Goal: Task Accomplishment & Management: Manage account settings

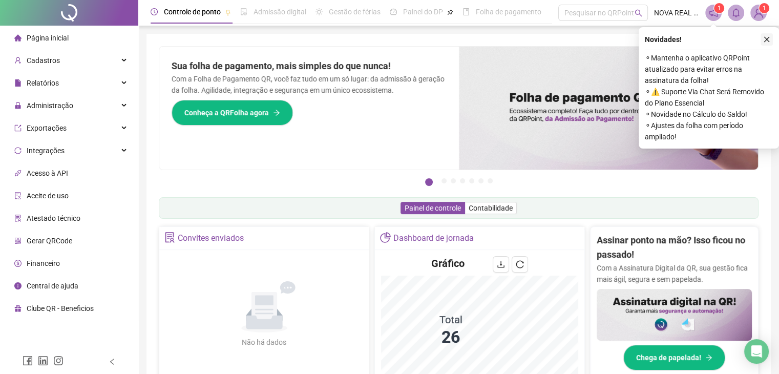
click at [763, 42] on icon "close" at bounding box center [766, 39] width 7 height 7
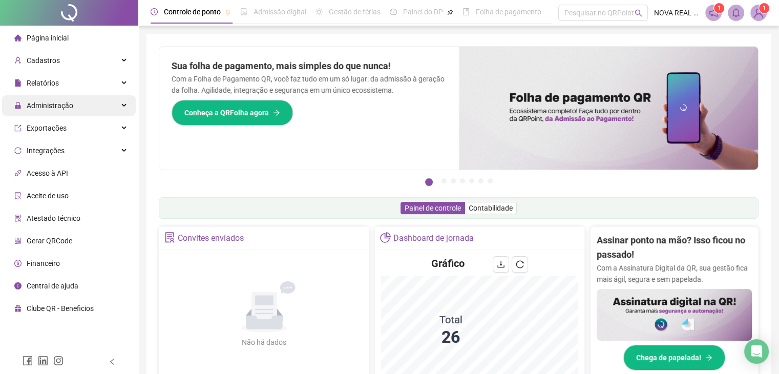
click at [52, 101] on span "Administração" at bounding box center [50, 105] width 47 height 8
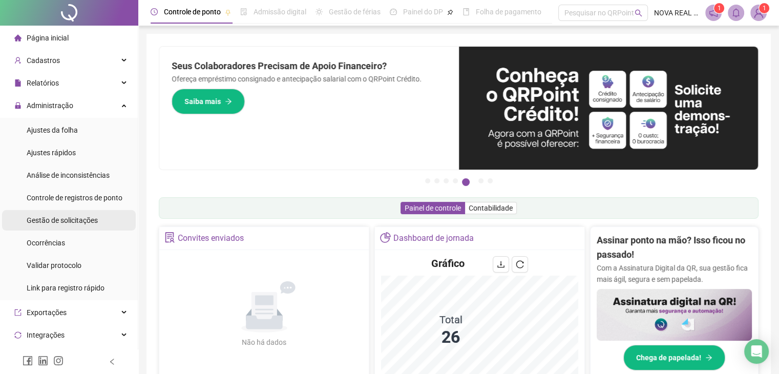
click at [80, 223] on span "Gestão de solicitações" at bounding box center [62, 220] width 71 height 8
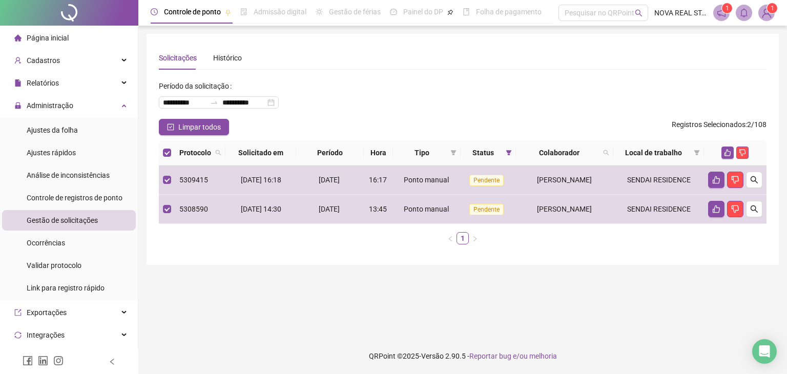
click at [728, 154] on icon "like" at bounding box center [727, 152] width 7 height 7
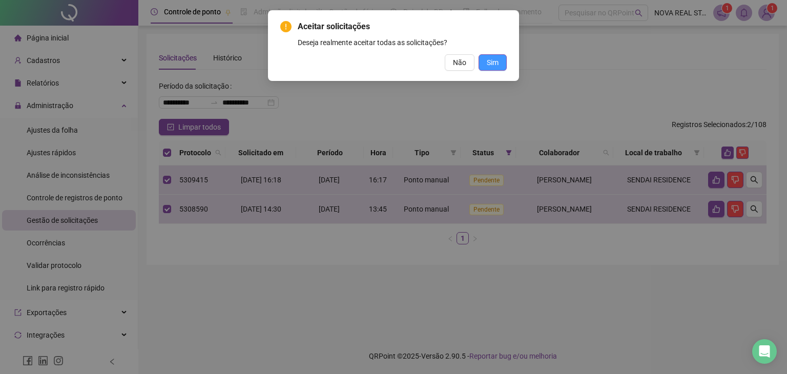
click at [498, 68] on button "Sim" at bounding box center [492, 62] width 28 height 16
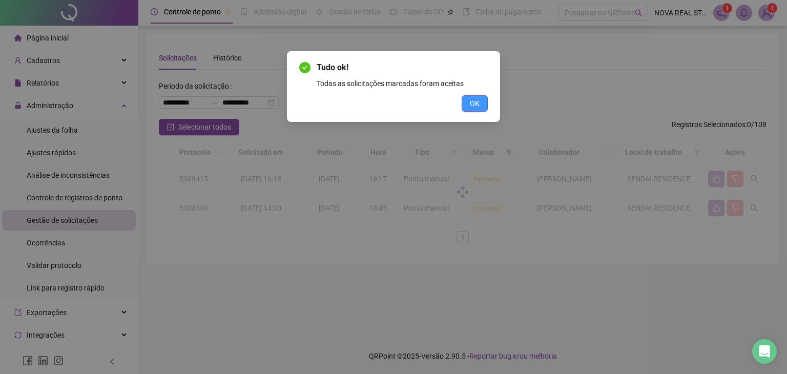
click at [484, 109] on button "OK" at bounding box center [475, 103] width 26 height 16
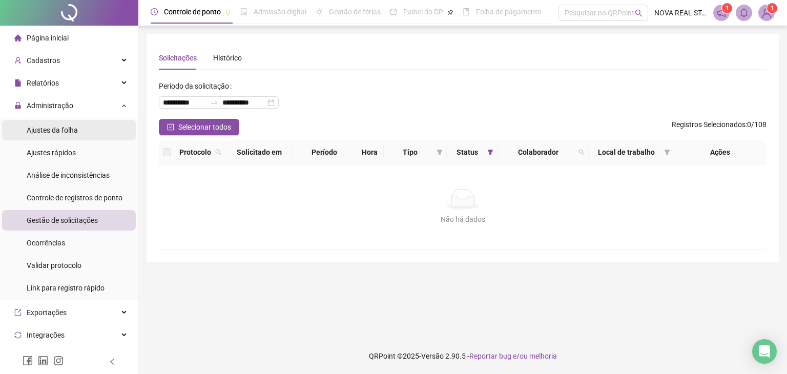
click at [52, 126] on span "Ajustes da folha" at bounding box center [52, 130] width 51 height 8
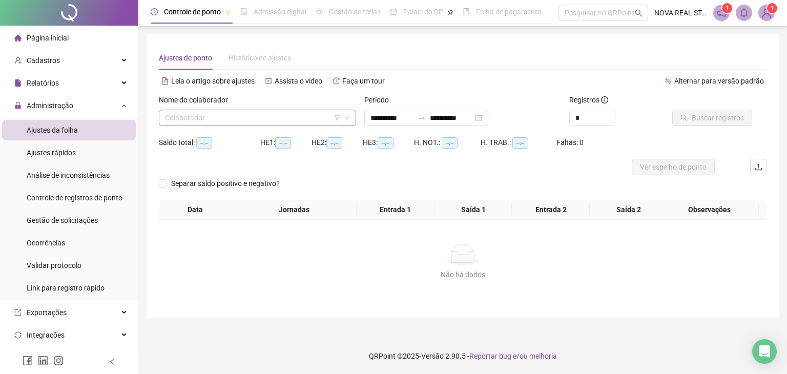
click at [218, 119] on input "search" at bounding box center [253, 117] width 176 height 15
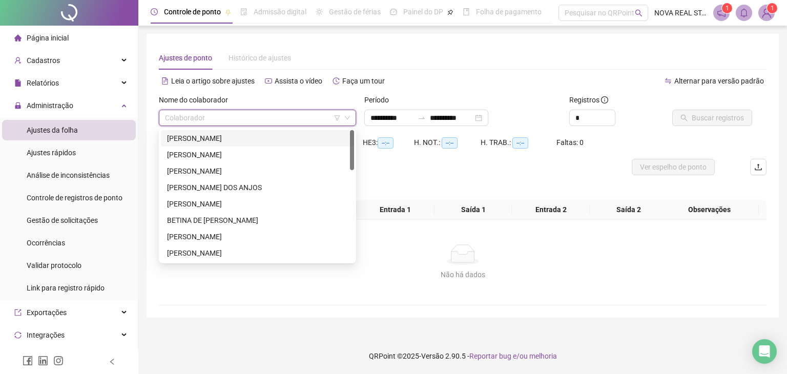
click at [216, 136] on div "[PERSON_NAME]" at bounding box center [257, 138] width 181 height 11
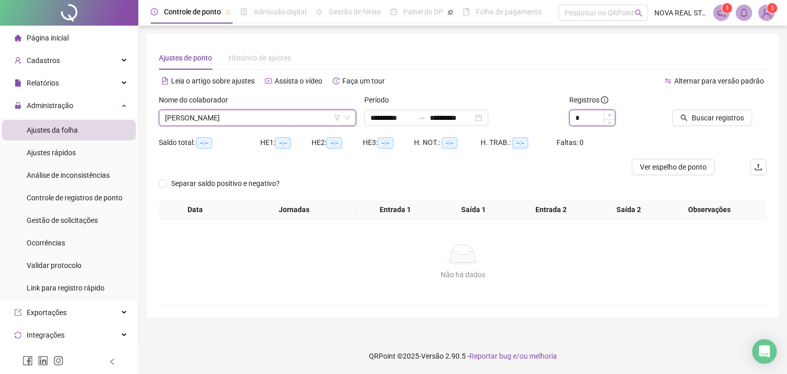
click at [608, 115] on icon "up" at bounding box center [610, 115] width 4 height 4
type input "*"
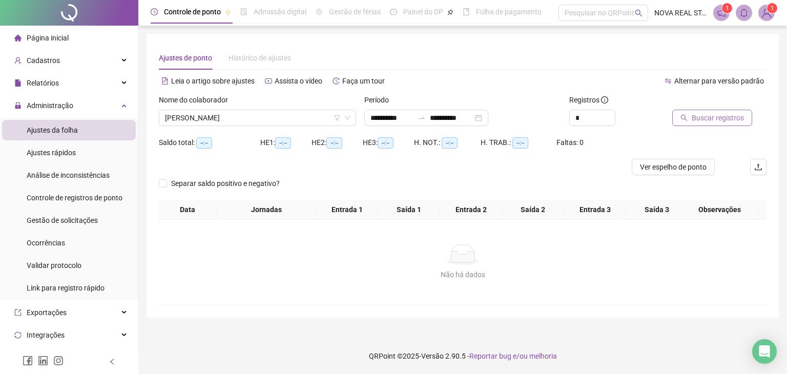
click at [711, 119] on span "Buscar registros" at bounding box center [718, 117] width 52 height 11
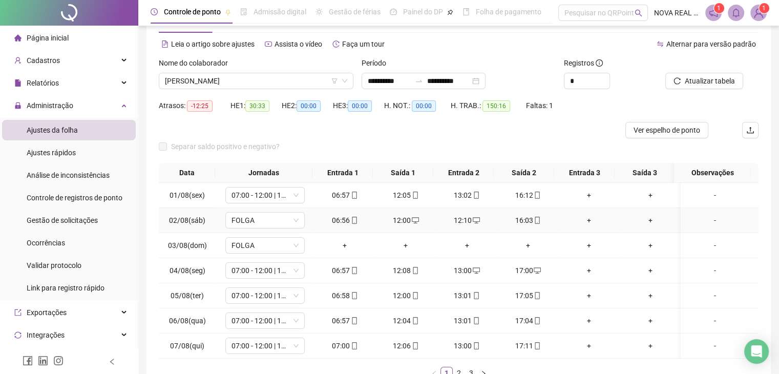
scroll to position [51, 0]
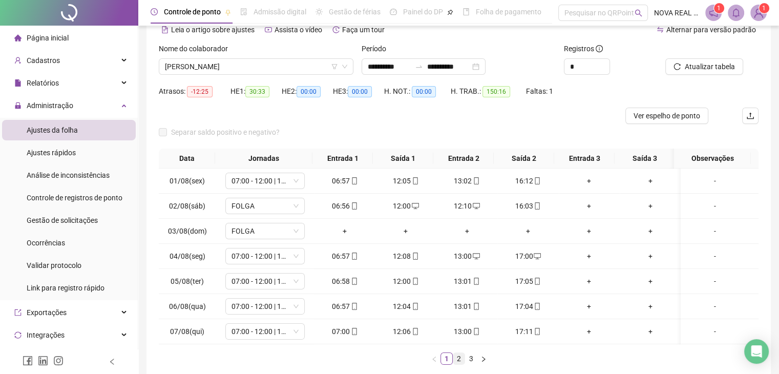
click at [459, 360] on link "2" at bounding box center [458, 358] width 11 height 11
click at [473, 364] on link "3" at bounding box center [471, 358] width 11 height 11
click at [236, 68] on span "[PERSON_NAME]" at bounding box center [256, 66] width 182 height 15
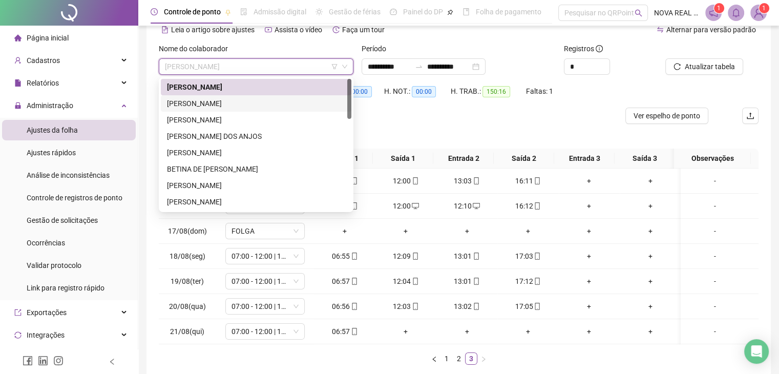
click at [231, 103] on div "[PERSON_NAME]" at bounding box center [256, 103] width 178 height 11
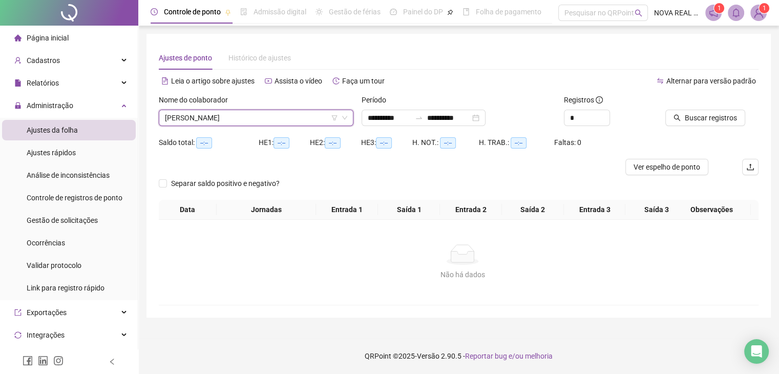
scroll to position [0, 0]
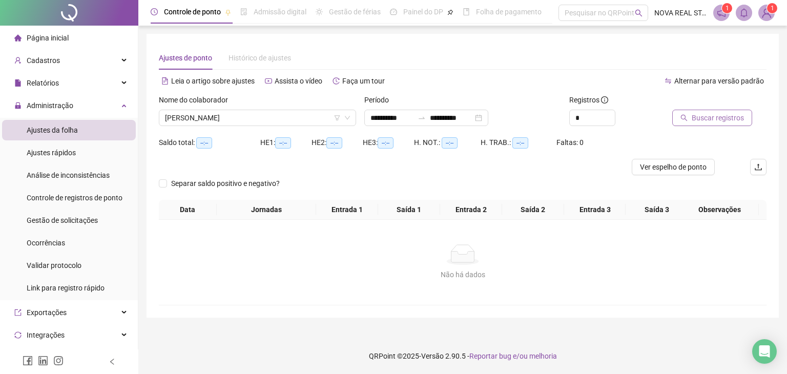
click at [722, 115] on span "Buscar registros" at bounding box center [718, 117] width 52 height 11
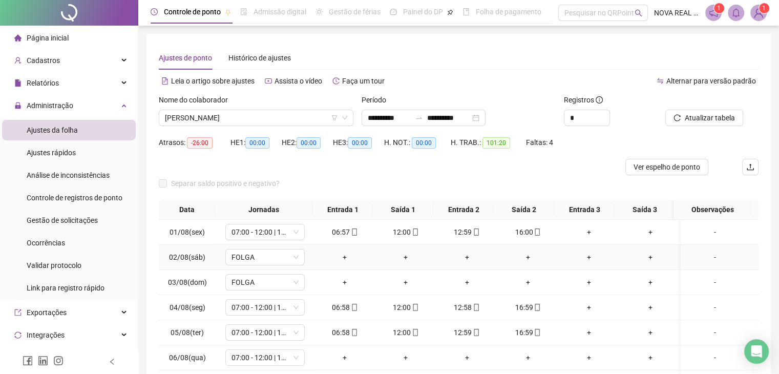
scroll to position [51, 0]
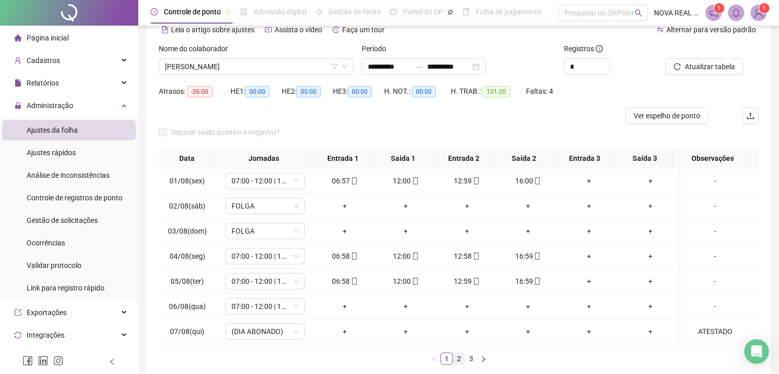
click at [461, 362] on link "2" at bounding box center [458, 358] width 11 height 11
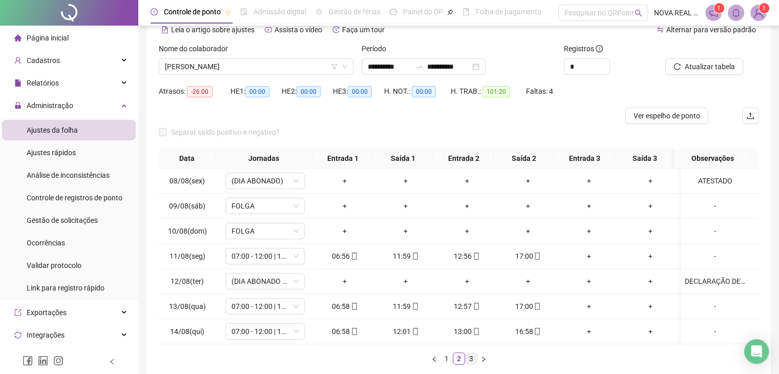
click at [471, 363] on link "3" at bounding box center [471, 358] width 11 height 11
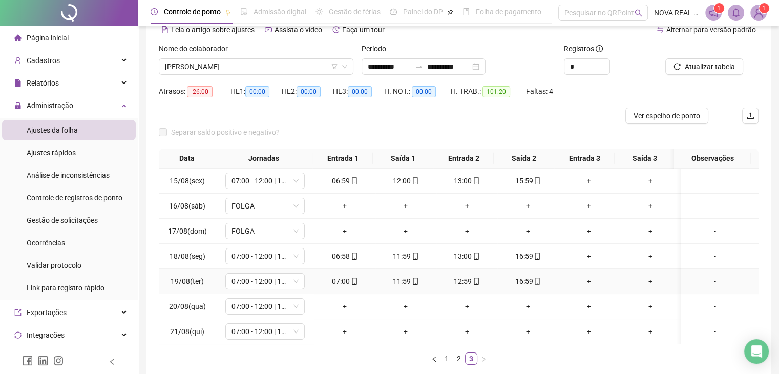
click at [537, 280] on div "16:59" at bounding box center [528, 281] width 53 height 11
type input "**********"
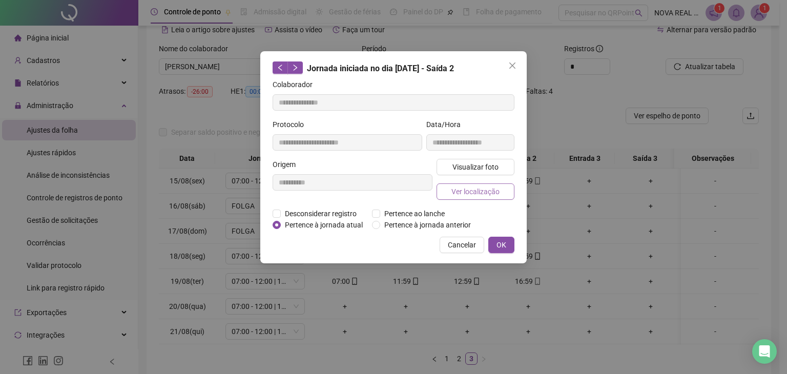
click at [480, 189] on span "Ver localização" at bounding box center [475, 191] width 48 height 11
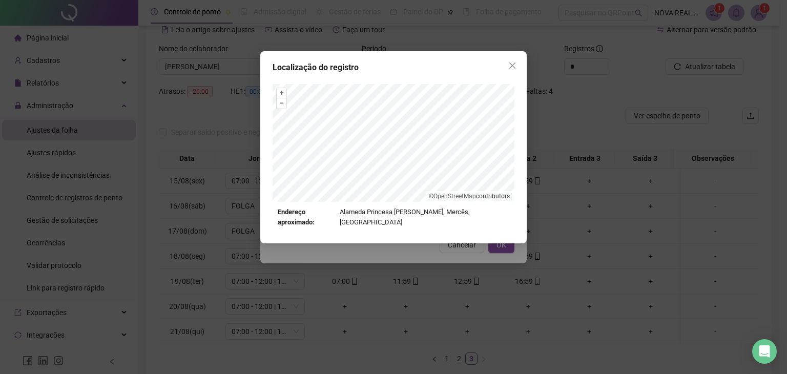
click at [382, 265] on div "Localização do registro + – ⇧ › © OpenStreetMap contributors. Endereço aproxima…" at bounding box center [393, 187] width 787 height 374
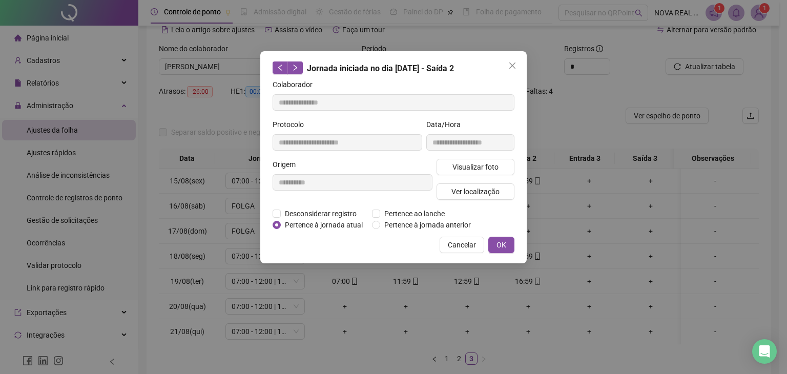
click at [447, 242] on button "Cancelar" at bounding box center [462, 245] width 45 height 16
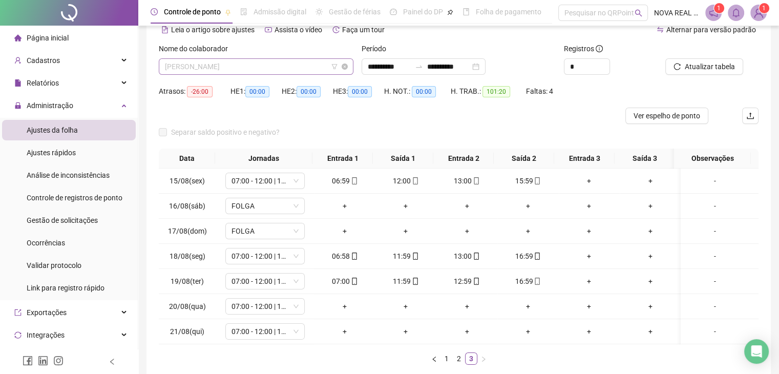
click at [232, 72] on span "[PERSON_NAME]" at bounding box center [256, 66] width 182 height 15
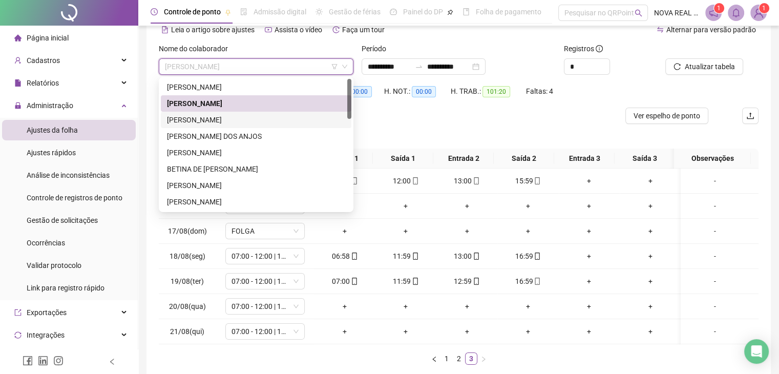
click at [226, 121] on div "[PERSON_NAME]" at bounding box center [256, 119] width 178 height 11
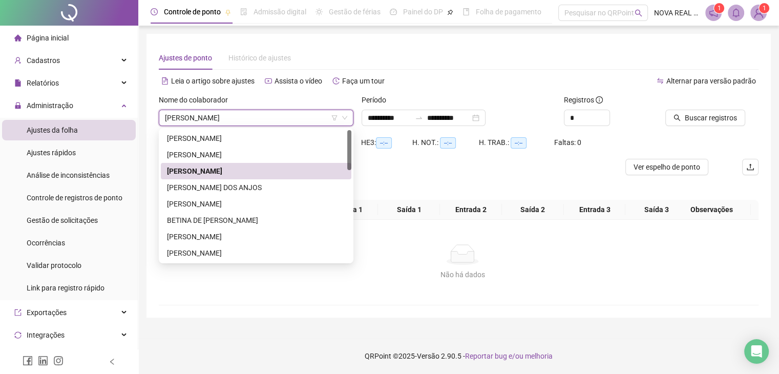
scroll to position [0, 0]
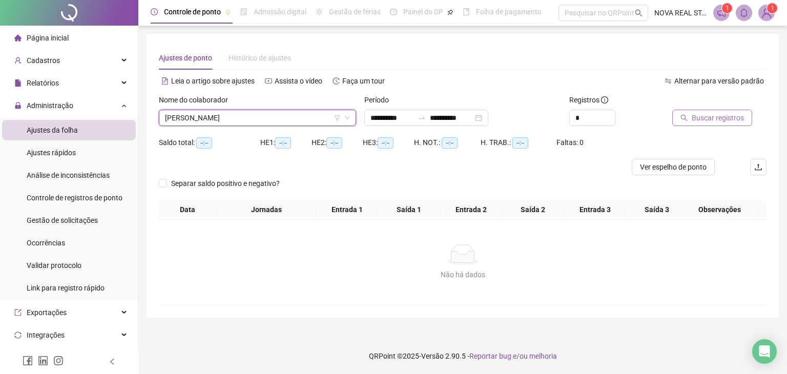
click at [714, 115] on span "Buscar registros" at bounding box center [718, 117] width 52 height 11
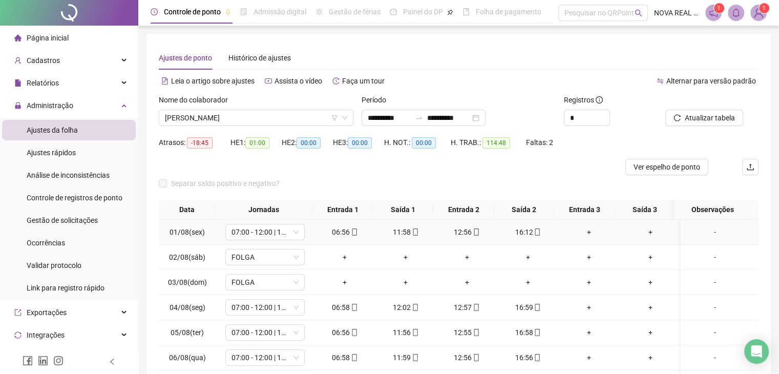
scroll to position [51, 0]
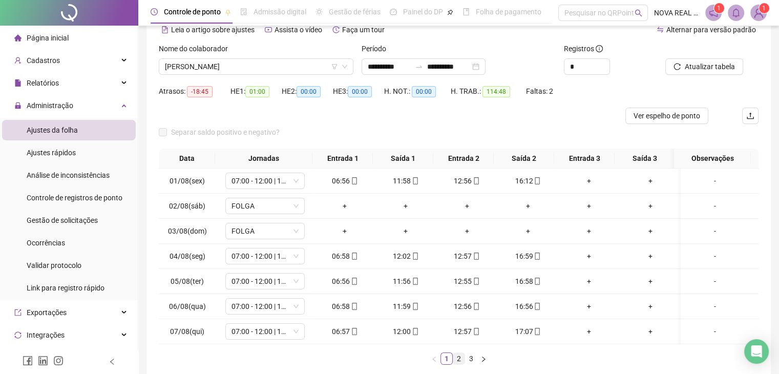
click at [456, 364] on link "2" at bounding box center [458, 358] width 11 height 11
click at [472, 361] on link "3" at bounding box center [471, 358] width 11 height 11
click at [174, 66] on span "[PERSON_NAME]" at bounding box center [256, 66] width 182 height 15
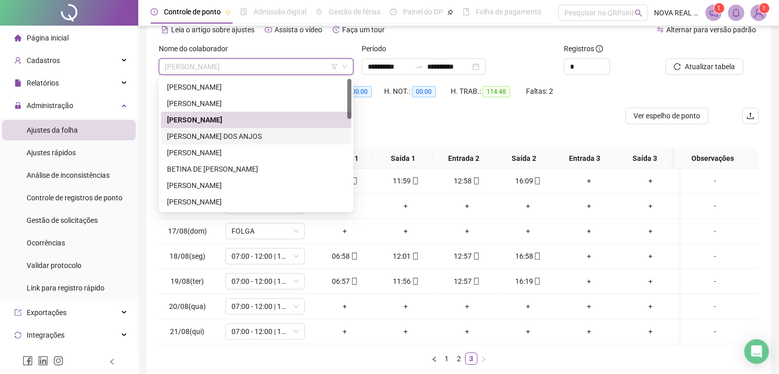
click at [190, 136] on div "[PERSON_NAME] DOS ANJOS" at bounding box center [256, 136] width 178 height 11
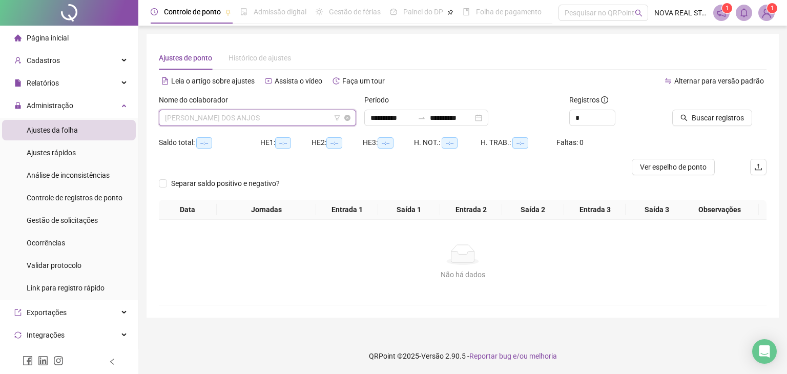
drag, startPoint x: 235, startPoint y: 115, endPoint x: 236, endPoint y: 123, distance: 8.3
click at [235, 116] on span "[PERSON_NAME] DOS ANJOS" at bounding box center [257, 117] width 185 height 15
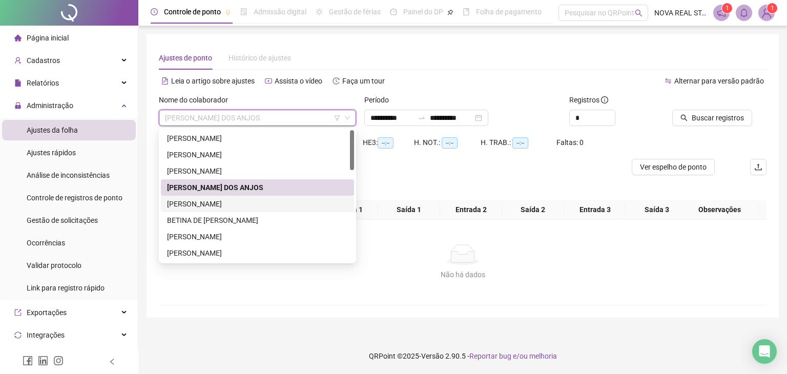
click at [215, 206] on div "[PERSON_NAME]" at bounding box center [257, 203] width 181 height 11
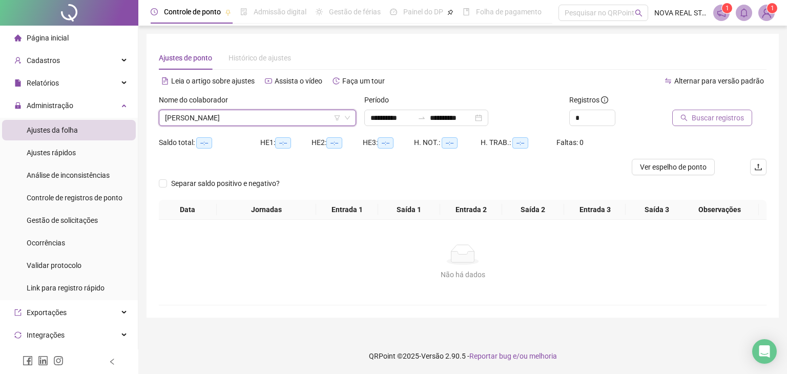
click at [719, 117] on span "Buscar registros" at bounding box center [718, 117] width 52 height 11
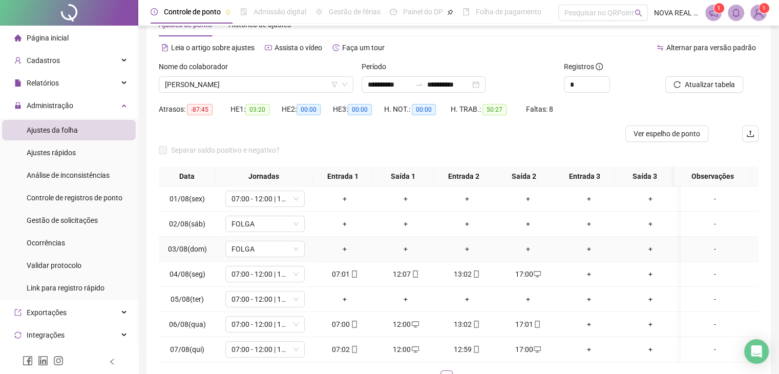
scroll to position [51, 0]
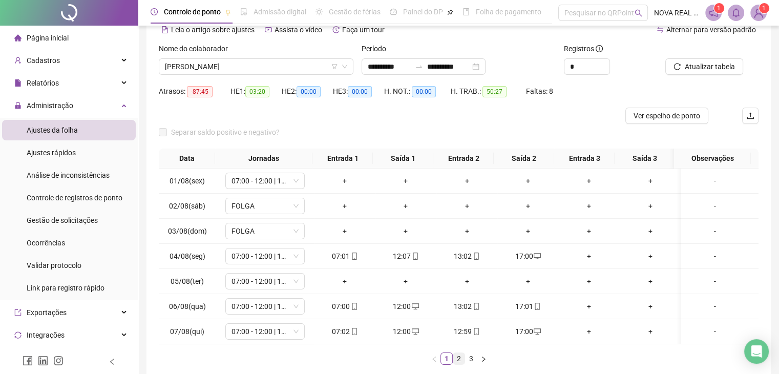
click at [456, 364] on link "2" at bounding box center [458, 358] width 11 height 11
click at [443, 364] on link "1" at bounding box center [446, 358] width 11 height 11
click at [459, 360] on link "2" at bounding box center [458, 358] width 11 height 11
drag, startPoint x: 473, startPoint y: 362, endPoint x: 481, endPoint y: 362, distance: 7.2
click at [473, 362] on link "3" at bounding box center [471, 358] width 11 height 11
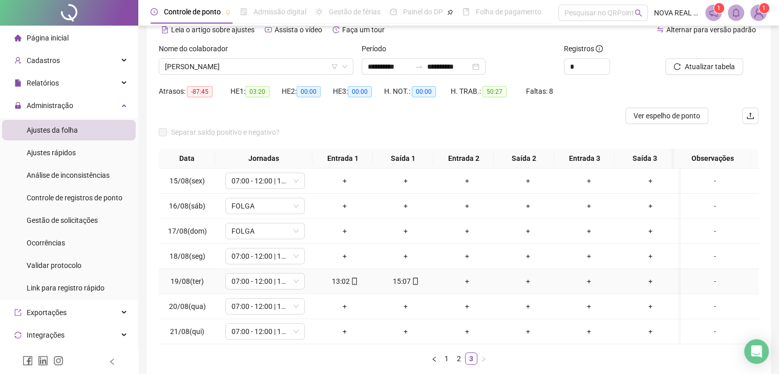
click at [465, 281] on div "+" at bounding box center [467, 281] width 53 height 11
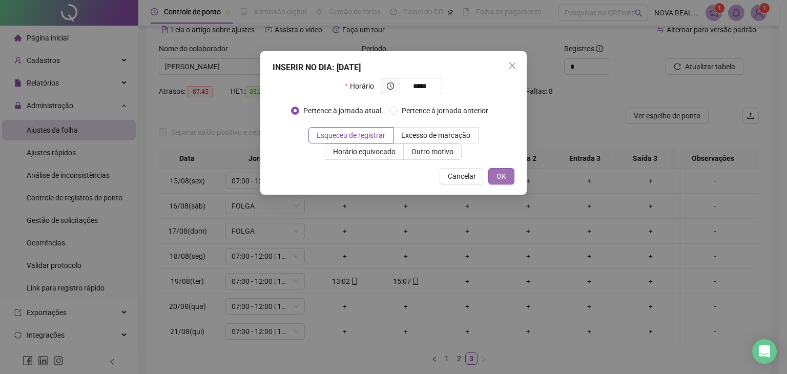
type input "*****"
click at [508, 176] on button "OK" at bounding box center [501, 176] width 26 height 16
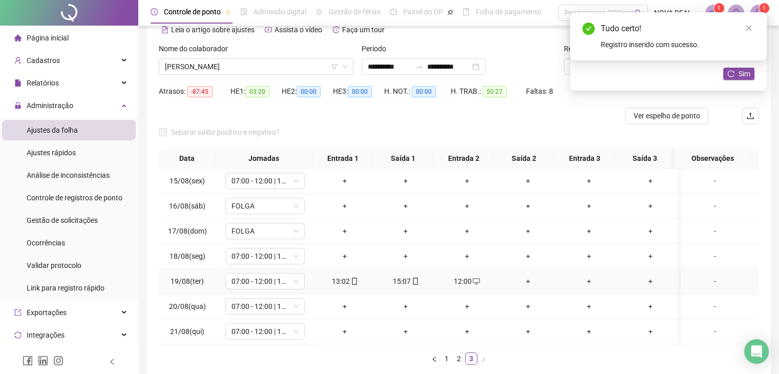
click at [527, 281] on div "+" at bounding box center [528, 281] width 53 height 11
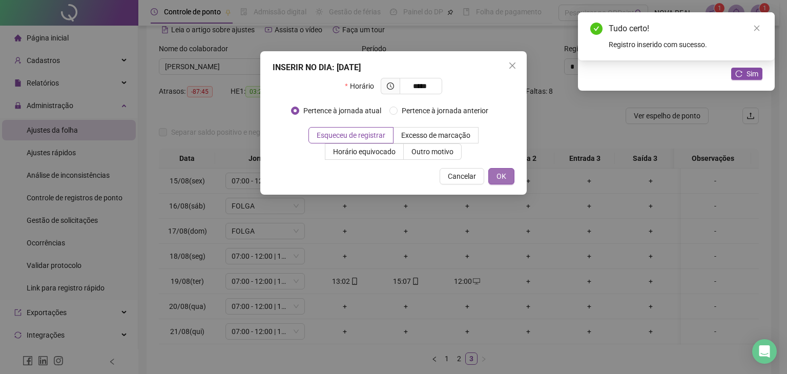
type input "*****"
click at [500, 172] on span "OK" at bounding box center [501, 176] width 10 height 11
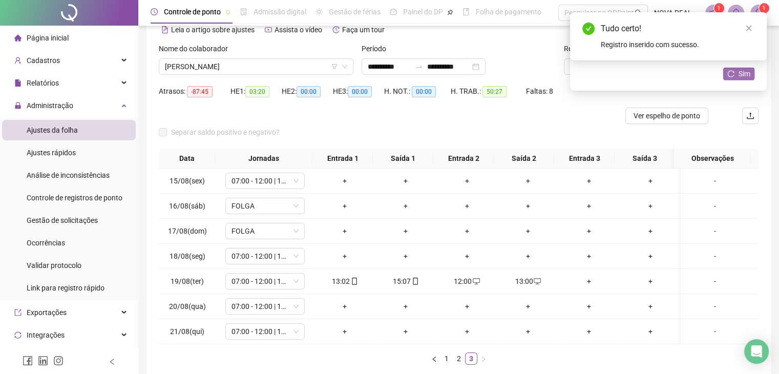
click at [744, 78] on span "Sim" at bounding box center [745, 73] width 12 height 11
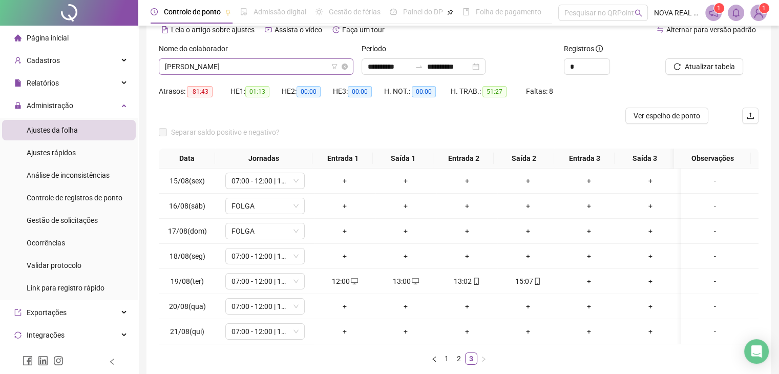
click at [199, 65] on span "[PERSON_NAME]" at bounding box center [256, 66] width 182 height 15
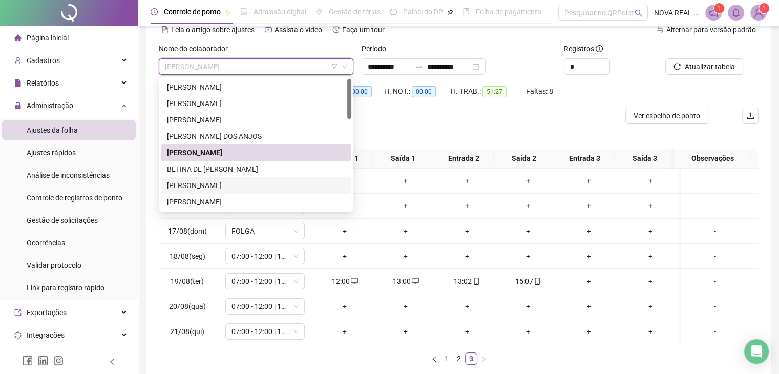
click at [207, 180] on div "[PERSON_NAME]" at bounding box center [256, 185] width 178 height 11
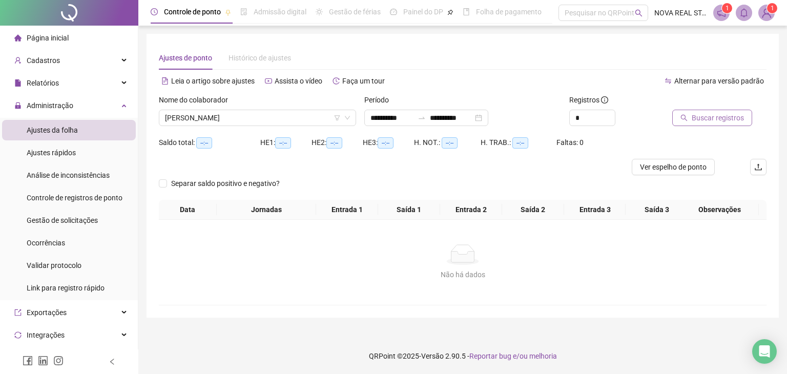
click at [721, 119] on span "Buscar registros" at bounding box center [718, 117] width 52 height 11
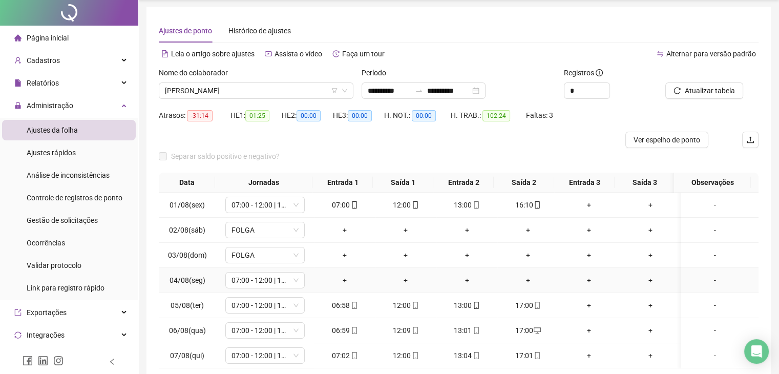
scroll to position [51, 0]
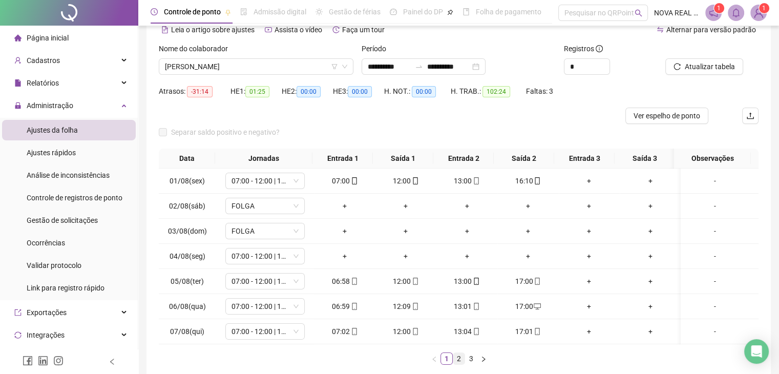
click at [461, 363] on link "2" at bounding box center [458, 358] width 11 height 11
click at [473, 364] on link "3" at bounding box center [471, 358] width 11 height 11
click at [529, 306] on div "+" at bounding box center [528, 306] width 53 height 11
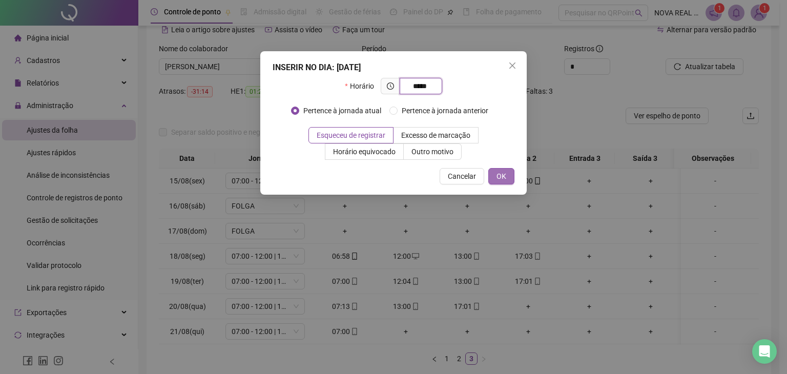
type input "*****"
click at [506, 175] on button "OK" at bounding box center [501, 176] width 26 height 16
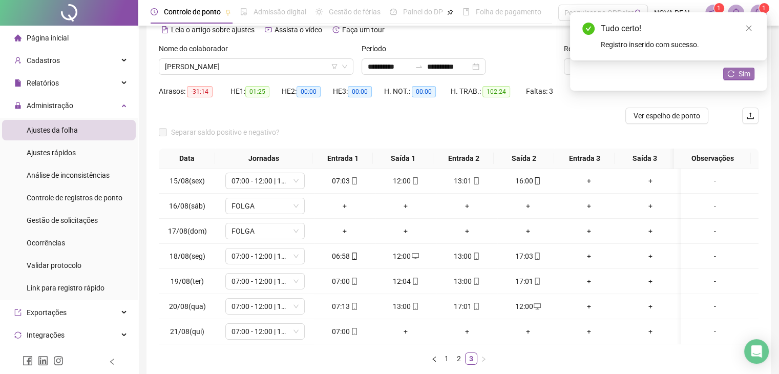
click at [732, 76] on icon "reload" at bounding box center [730, 73] width 7 height 7
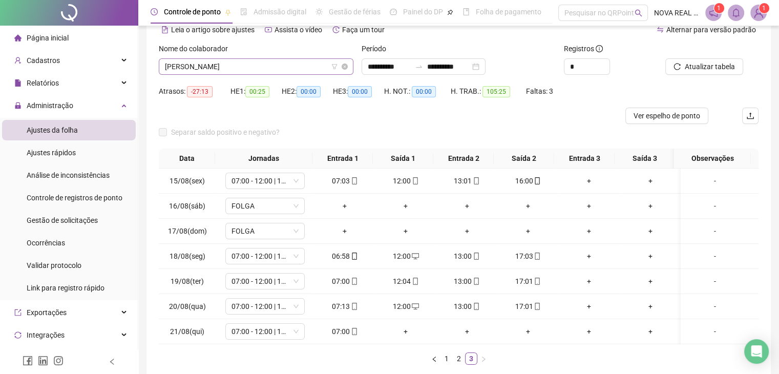
click at [199, 66] on span "[PERSON_NAME]" at bounding box center [256, 66] width 182 height 15
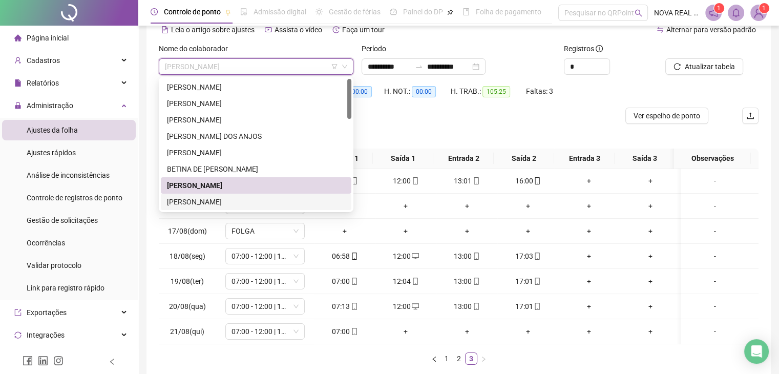
click at [200, 203] on div "[PERSON_NAME]" at bounding box center [256, 201] width 178 height 11
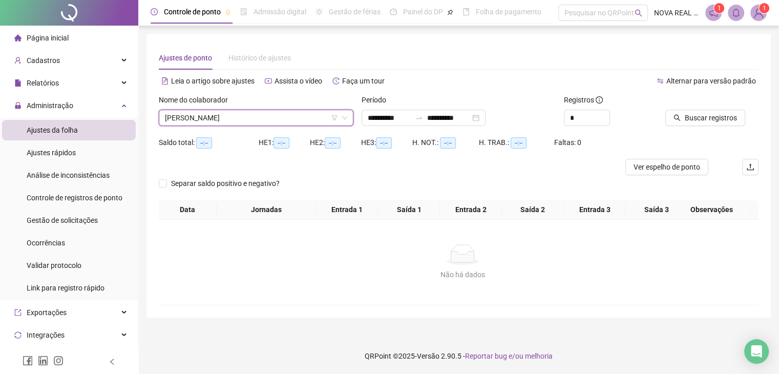
scroll to position [0, 0]
click at [709, 120] on span "Buscar registros" at bounding box center [718, 117] width 52 height 11
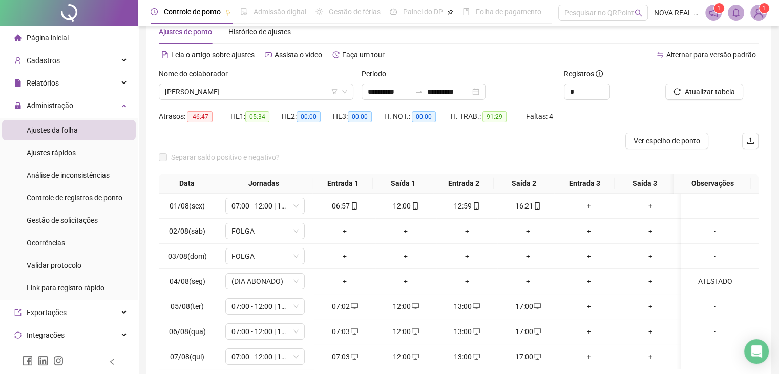
scroll to position [51, 0]
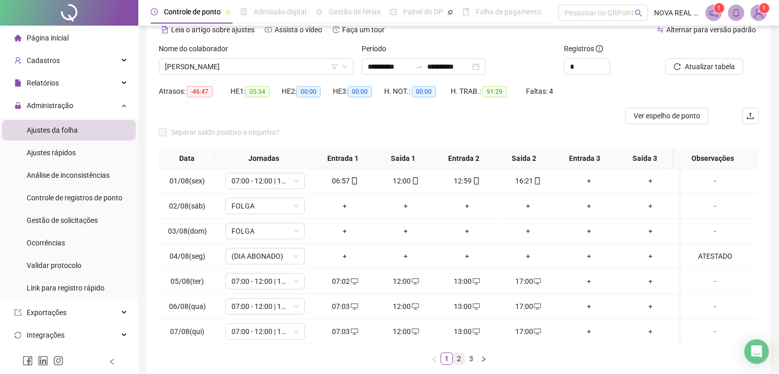
click at [454, 363] on link "2" at bounding box center [458, 358] width 11 height 11
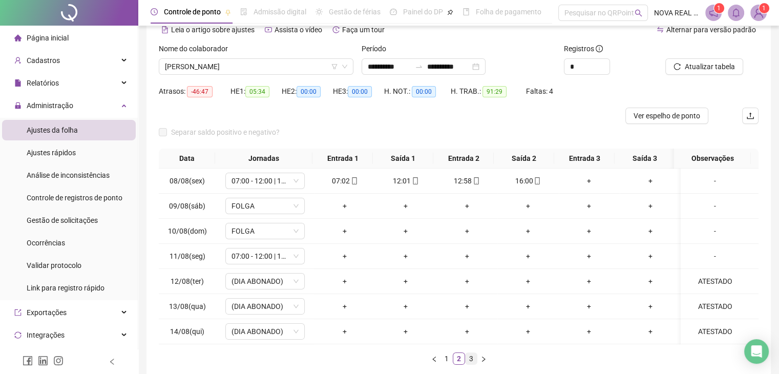
click at [469, 359] on link "3" at bounding box center [471, 358] width 11 height 11
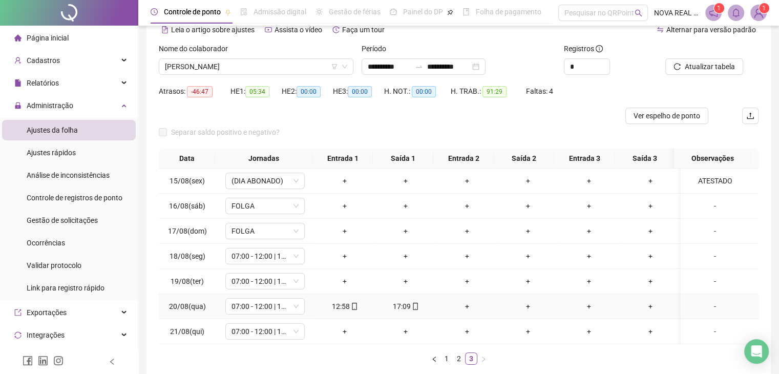
click at [468, 306] on div "+" at bounding box center [467, 306] width 53 height 11
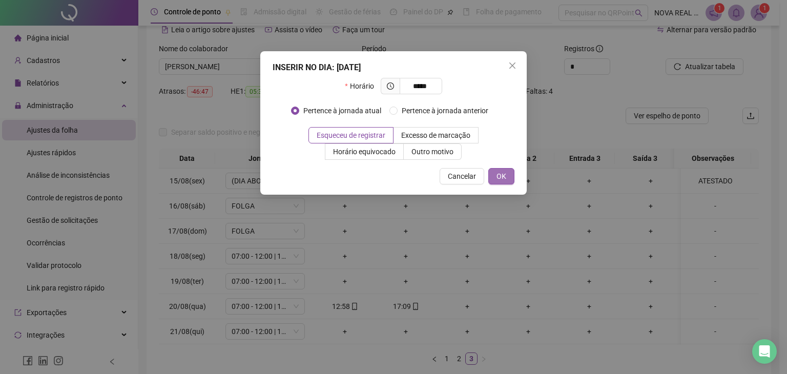
type input "*****"
click at [498, 173] on span "OK" at bounding box center [501, 176] width 10 height 11
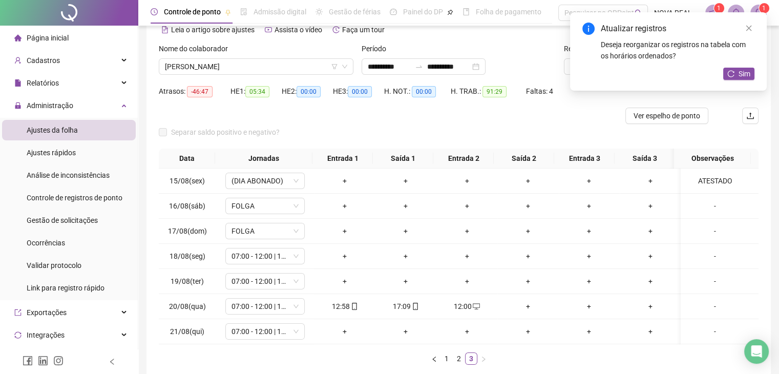
drag, startPoint x: 507, startPoint y: 120, endPoint x: 564, endPoint y: 111, distance: 57.1
click at [507, 120] on div at bounding box center [384, 116] width 450 height 16
click at [736, 80] on div "Atualizar registros Deseja reorganizar os registros na tabela com os horários o…" at bounding box center [668, 51] width 197 height 78
drag, startPoint x: 736, startPoint y: 78, endPoint x: 699, endPoint y: 86, distance: 38.3
click at [736, 77] on button "Sim" at bounding box center [738, 74] width 31 height 12
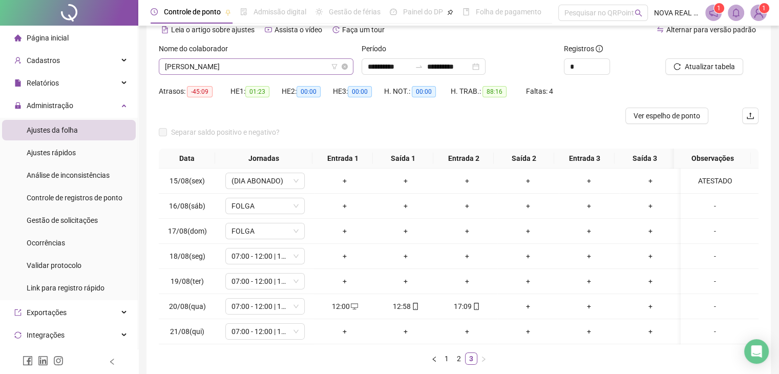
click at [203, 64] on span "[PERSON_NAME]" at bounding box center [256, 66] width 182 height 15
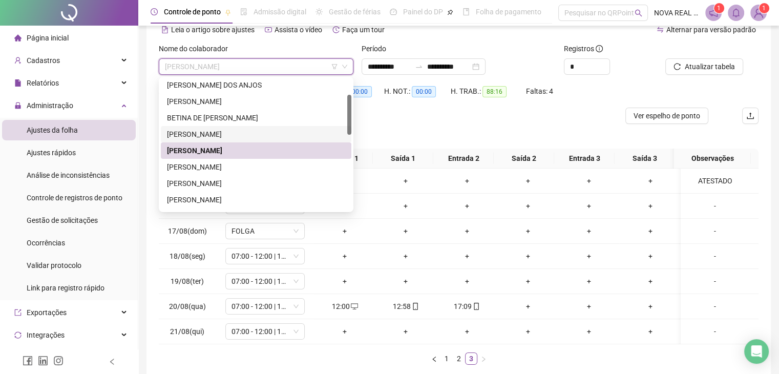
scroll to position [102, 0]
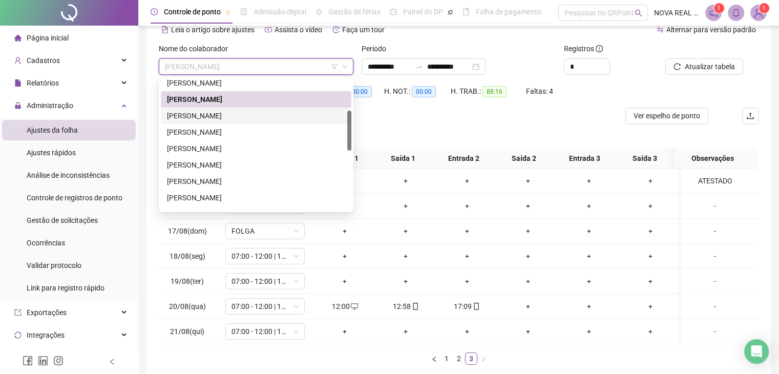
click at [235, 118] on div "[PERSON_NAME]" at bounding box center [256, 115] width 178 height 11
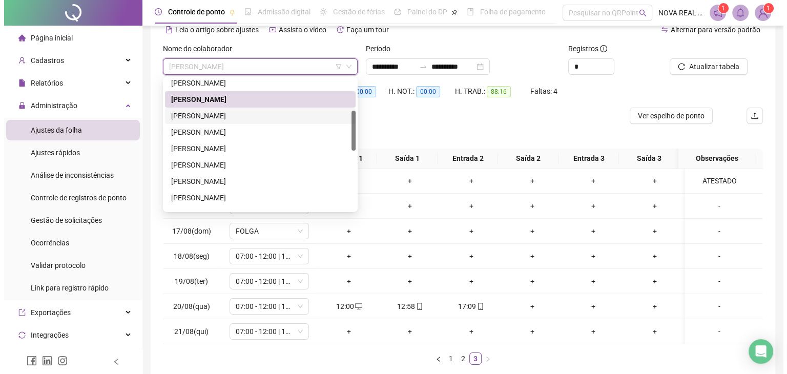
scroll to position [0, 0]
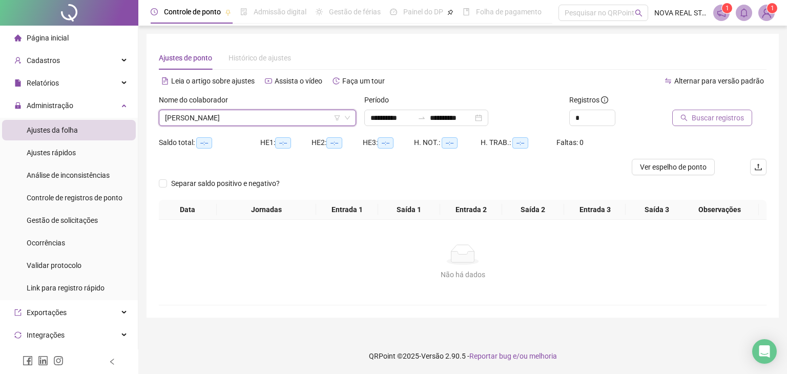
click at [702, 120] on span "Buscar registros" at bounding box center [718, 117] width 52 height 11
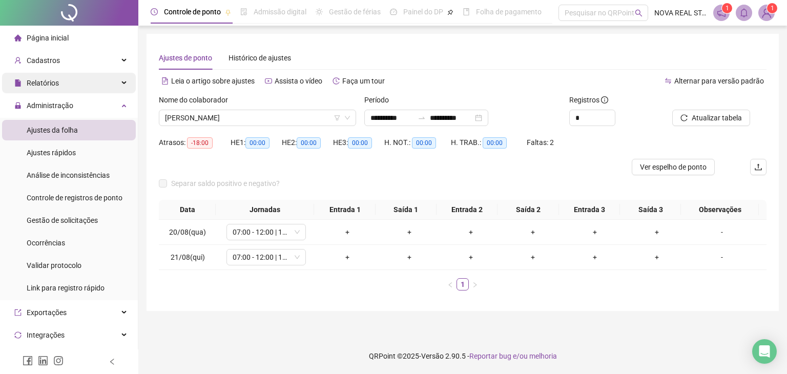
click at [60, 87] on div "Relatórios" at bounding box center [69, 83] width 134 height 20
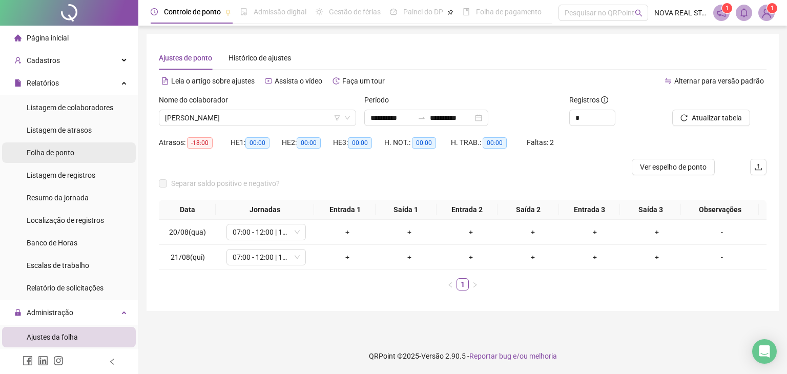
click at [43, 153] on span "Folha de ponto" at bounding box center [51, 153] width 48 height 8
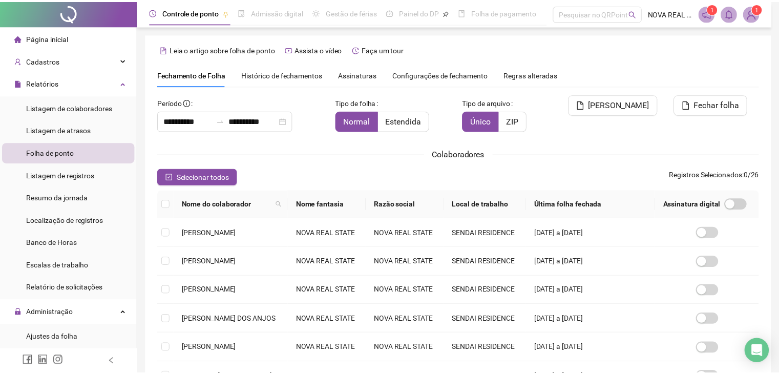
scroll to position [17, 0]
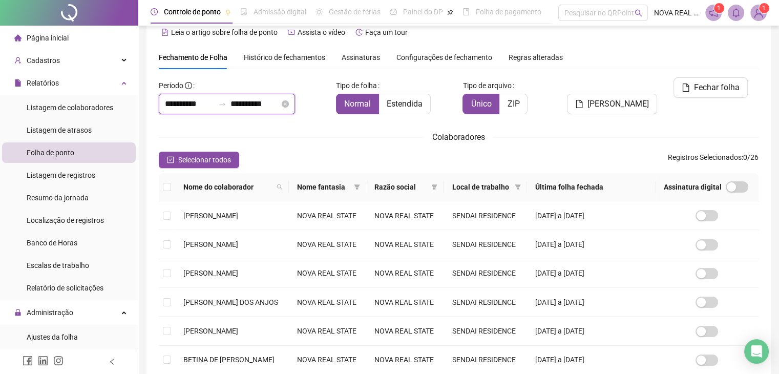
click at [185, 105] on input "**********" at bounding box center [189, 104] width 49 height 12
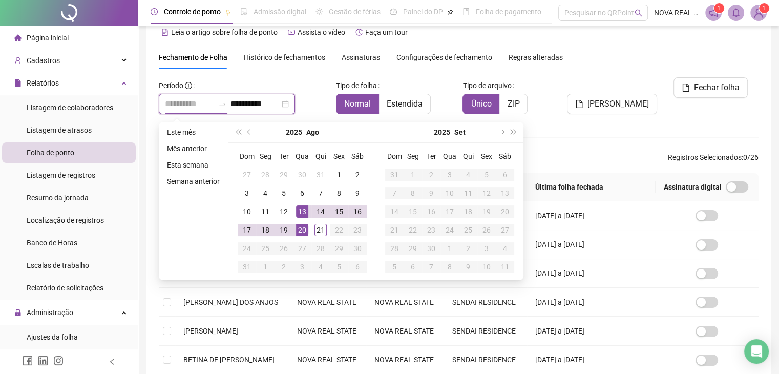
type input "**********"
click at [304, 232] on div "20" at bounding box center [302, 230] width 12 height 12
type input "**********"
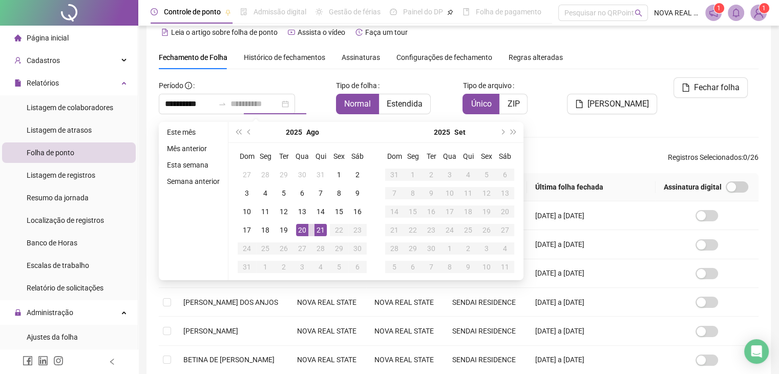
click at [322, 227] on div "21" at bounding box center [321, 230] width 12 height 12
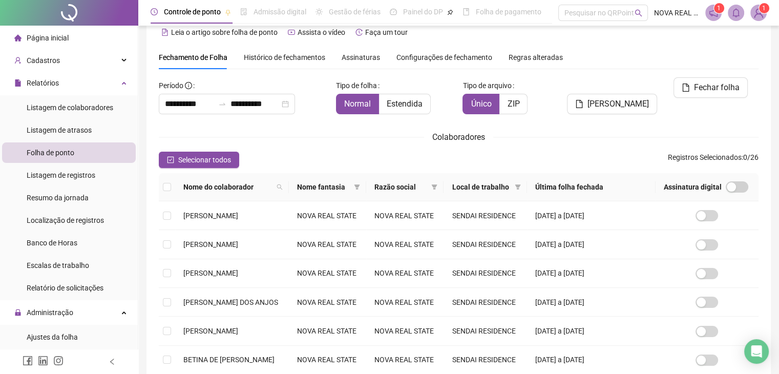
click at [561, 150] on div "**********" at bounding box center [459, 299] width 600 height 445
click at [697, 90] on span "Fechar folha" at bounding box center [717, 87] width 46 height 12
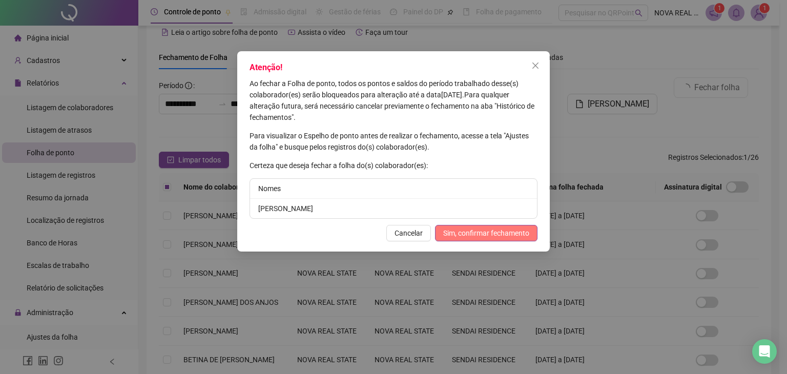
click at [484, 234] on span "Sim, confirmar fechamento" at bounding box center [486, 232] width 86 height 11
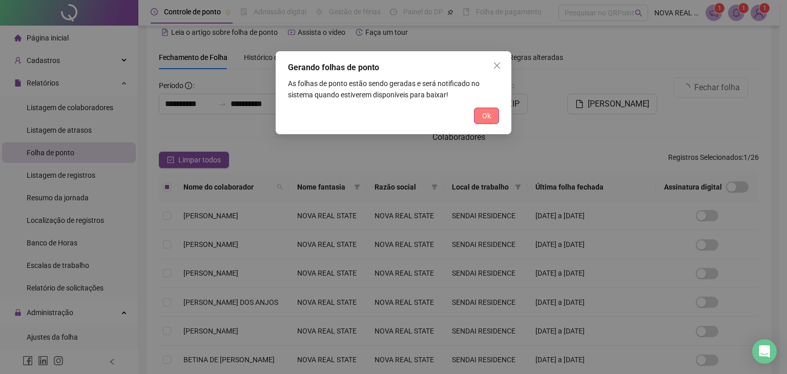
click at [478, 110] on button "Ok" at bounding box center [486, 116] width 25 height 16
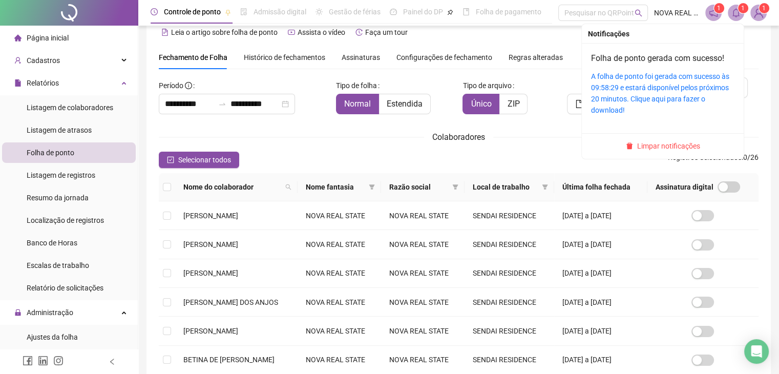
click at [732, 14] on icon "bell" at bounding box center [736, 12] width 9 height 9
click at [664, 81] on div "A folha de ponto foi gerada com sucesso às 09:58:29 e estará disponível pelos p…" at bounding box center [662, 93] width 143 height 45
click at [659, 76] on link "A folha de ponto foi gerada com sucesso às 09:58:29 e estará disponível pelos p…" at bounding box center [660, 93] width 138 height 42
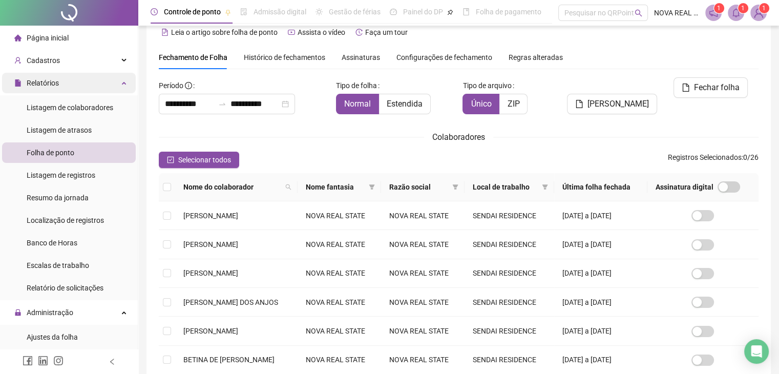
click at [51, 88] on span "Relatórios" at bounding box center [36, 83] width 45 height 20
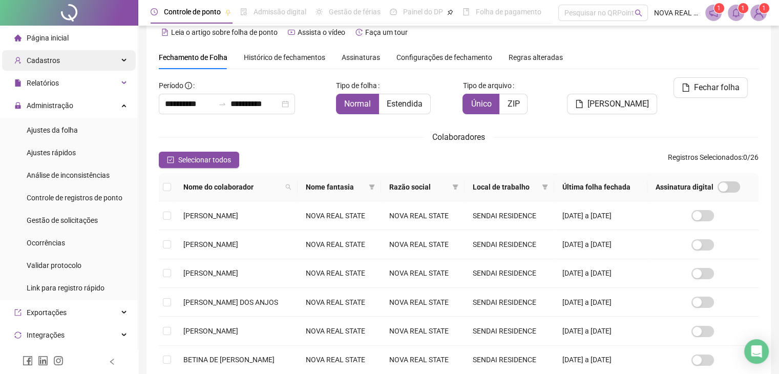
click at [57, 67] on span "Cadastros" at bounding box center [37, 60] width 46 height 20
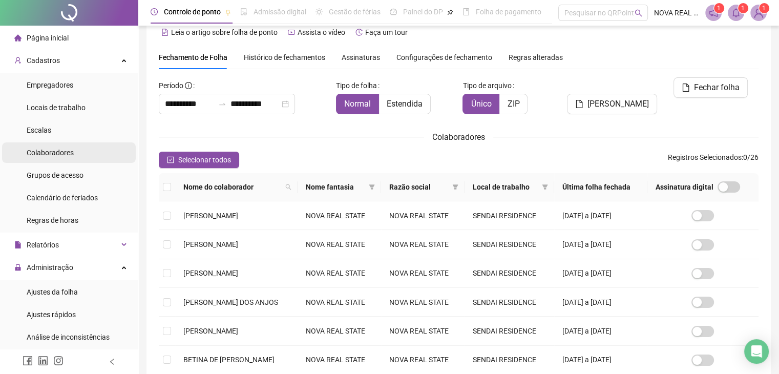
click at [52, 153] on span "Colaboradores" at bounding box center [50, 153] width 47 height 8
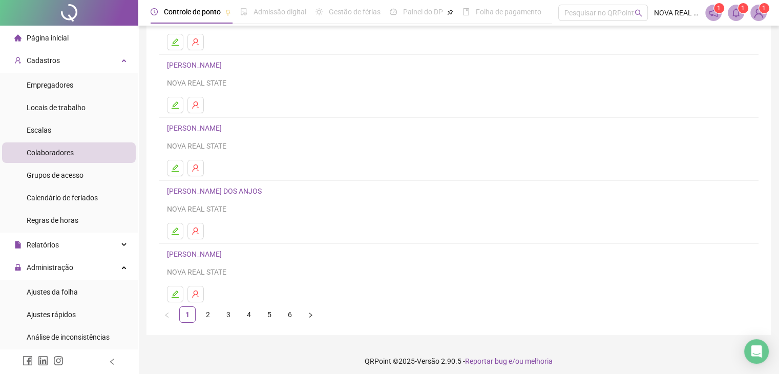
scroll to position [121, 0]
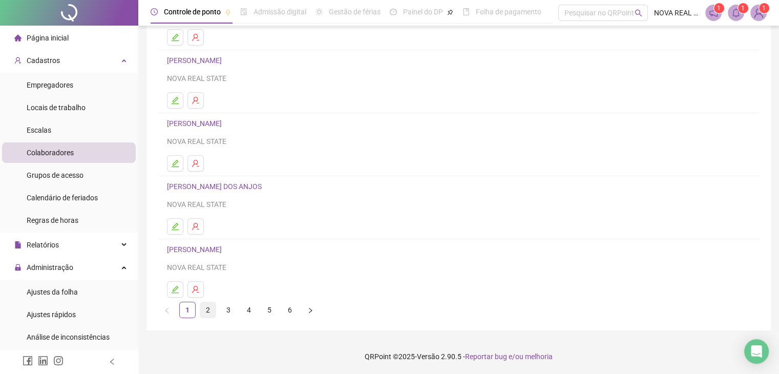
click at [213, 312] on link "2" at bounding box center [207, 309] width 15 height 15
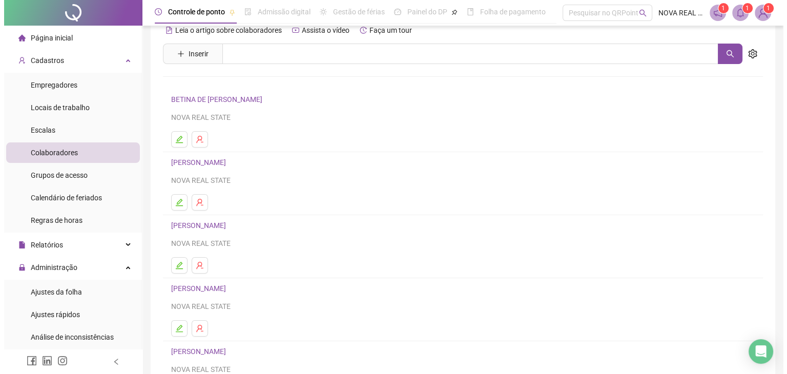
scroll to position [51, 0]
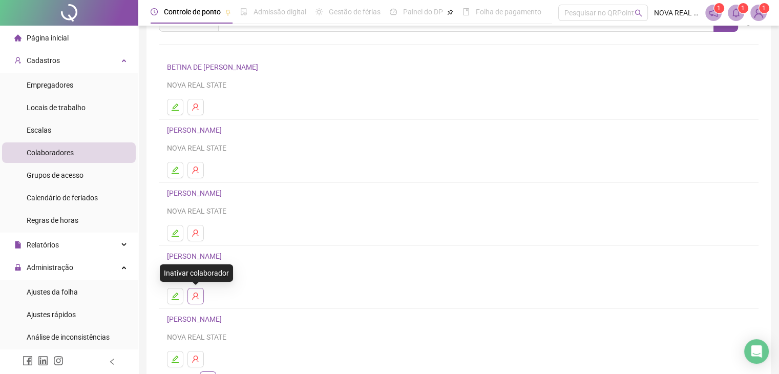
click at [196, 292] on icon "user-delete" at bounding box center [196, 296] width 8 height 8
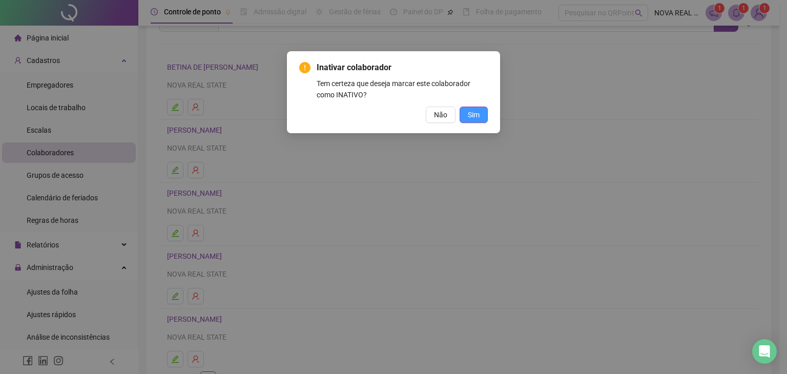
click at [477, 118] on span "Sim" at bounding box center [474, 114] width 12 height 11
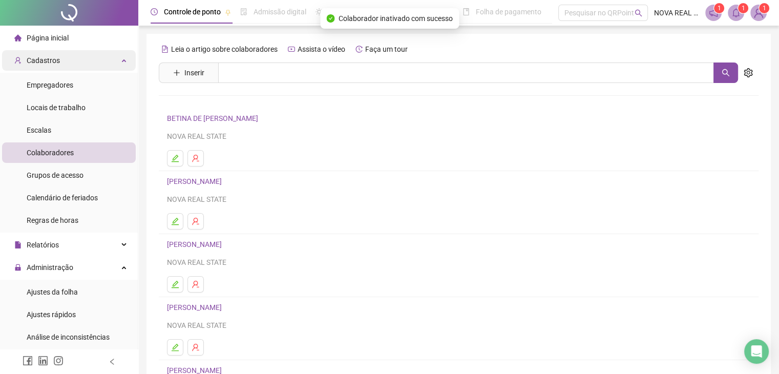
click at [47, 62] on span "Cadastros" at bounding box center [43, 60] width 33 height 8
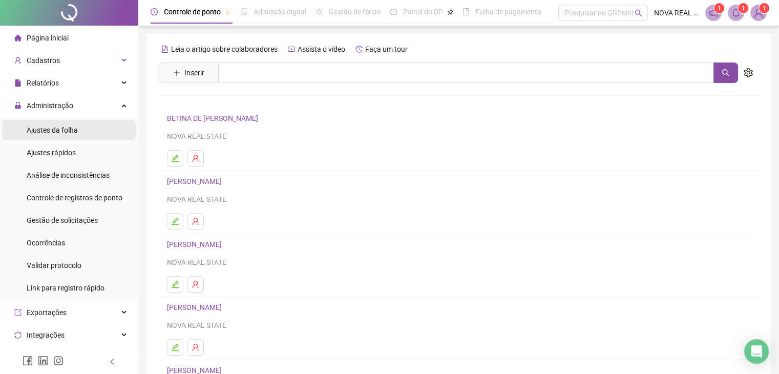
click at [74, 131] on span "Ajustes da folha" at bounding box center [52, 130] width 51 height 8
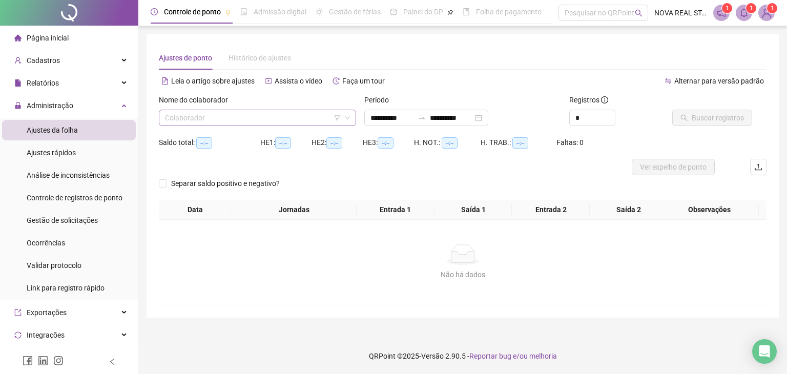
click at [234, 123] on input "search" at bounding box center [253, 117] width 176 height 15
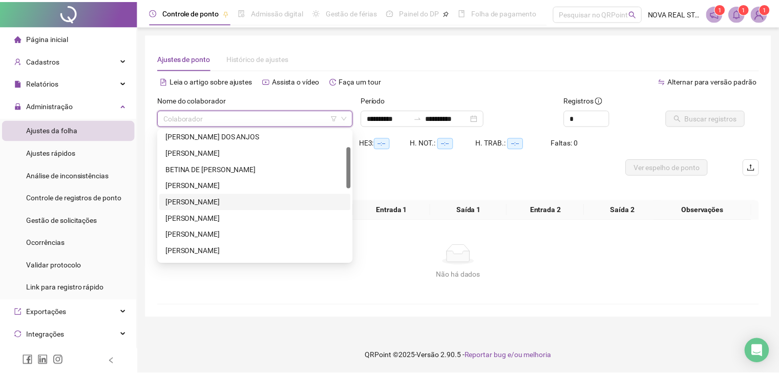
scroll to position [102, 0]
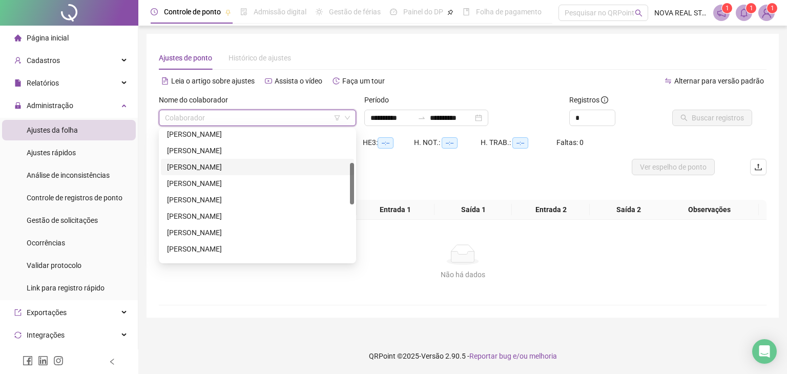
click at [226, 168] on div "[PERSON_NAME]" at bounding box center [257, 166] width 181 height 11
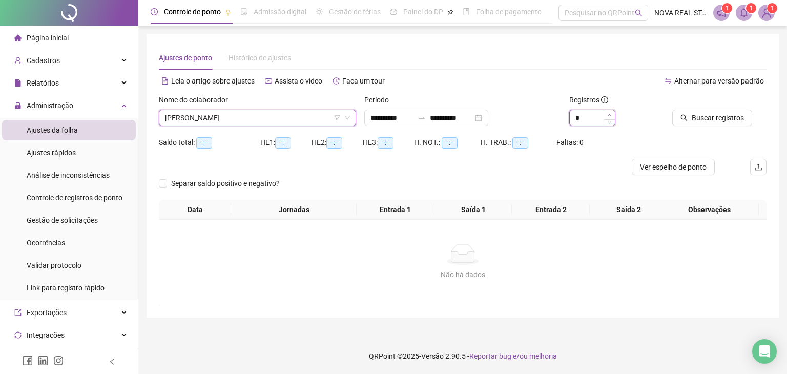
type input "*"
click at [607, 112] on span "Increase Value" at bounding box center [608, 114] width 11 height 9
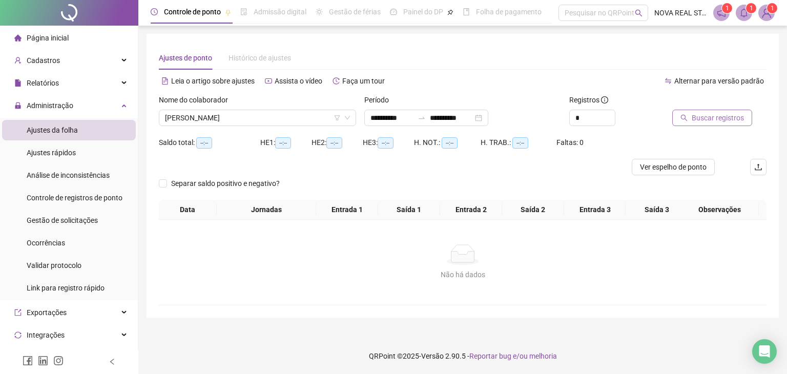
click at [684, 118] on icon "search" at bounding box center [683, 118] width 7 height 7
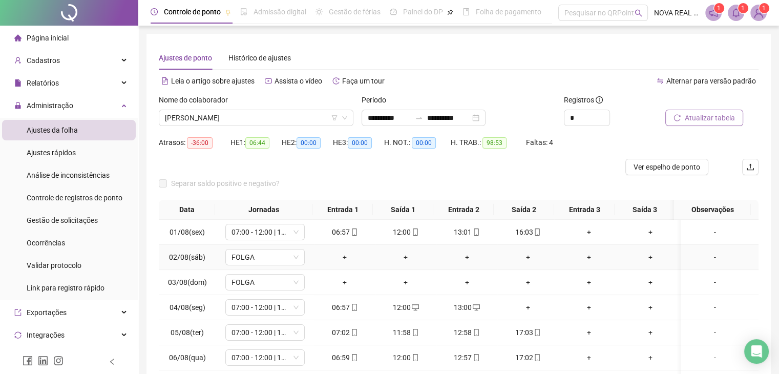
scroll to position [51, 0]
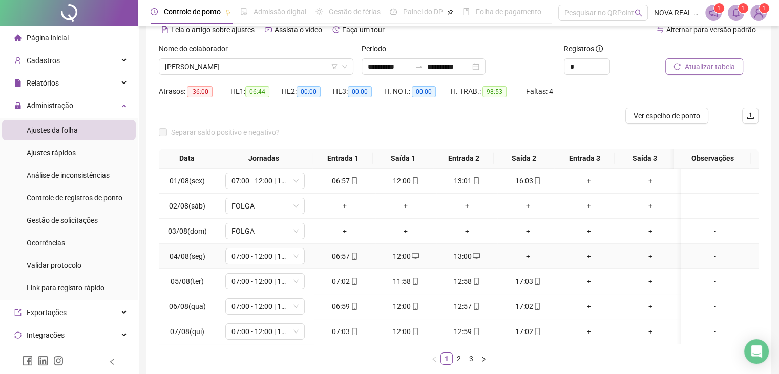
click at [523, 260] on div "+" at bounding box center [528, 256] width 53 height 11
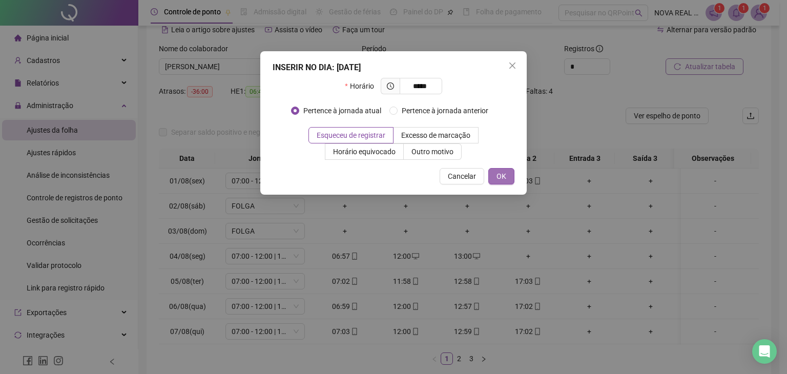
type input "*****"
click at [507, 178] on button "OK" at bounding box center [501, 176] width 26 height 16
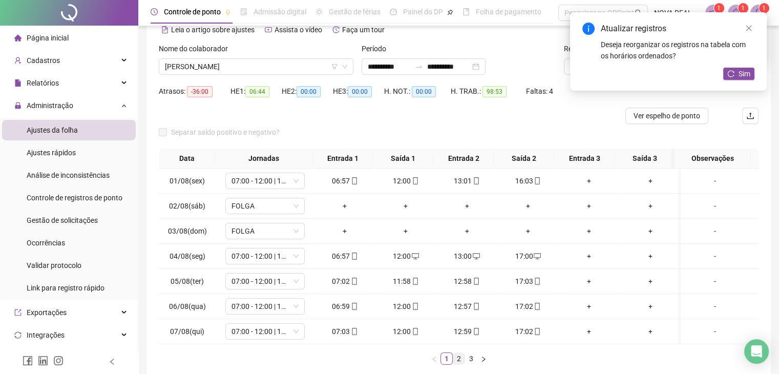
click at [460, 356] on link "2" at bounding box center [458, 358] width 11 height 11
click at [465, 353] on div "Data Jornadas Entrada 1 Saída 1 Entrada 2 Saída 2 Entrada 3 Saída 3 Observações…" at bounding box center [459, 257] width 600 height 216
click at [468, 363] on link "3" at bounding box center [471, 358] width 11 height 11
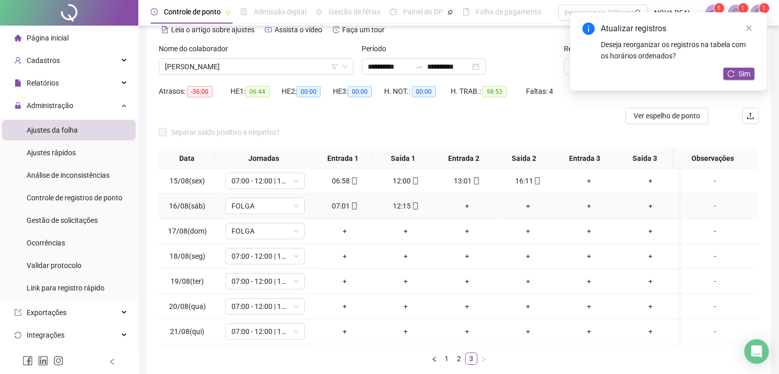
click at [707, 207] on div "-" at bounding box center [715, 205] width 60 height 11
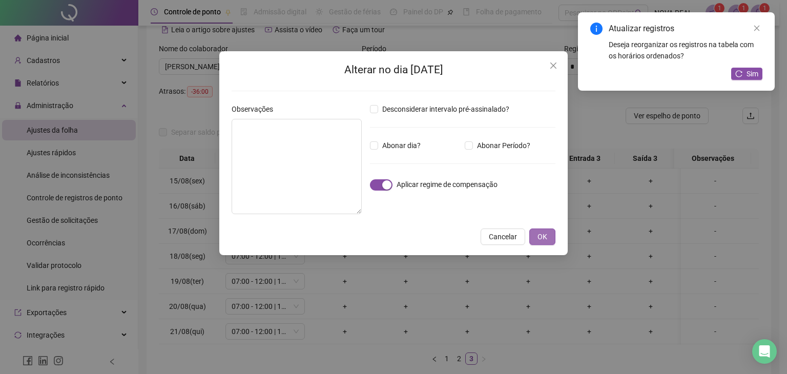
drag, startPoint x: 533, startPoint y: 236, endPoint x: 545, endPoint y: 238, distance: 12.5
click at [534, 238] on button "OK" at bounding box center [542, 236] width 26 height 16
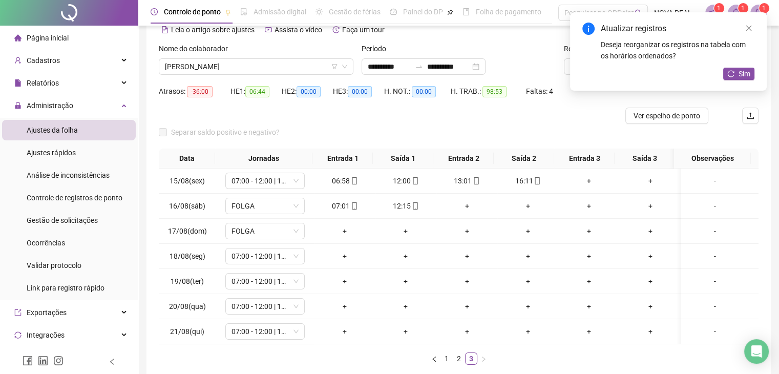
click at [742, 31] on div "Atualizar registros" at bounding box center [678, 29] width 154 height 12
click at [731, 71] on icon "reload" at bounding box center [730, 73] width 7 height 7
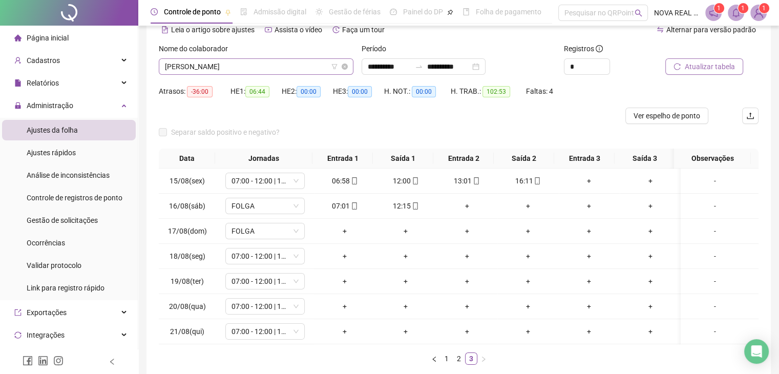
click at [256, 66] on span "[PERSON_NAME]" at bounding box center [256, 66] width 182 height 15
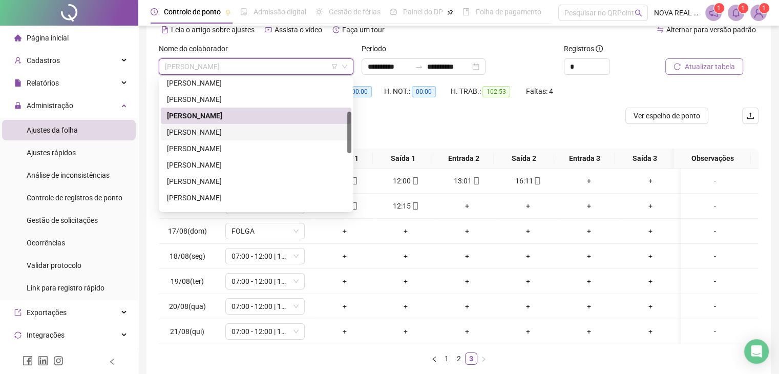
click at [247, 132] on div "[PERSON_NAME]" at bounding box center [256, 132] width 178 height 11
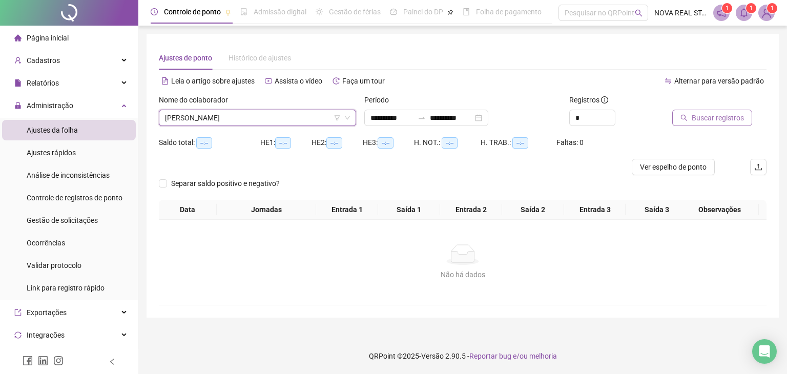
click at [727, 111] on button "Buscar registros" at bounding box center [712, 118] width 80 height 16
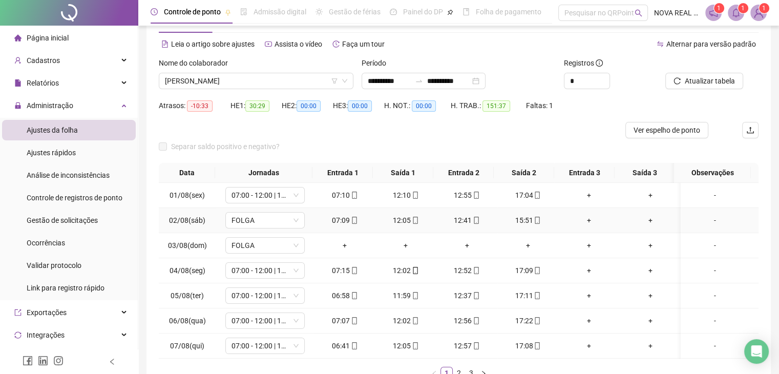
scroll to position [51, 0]
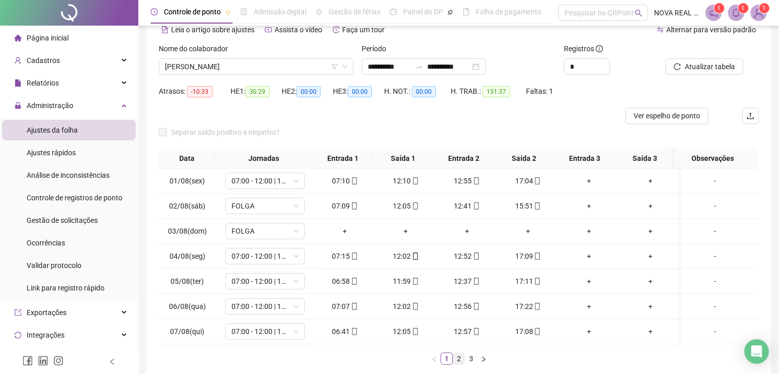
click at [453, 362] on link "2" at bounding box center [458, 358] width 11 height 11
click at [471, 362] on link "3" at bounding box center [471, 358] width 11 height 11
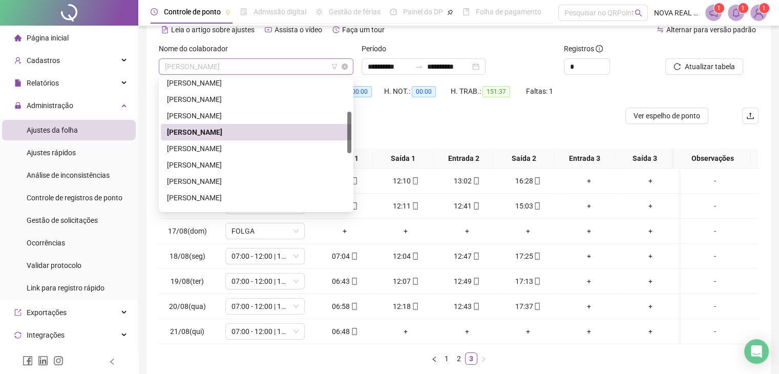
click at [227, 62] on span "[PERSON_NAME]" at bounding box center [256, 66] width 182 height 15
click at [228, 147] on div "[PERSON_NAME]" at bounding box center [256, 148] width 178 height 11
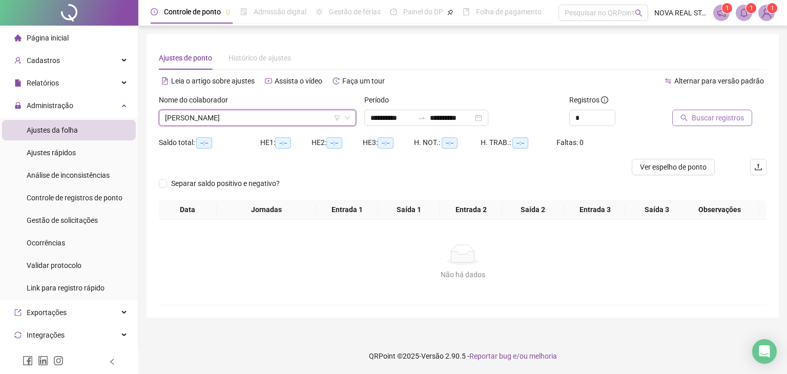
click at [711, 124] on button "Buscar registros" at bounding box center [712, 118] width 80 height 16
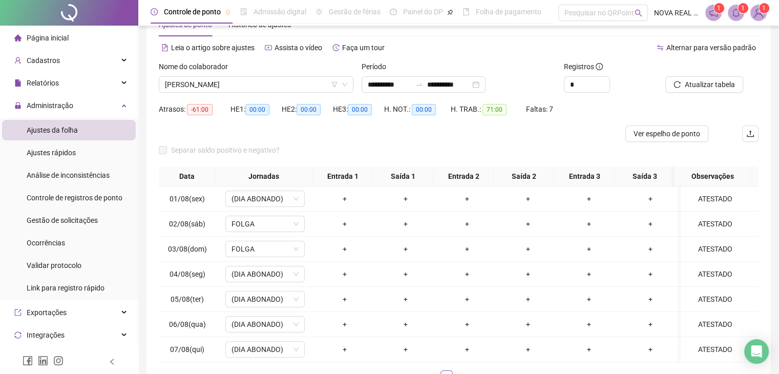
scroll to position [51, 0]
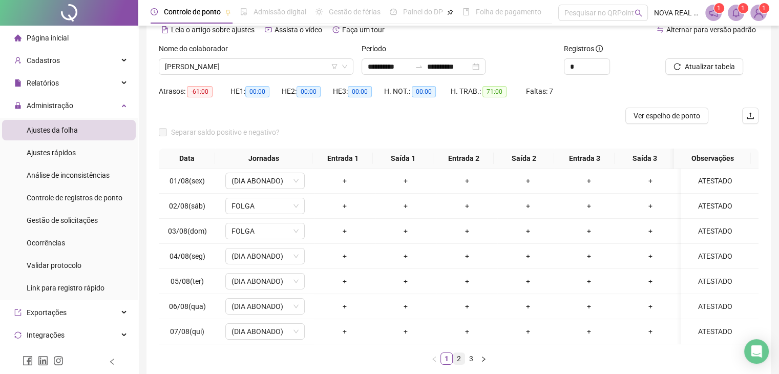
click at [460, 364] on link "2" at bounding box center [458, 358] width 11 height 11
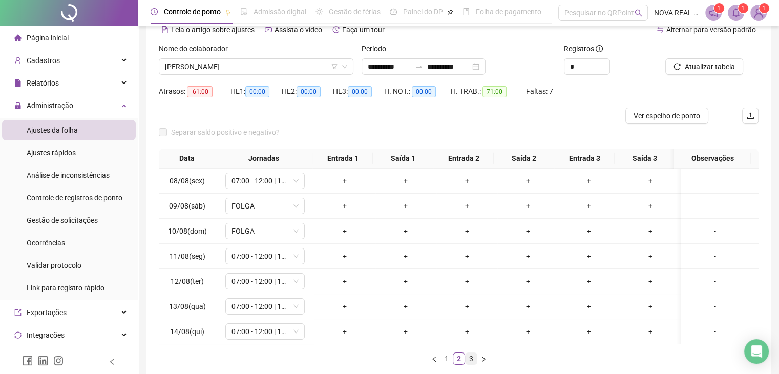
click at [469, 364] on link "3" at bounding box center [471, 358] width 11 height 11
click at [209, 66] on span "[PERSON_NAME]" at bounding box center [256, 66] width 182 height 15
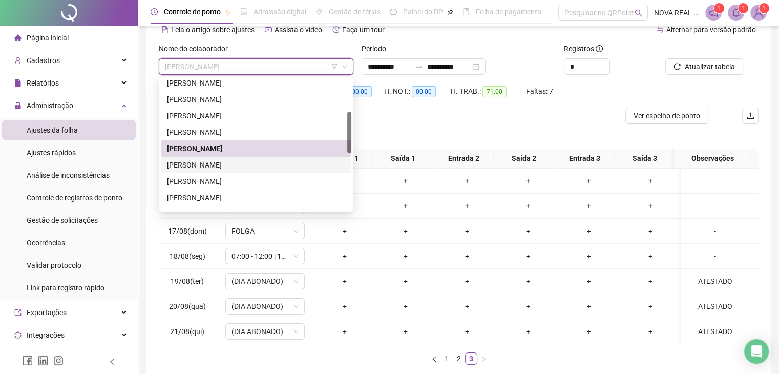
click at [209, 167] on div "[PERSON_NAME]" at bounding box center [256, 164] width 178 height 11
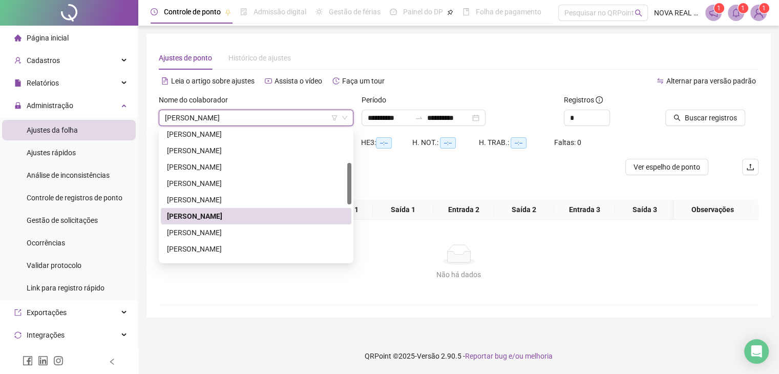
scroll to position [0, 0]
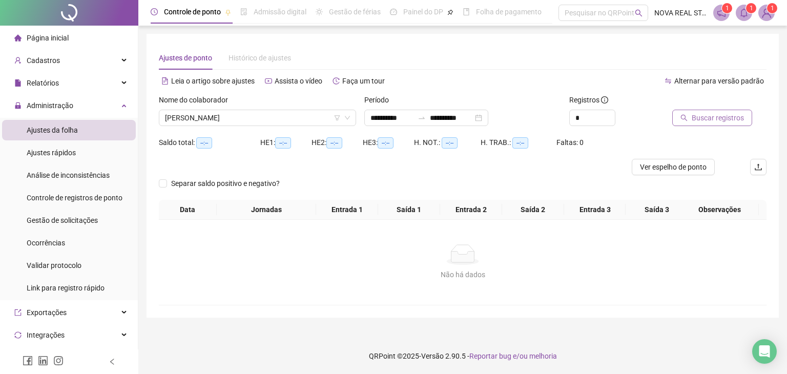
click at [723, 121] on span "Buscar registros" at bounding box center [718, 117] width 52 height 11
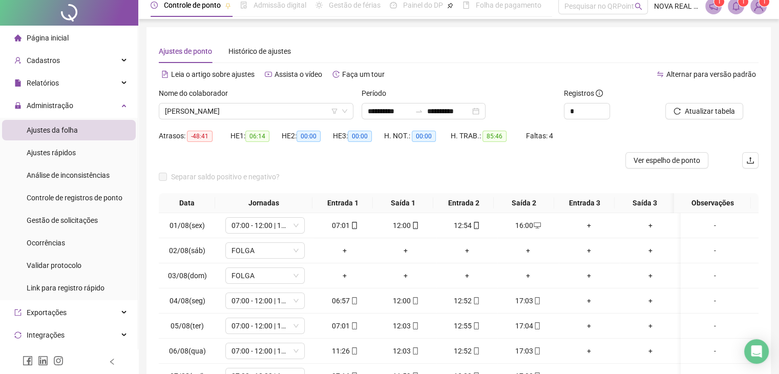
scroll to position [51, 0]
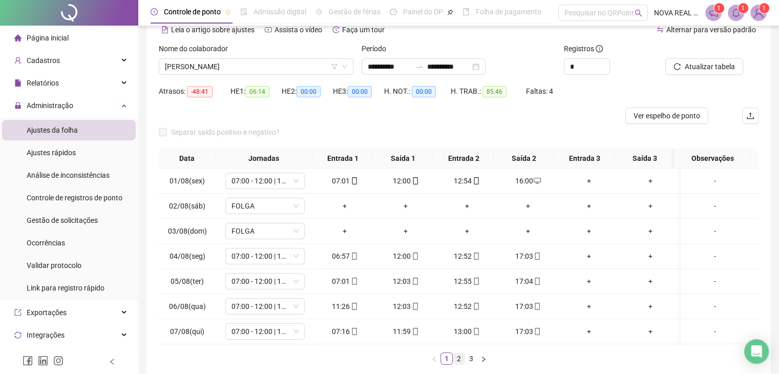
click at [458, 364] on link "2" at bounding box center [458, 358] width 11 height 11
click at [474, 364] on link "3" at bounding box center [471, 358] width 11 height 11
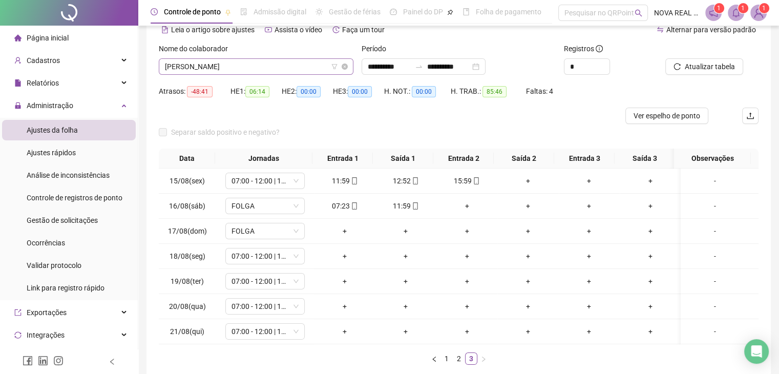
click at [228, 70] on span "[PERSON_NAME]" at bounding box center [256, 66] width 182 height 15
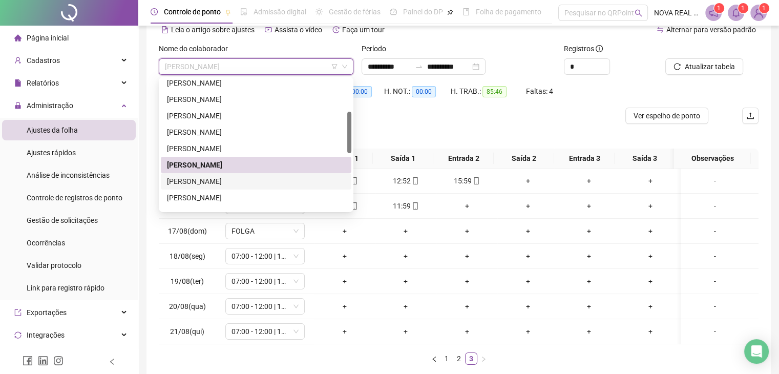
click at [211, 182] on div "[PERSON_NAME]" at bounding box center [256, 181] width 178 height 11
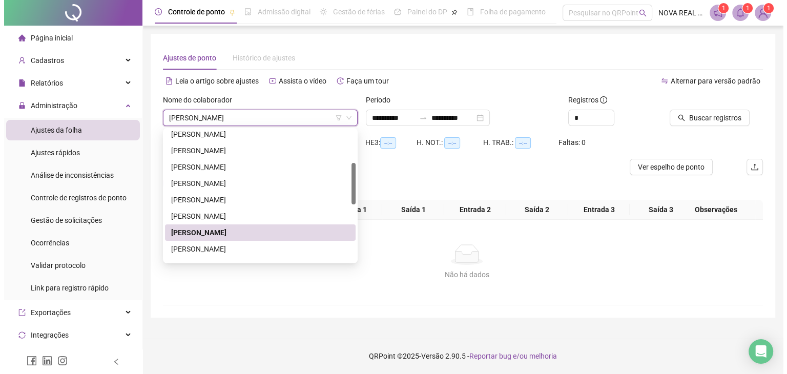
scroll to position [0, 0]
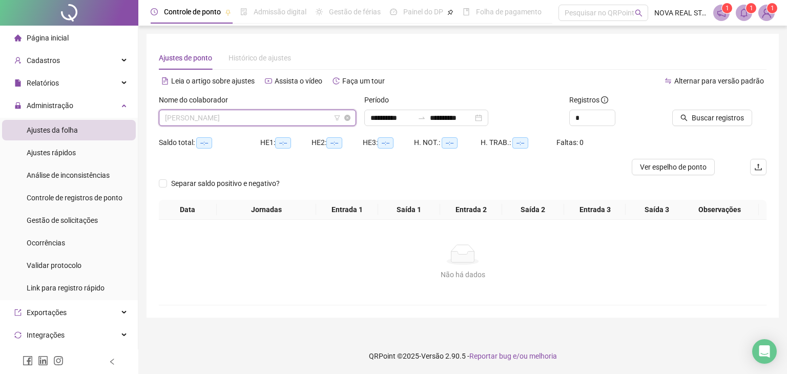
click at [195, 119] on span "[PERSON_NAME]" at bounding box center [257, 117] width 185 height 15
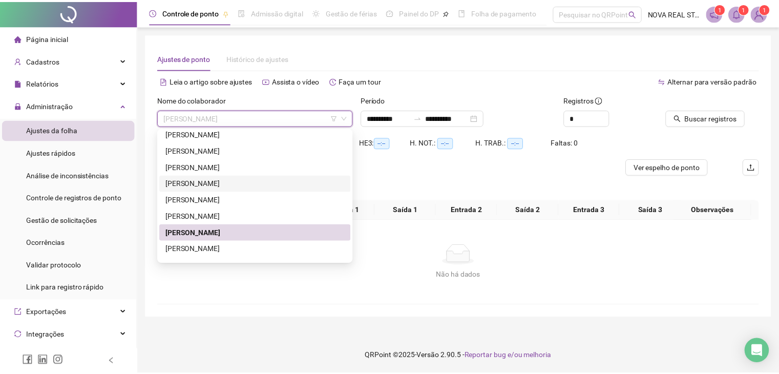
scroll to position [154, 0]
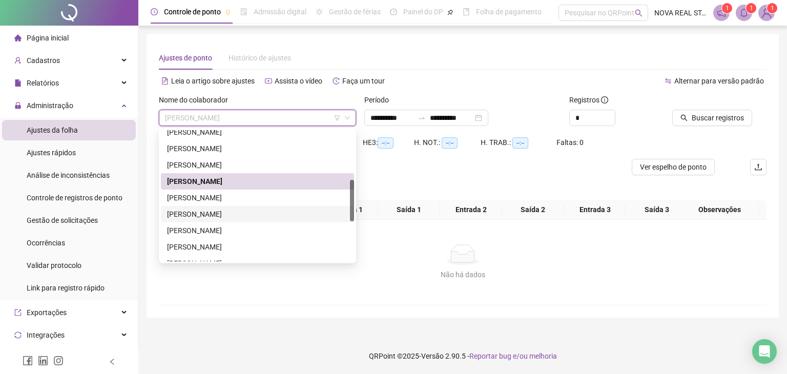
click at [222, 211] on div "[PERSON_NAME]" at bounding box center [257, 213] width 181 height 11
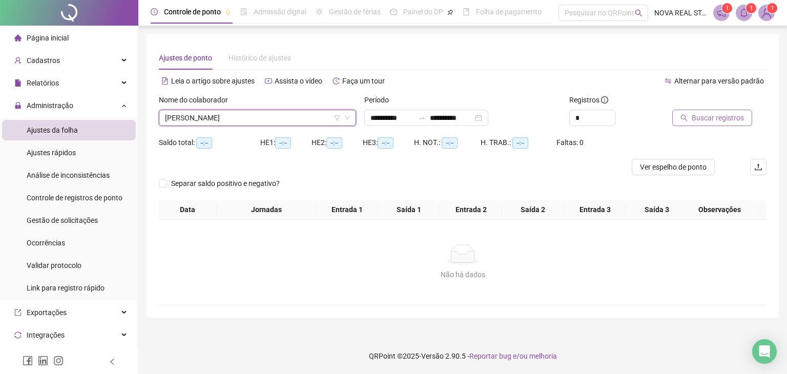
click at [713, 118] on span "Buscar registros" at bounding box center [718, 117] width 52 height 11
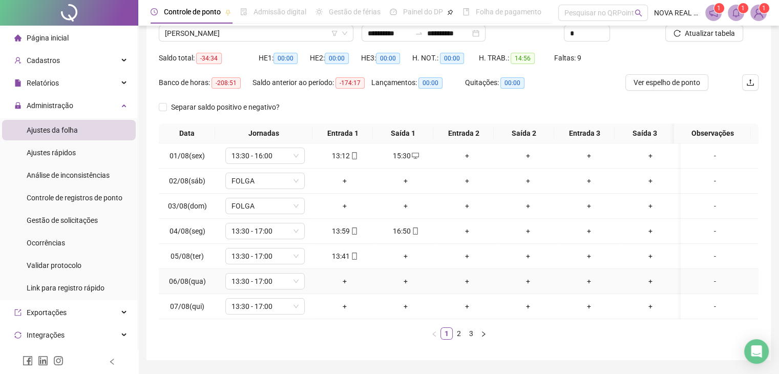
scroll to position [102, 0]
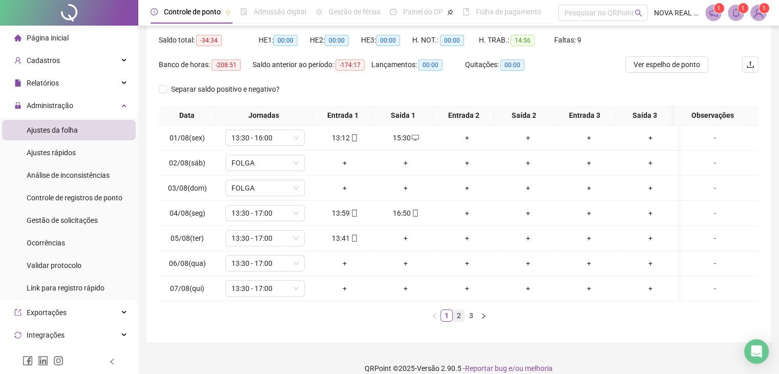
click at [462, 321] on link "2" at bounding box center [458, 315] width 11 height 11
click at [473, 321] on link "3" at bounding box center [471, 315] width 11 height 11
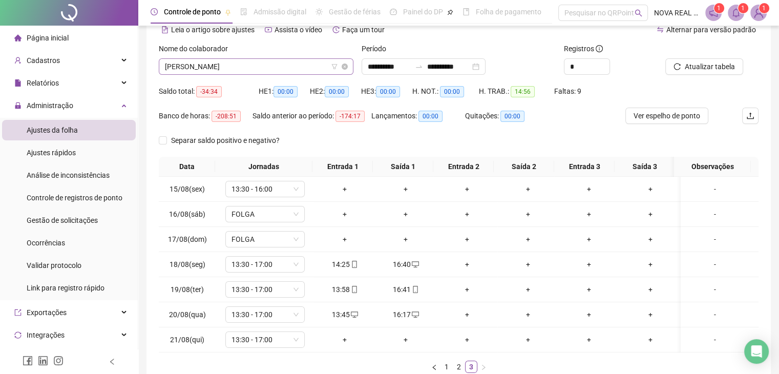
click at [177, 67] on span "[PERSON_NAME]" at bounding box center [256, 66] width 182 height 15
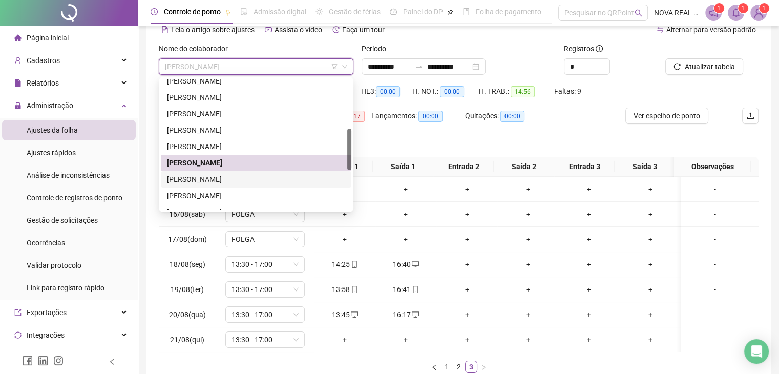
click at [244, 178] on div "[PERSON_NAME]" at bounding box center [256, 179] width 178 height 11
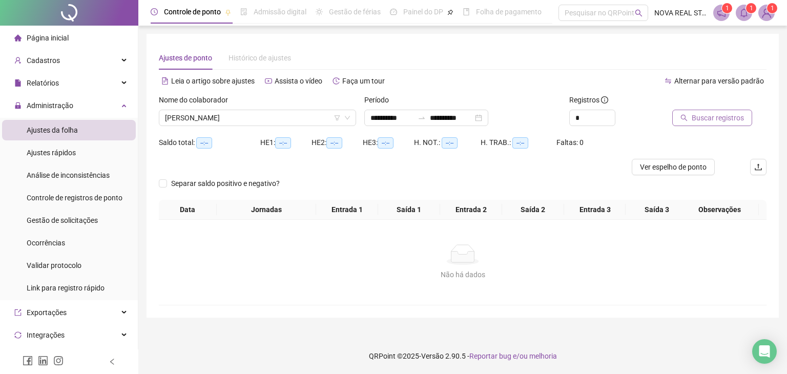
click at [699, 119] on span "Buscar registros" at bounding box center [718, 117] width 52 height 11
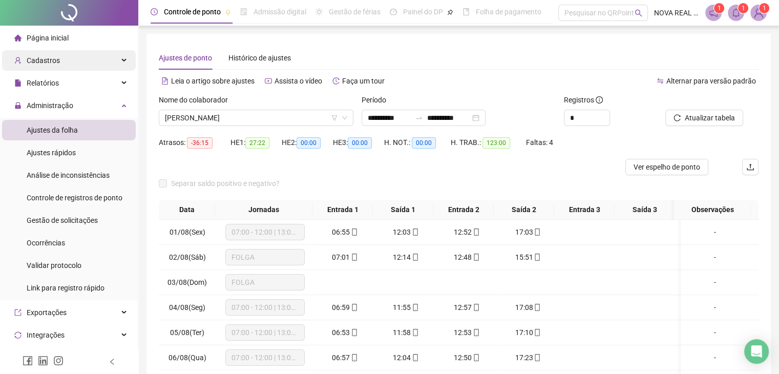
click at [87, 64] on div "Cadastros" at bounding box center [69, 60] width 134 height 20
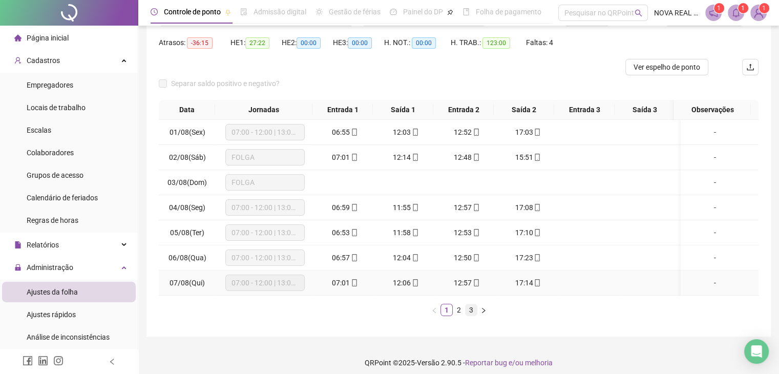
scroll to position [102, 0]
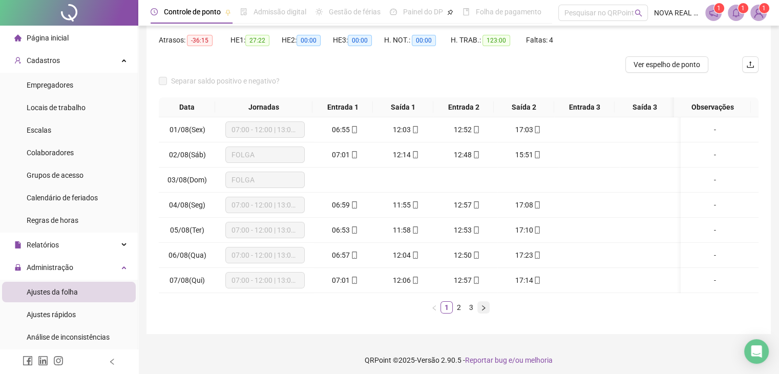
drag, startPoint x: 455, startPoint y: 317, endPoint x: 481, endPoint y: 317, distance: 25.6
click at [455, 313] on link "2" at bounding box center [458, 307] width 11 height 11
click at [471, 313] on link "3" at bounding box center [471, 307] width 11 height 11
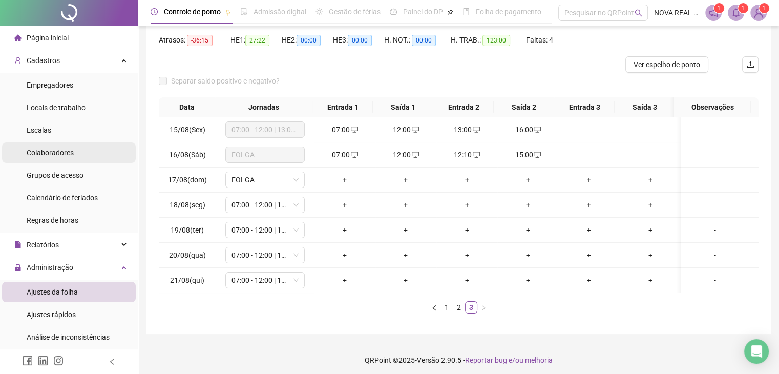
click at [61, 156] on span "Colaboradores" at bounding box center [50, 153] width 47 height 8
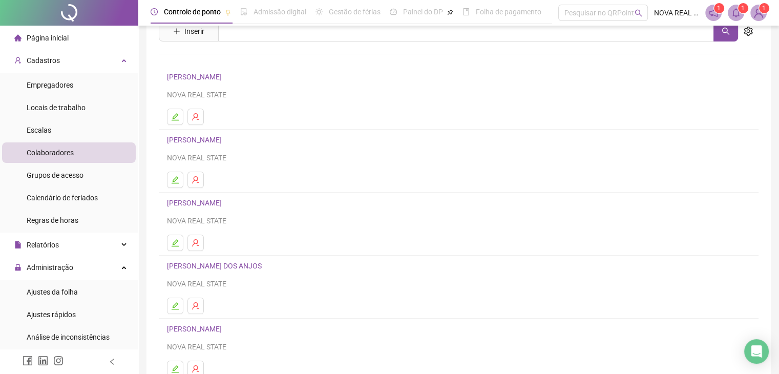
scroll to position [121, 0]
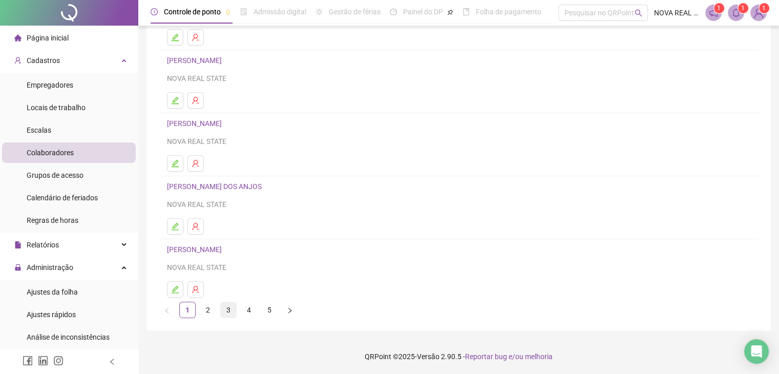
click at [228, 310] on link "3" at bounding box center [228, 309] width 15 height 15
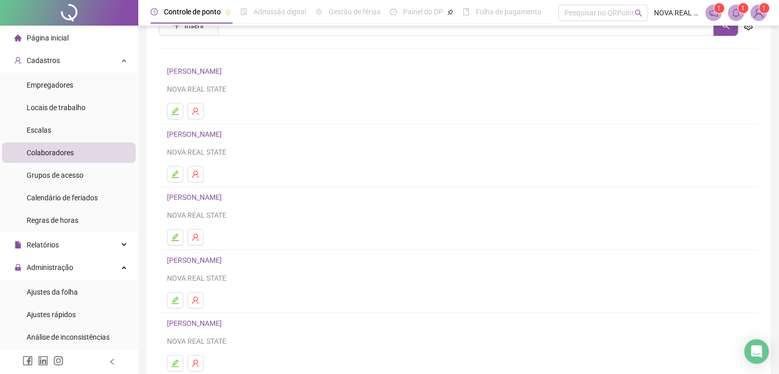
scroll to position [102, 0]
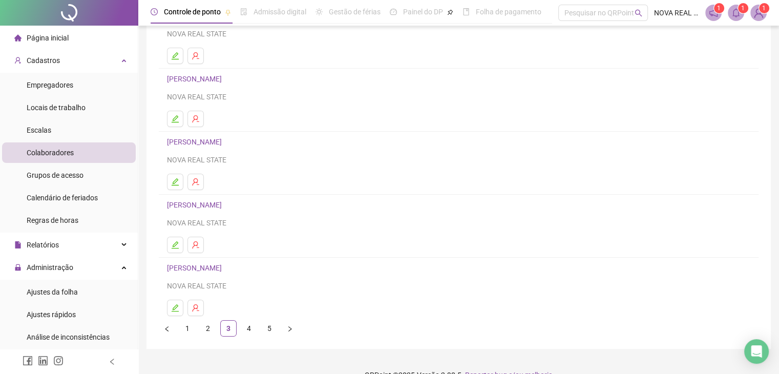
click at [245, 329] on link "4" at bounding box center [248, 328] width 15 height 15
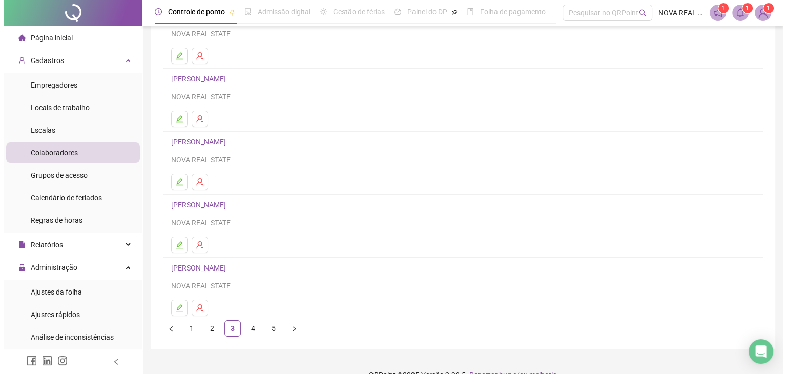
scroll to position [0, 0]
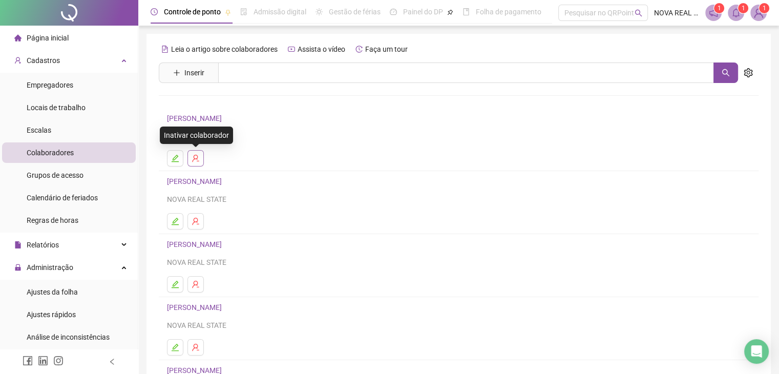
click at [199, 156] on icon "user-delete" at bounding box center [196, 158] width 8 height 8
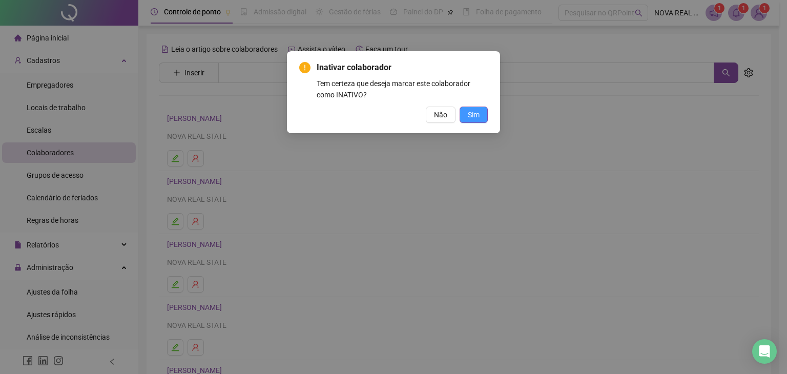
click at [473, 116] on span "Sim" at bounding box center [474, 114] width 12 height 11
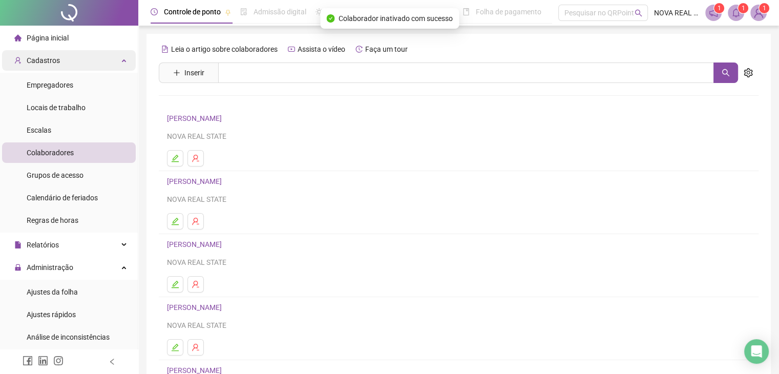
click at [69, 58] on div "Cadastros" at bounding box center [69, 60] width 134 height 20
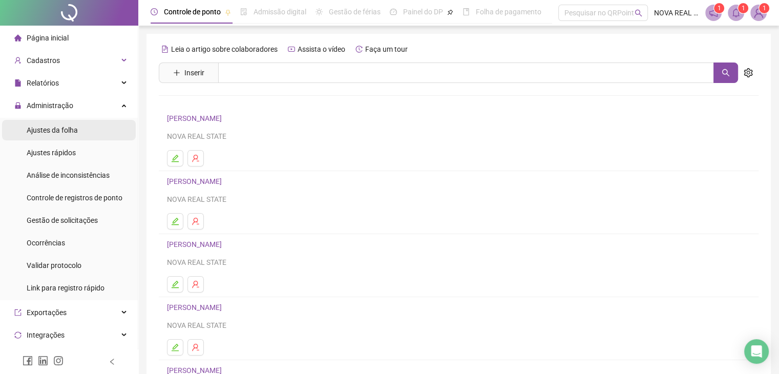
click at [79, 132] on li "Ajustes da folha" at bounding box center [69, 130] width 134 height 20
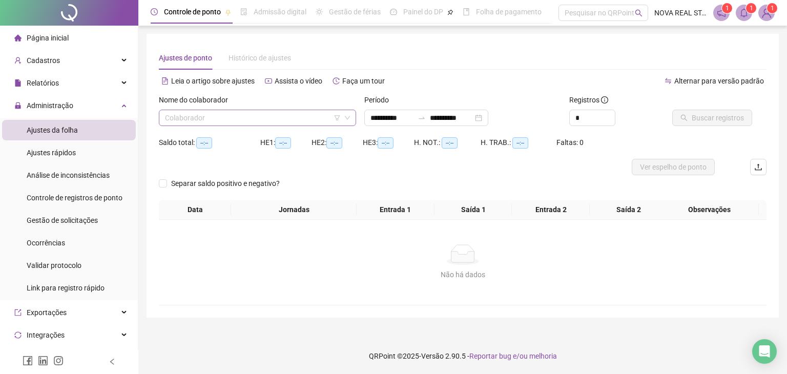
click at [265, 109] on div "Nome do colaborador Colaborador" at bounding box center [257, 110] width 197 height 32
click at [262, 114] on input "search" at bounding box center [253, 117] width 176 height 15
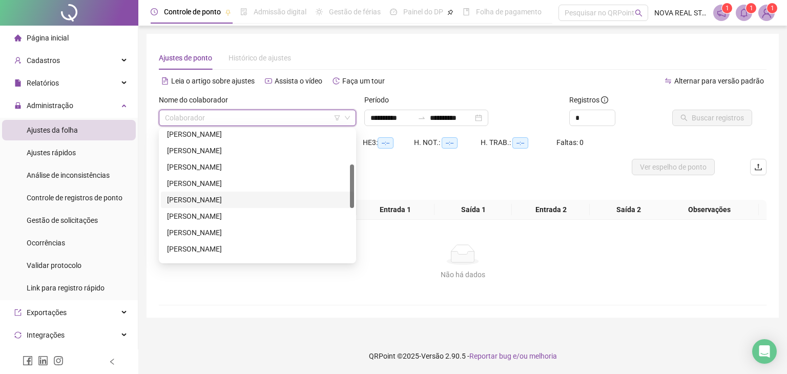
scroll to position [154, 0]
click at [227, 234] on div "[PERSON_NAME]" at bounding box center [257, 230] width 181 height 11
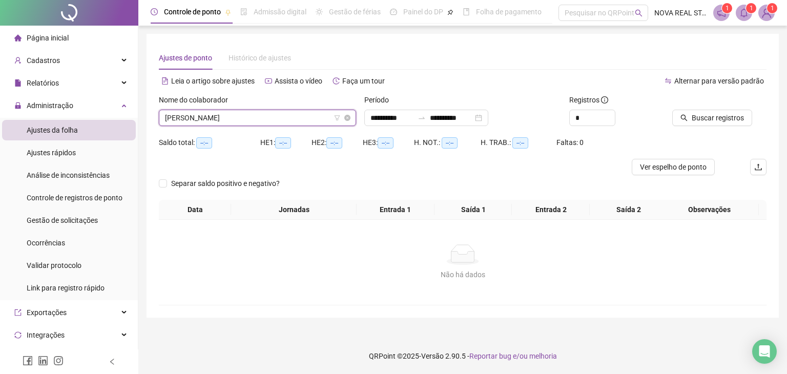
click at [246, 111] on span "[PERSON_NAME]" at bounding box center [257, 117] width 185 height 15
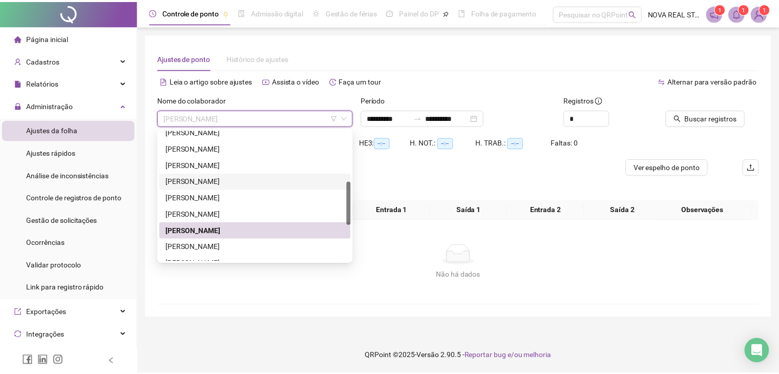
scroll to position [205, 0]
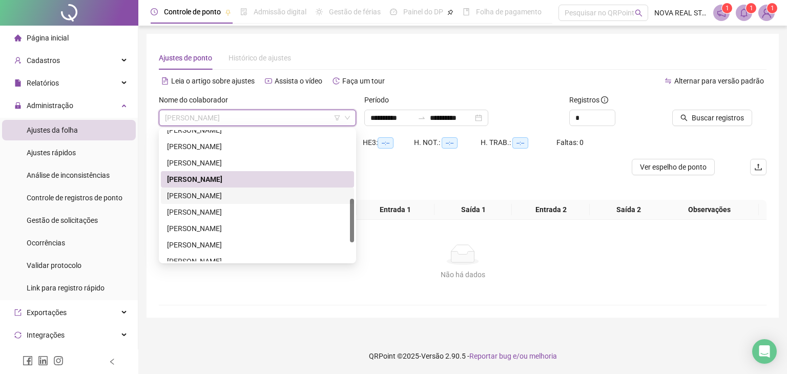
click at [239, 200] on div "[PERSON_NAME]" at bounding box center [257, 195] width 181 height 11
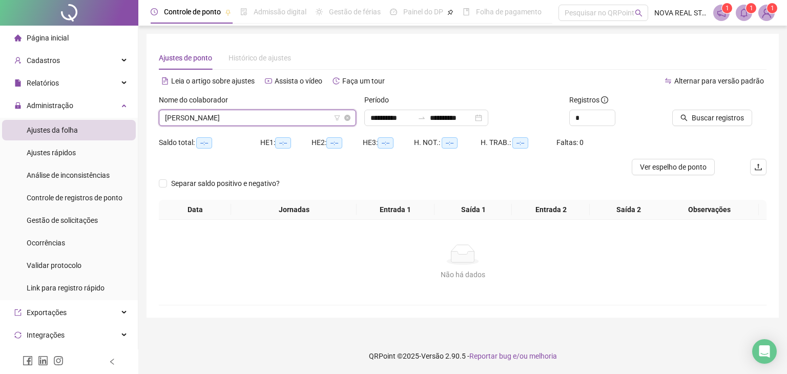
click at [229, 118] on span "[PERSON_NAME]" at bounding box center [257, 117] width 185 height 15
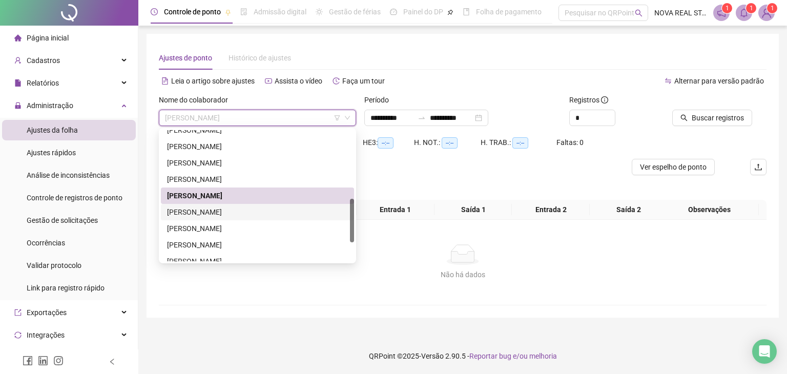
click at [226, 212] on div "[PERSON_NAME]" at bounding box center [257, 211] width 181 height 11
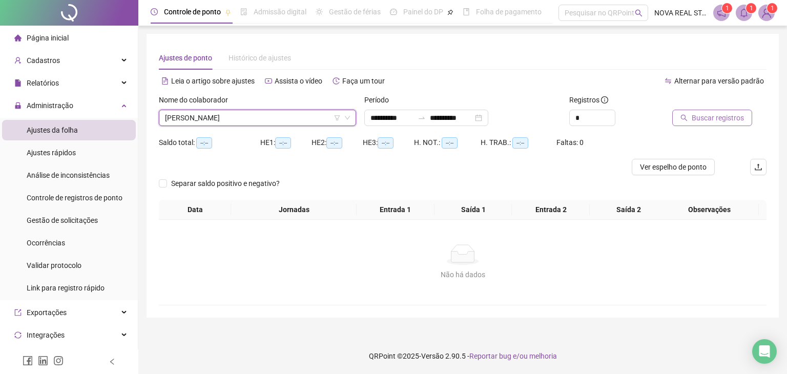
click at [724, 114] on span "Buscar registros" at bounding box center [718, 117] width 52 height 11
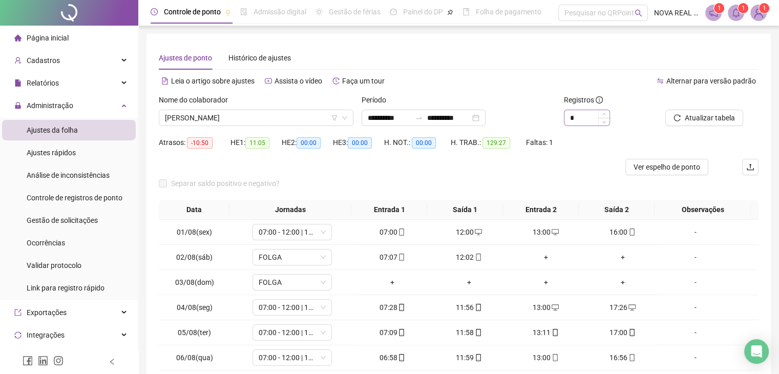
click at [601, 110] on div "*" at bounding box center [587, 118] width 46 height 16
click at [602, 114] on icon "up" at bounding box center [604, 115] width 4 height 4
type input "*"
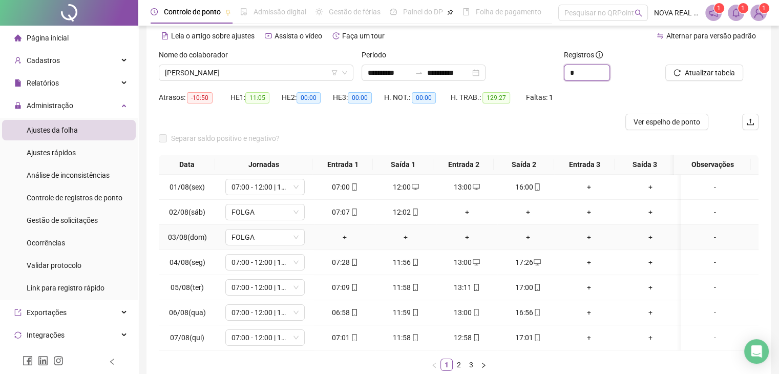
scroll to position [51, 0]
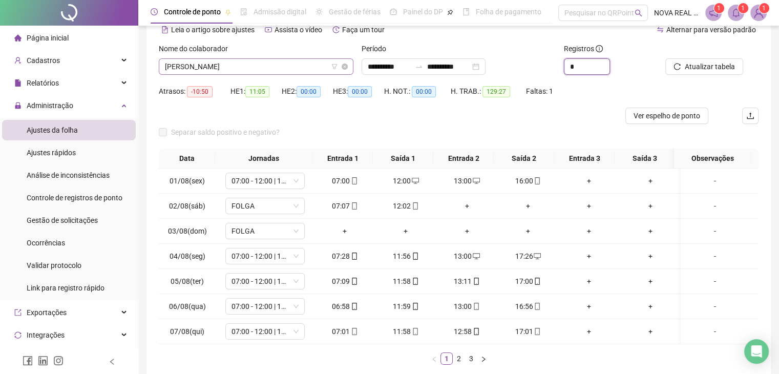
click at [232, 67] on span "[PERSON_NAME]" at bounding box center [256, 66] width 182 height 15
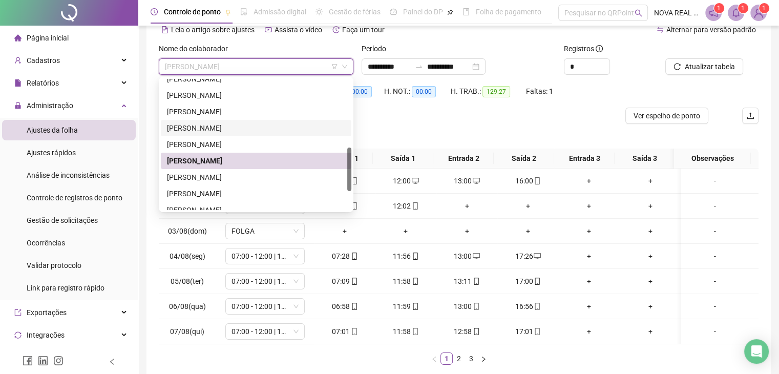
click at [249, 130] on div "[PERSON_NAME]" at bounding box center [256, 127] width 178 height 11
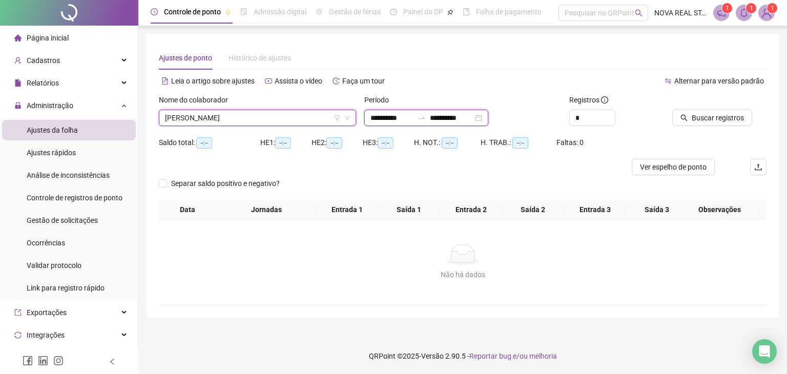
click at [384, 118] on input "**********" at bounding box center [391, 117] width 43 height 11
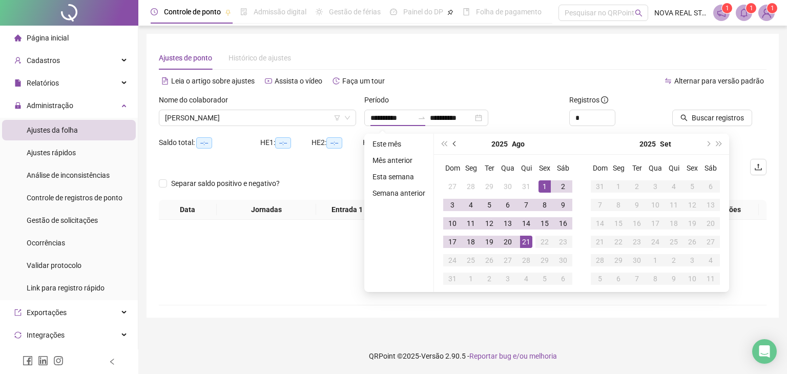
click at [453, 142] on span "prev-year" at bounding box center [455, 143] width 5 height 5
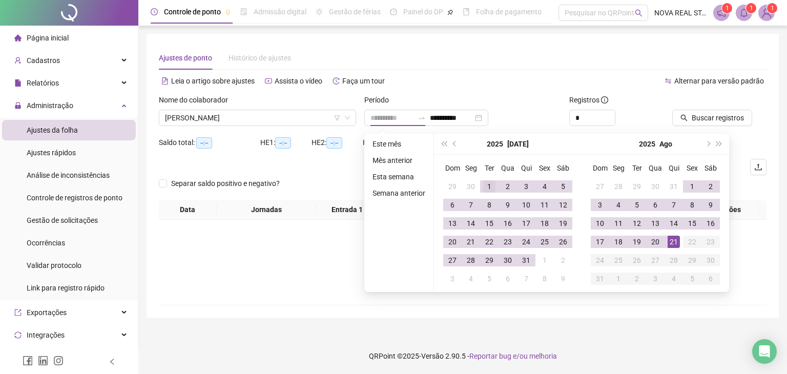
type input "**********"
click at [484, 186] on div "1" at bounding box center [489, 186] width 12 height 12
type input "**********"
type input "*"
click at [607, 124] on span "Decrease Value" at bounding box center [608, 120] width 11 height 9
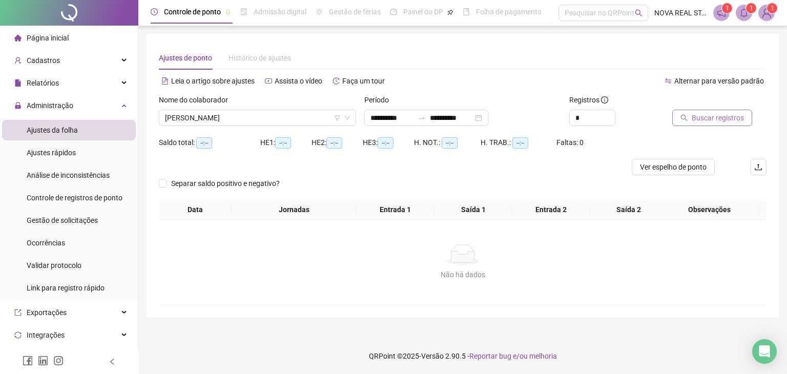
click at [723, 115] on span "Buscar registros" at bounding box center [718, 117] width 52 height 11
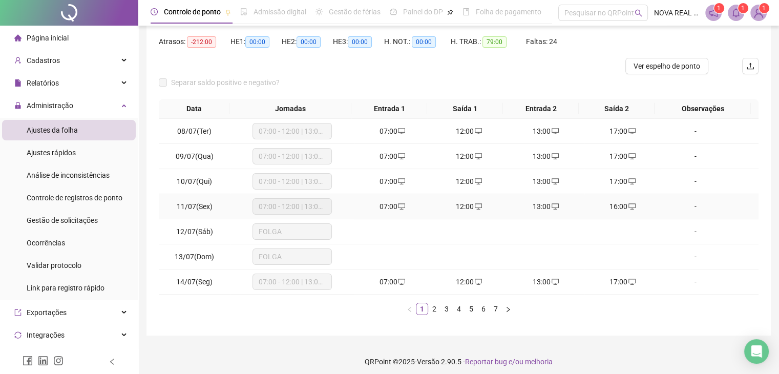
scroll to position [102, 0]
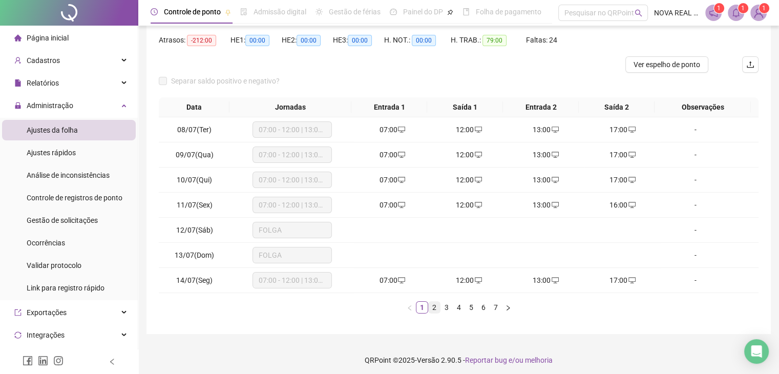
click at [435, 309] on link "2" at bounding box center [434, 307] width 11 height 11
click at [443, 308] on link "3" at bounding box center [446, 307] width 11 height 11
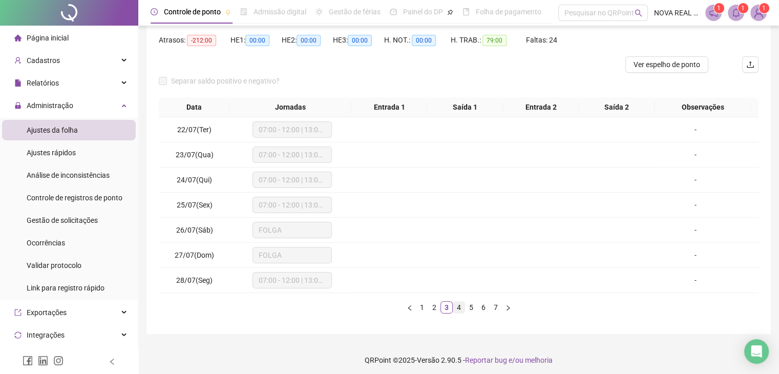
click at [461, 304] on link "4" at bounding box center [458, 307] width 11 height 11
click at [466, 305] on link "5" at bounding box center [471, 307] width 11 height 11
click at [480, 302] on link "6" at bounding box center [483, 307] width 11 height 11
click at [498, 306] on link "7" at bounding box center [495, 307] width 11 height 11
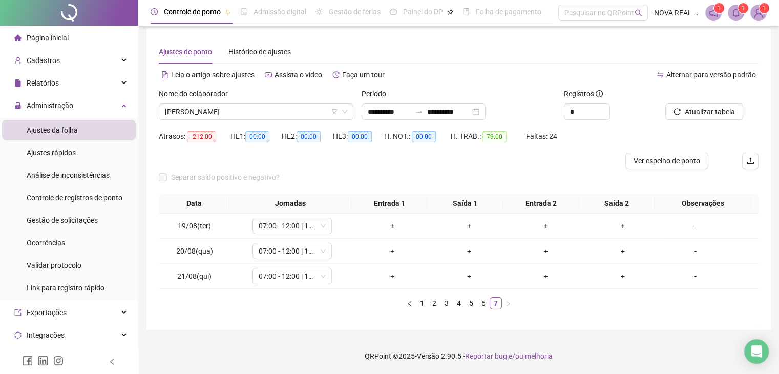
click at [449, 167] on div at bounding box center [384, 161] width 450 height 16
click at [184, 112] on span "[PERSON_NAME]" at bounding box center [256, 111] width 182 height 15
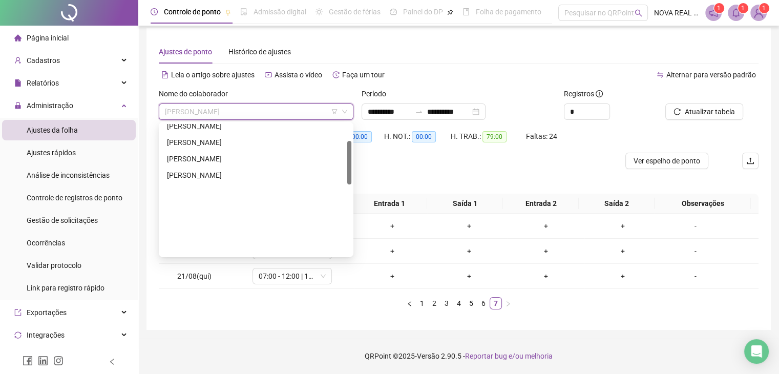
scroll to position [51, 0]
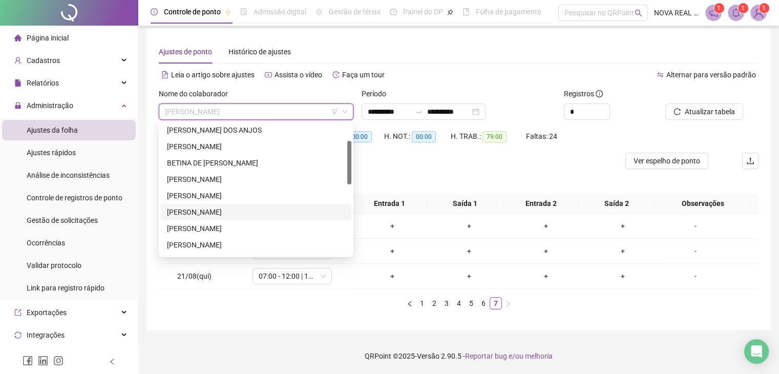
click at [251, 216] on div "[PERSON_NAME]" at bounding box center [256, 211] width 178 height 11
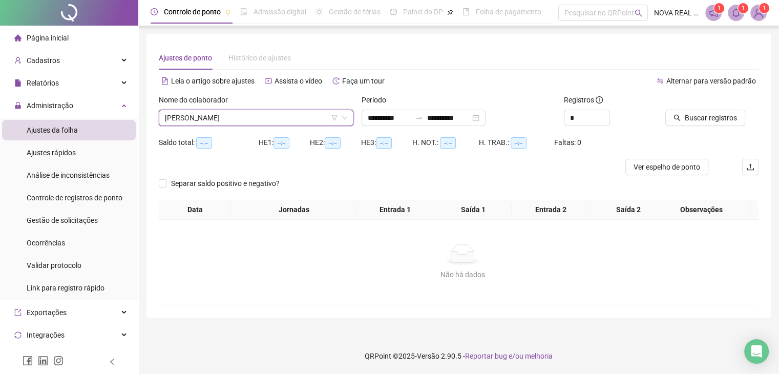
scroll to position [0, 0]
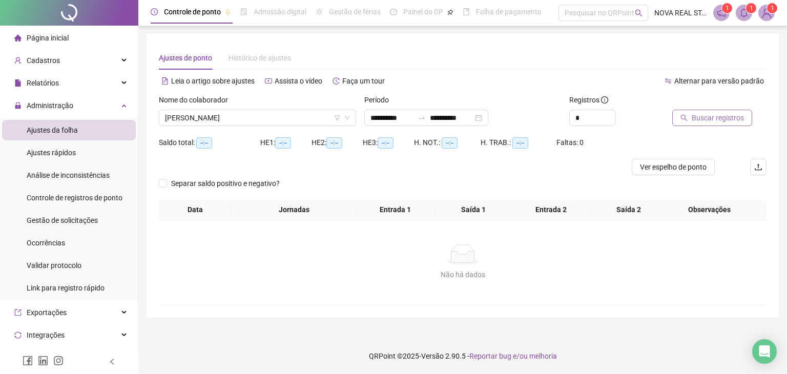
drag, startPoint x: 750, startPoint y: 113, endPoint x: 719, endPoint y: 122, distance: 32.2
click at [748, 113] on div "Buscar registros" at bounding box center [719, 110] width 94 height 32
click at [718, 122] on span "Buscar registros" at bounding box center [718, 117] width 52 height 11
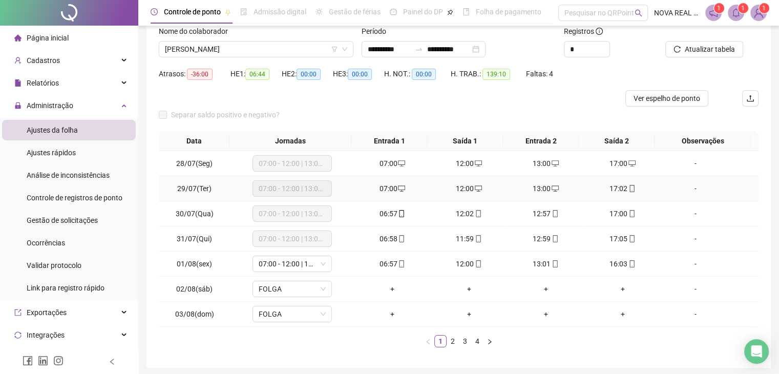
scroll to position [51, 0]
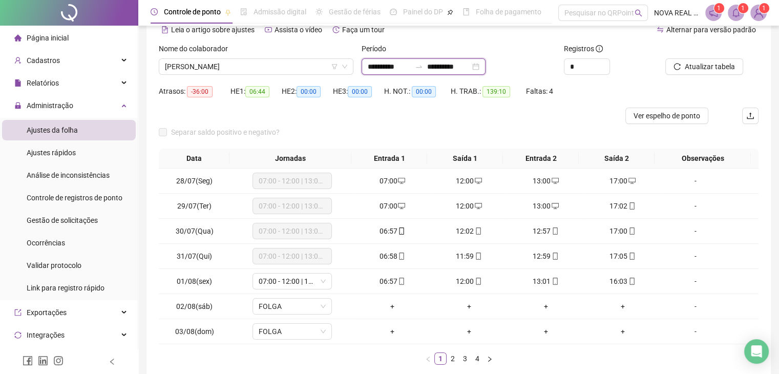
click at [444, 63] on input "**********" at bounding box center [448, 66] width 43 height 11
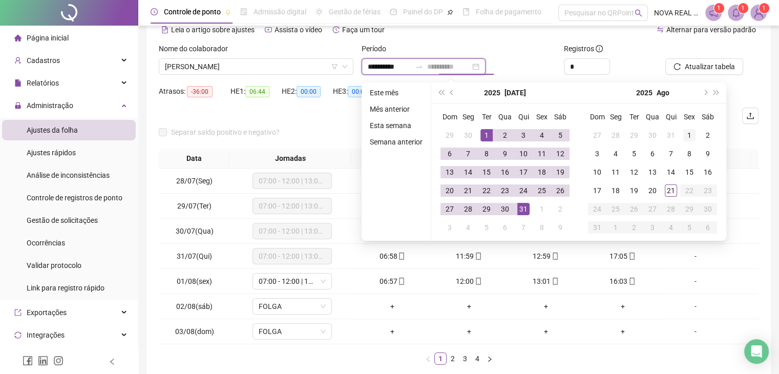
type input "**********"
click at [680, 132] on td "1" at bounding box center [689, 135] width 18 height 18
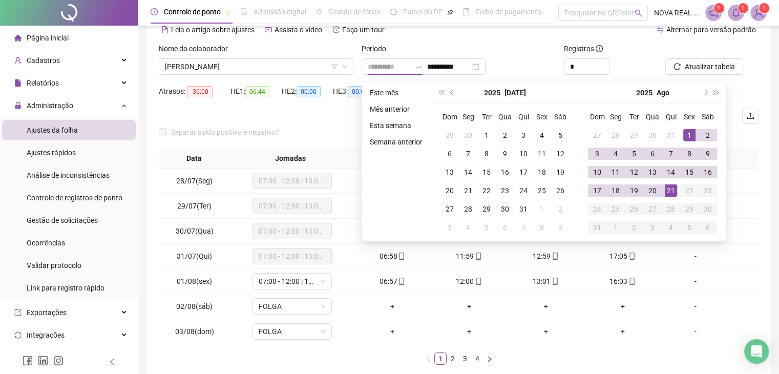
click at [667, 189] on div "21" at bounding box center [671, 190] width 12 height 12
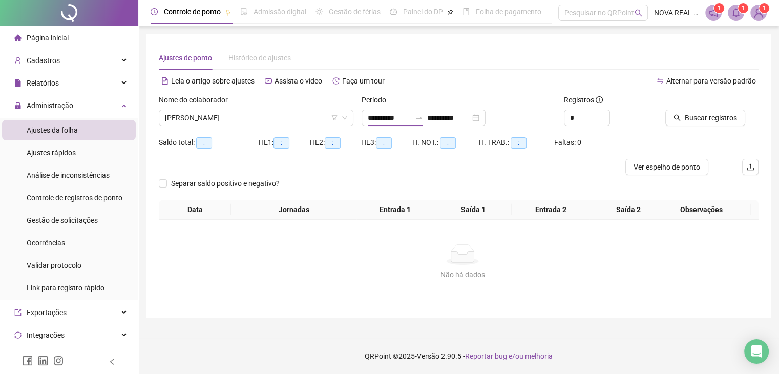
type input "**********"
click at [611, 113] on span "Increase Value" at bounding box center [608, 114] width 11 height 9
type input "*"
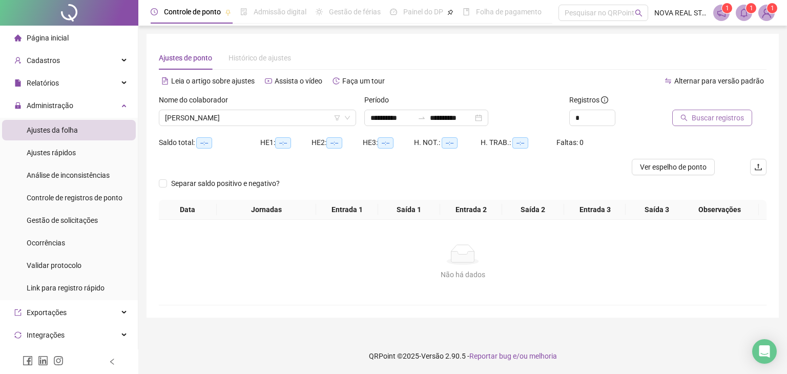
click at [695, 115] on span "Buscar registros" at bounding box center [718, 117] width 52 height 11
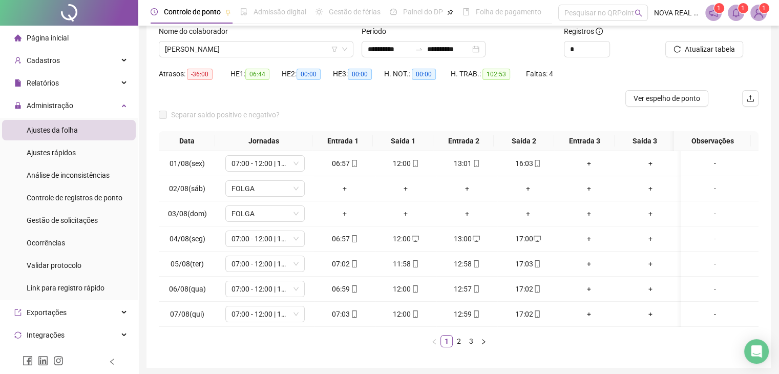
scroll to position [51, 0]
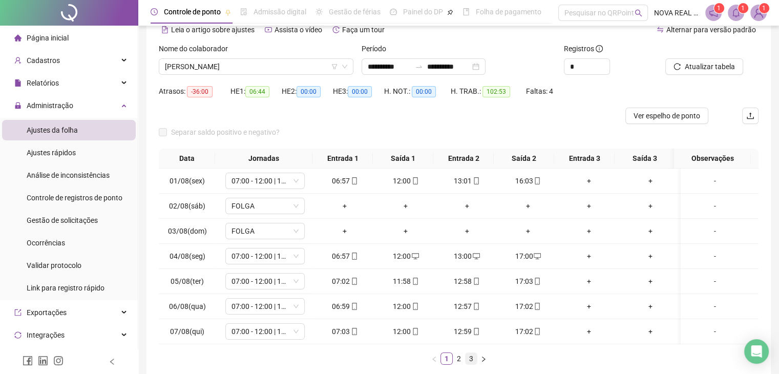
click at [461, 364] on link "2" at bounding box center [458, 358] width 11 height 11
click at [471, 364] on link "3" at bounding box center [471, 358] width 11 height 11
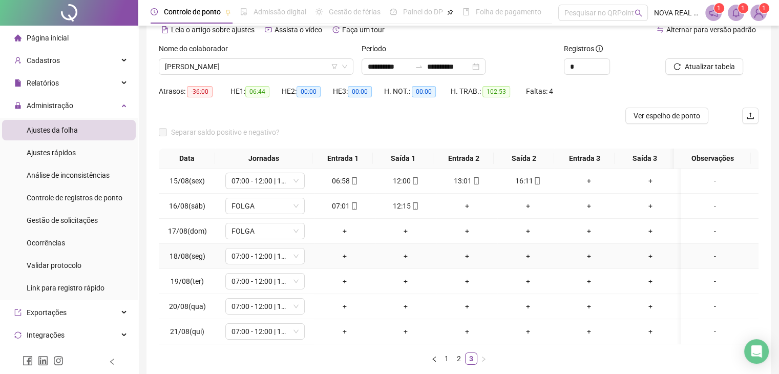
click at [339, 255] on div "+" at bounding box center [344, 256] width 53 height 11
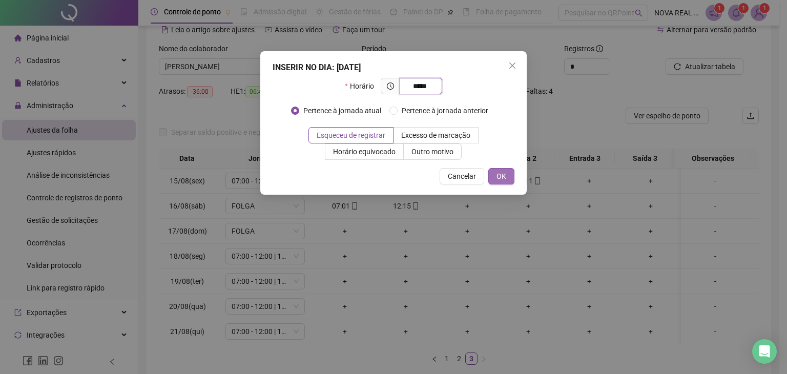
type input "*****"
click at [496, 179] on span "OK" at bounding box center [501, 176] width 10 height 11
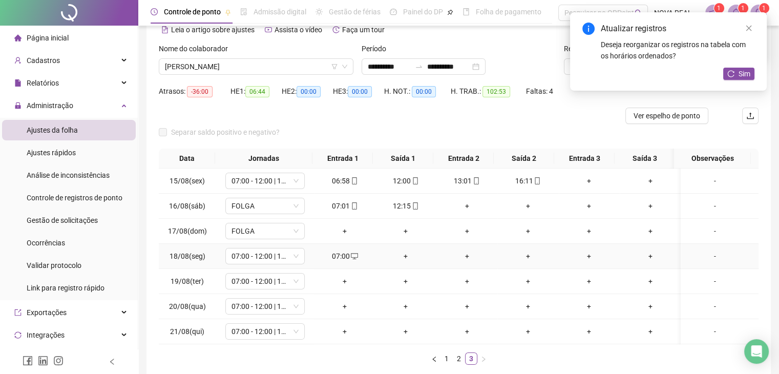
click at [406, 256] on div "+" at bounding box center [406, 256] width 53 height 11
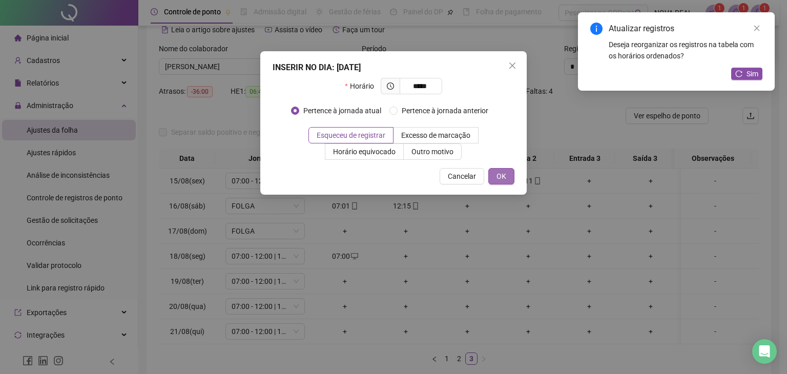
type input "*****"
click at [507, 173] on button "OK" at bounding box center [501, 176] width 26 height 16
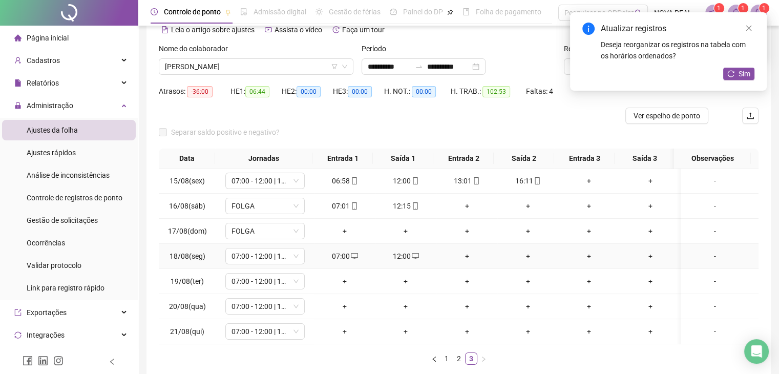
click at [468, 259] on div "+" at bounding box center [467, 256] width 53 height 11
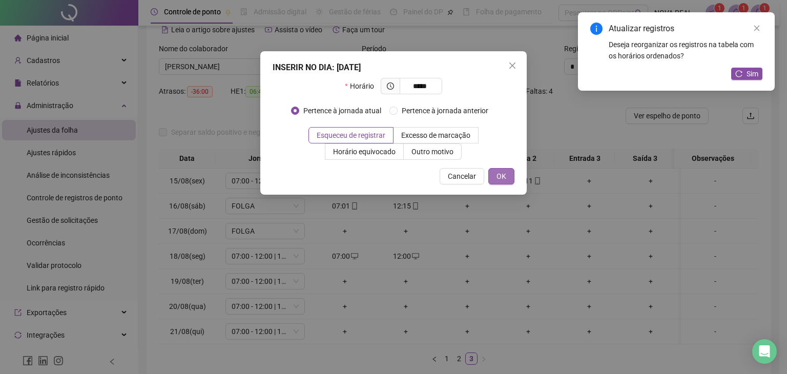
type input "*****"
click at [499, 174] on span "OK" at bounding box center [501, 176] width 10 height 11
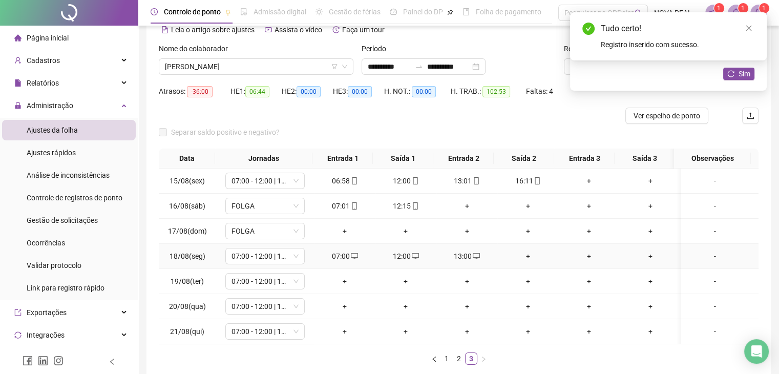
click at [525, 255] on div "+" at bounding box center [528, 256] width 53 height 11
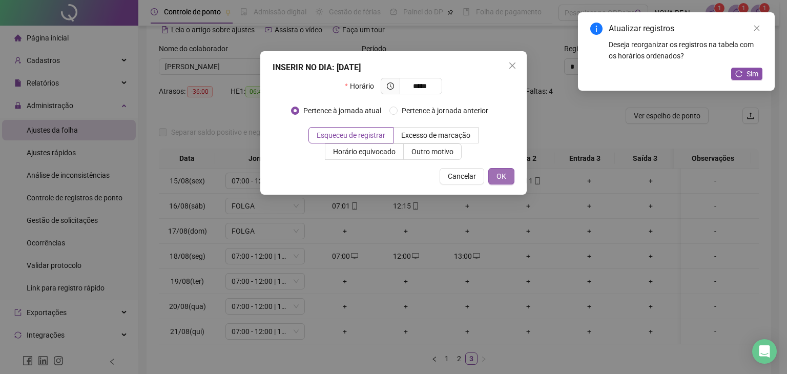
type input "*****"
click at [494, 174] on button "OK" at bounding box center [501, 176] width 26 height 16
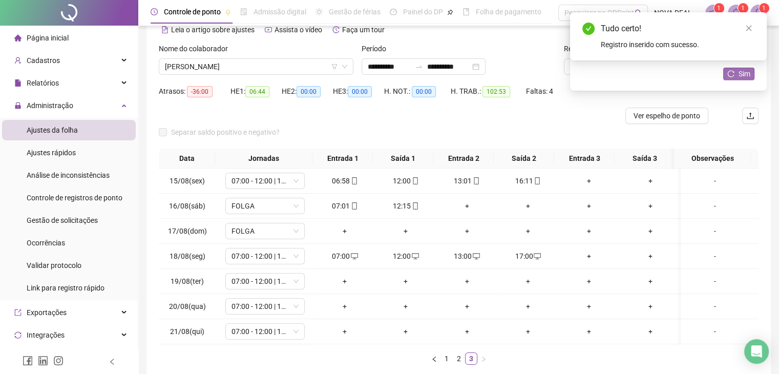
click at [741, 76] on span "Sim" at bounding box center [745, 73] width 12 height 11
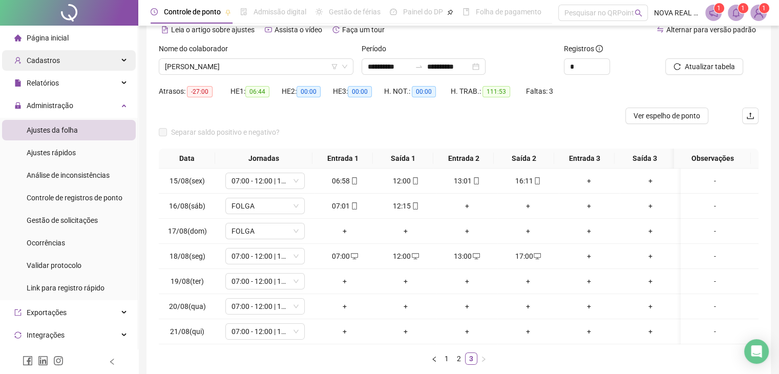
click at [53, 64] on span "Cadastros" at bounding box center [43, 60] width 33 height 8
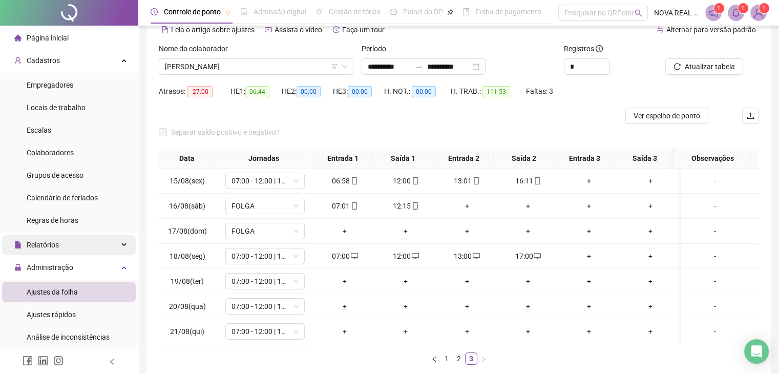
click at [41, 247] on span "Relatórios" at bounding box center [43, 245] width 32 height 8
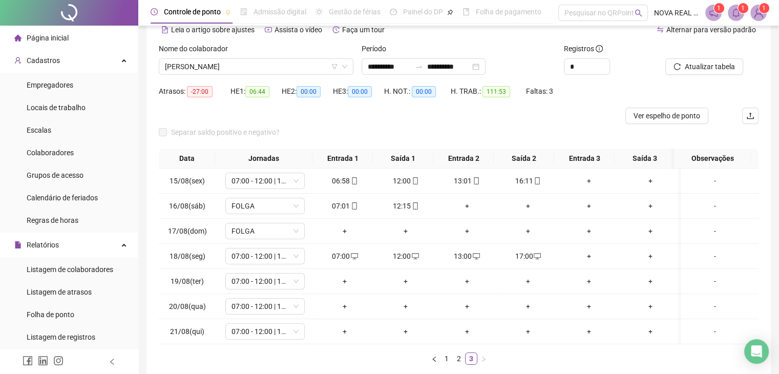
drag, startPoint x: 40, startPoint y: 314, endPoint x: 136, endPoint y: 233, distance: 126.1
click at [40, 314] on span "Folha de ponto" at bounding box center [51, 314] width 48 height 8
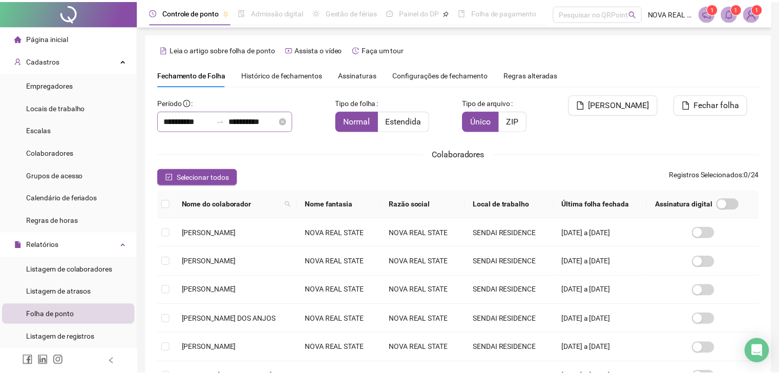
scroll to position [17, 0]
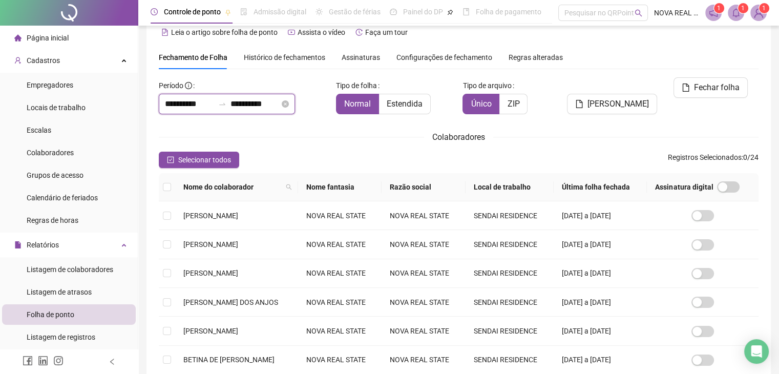
click at [262, 98] on input "**********" at bounding box center [255, 104] width 49 height 12
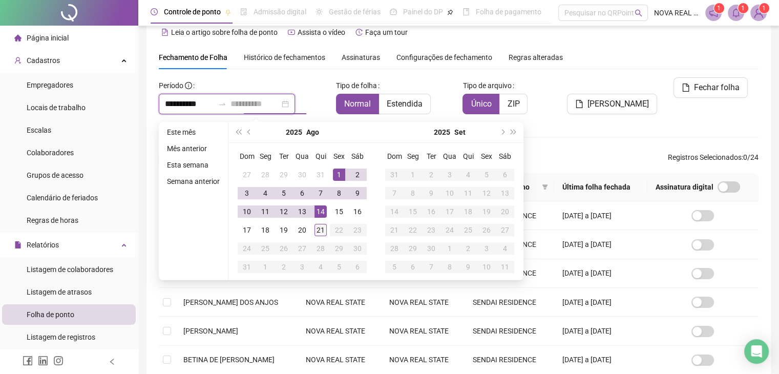
type input "**********"
click at [321, 232] on div "21" at bounding box center [321, 230] width 12 height 12
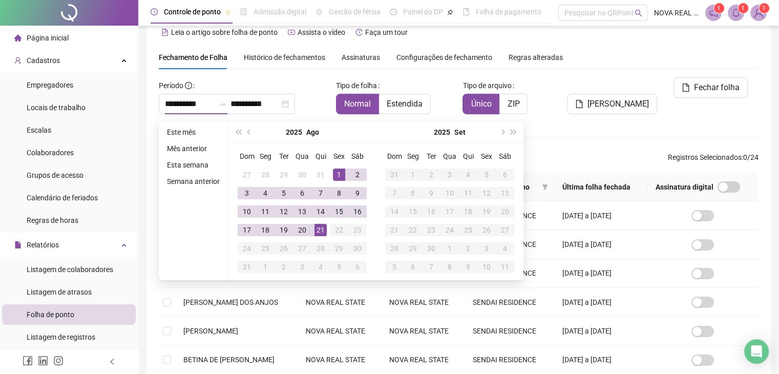
click at [590, 143] on div "Colaboradores" at bounding box center [459, 137] width 600 height 13
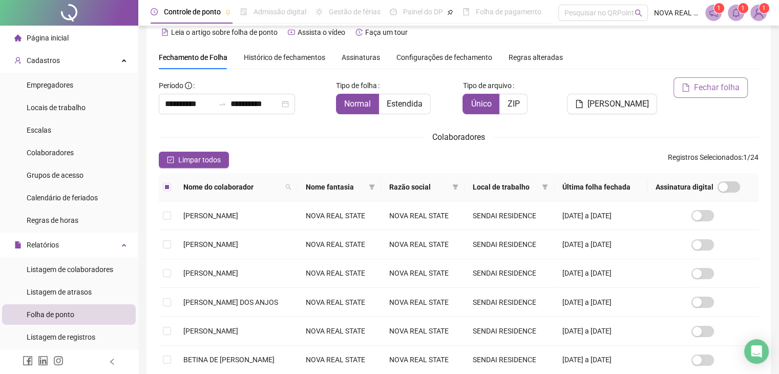
click at [726, 84] on span "Fechar folha" at bounding box center [717, 87] width 46 height 12
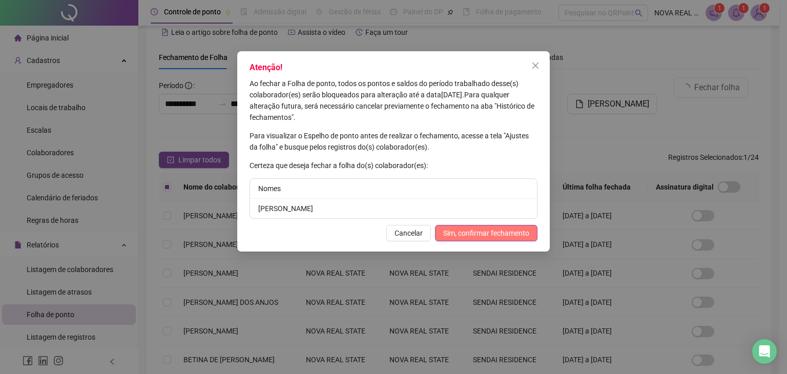
click at [489, 232] on span "Sim, confirmar fechamento" at bounding box center [486, 232] width 86 height 11
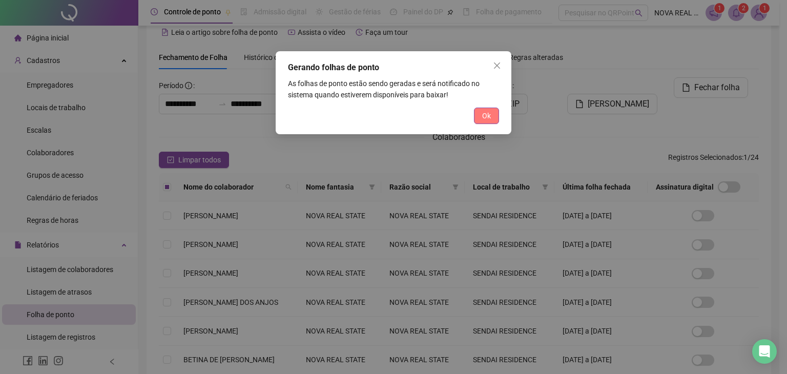
click at [486, 113] on span "Ok" at bounding box center [486, 115] width 9 height 11
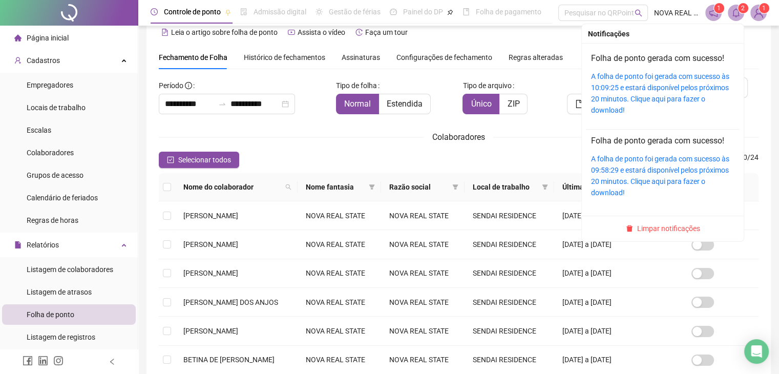
click at [739, 10] on sup "2" at bounding box center [743, 8] width 10 height 10
click at [666, 74] on link "A folha de ponto foi gerada com sucesso às 10:09:25 e estará disponível pelos p…" at bounding box center [660, 93] width 138 height 42
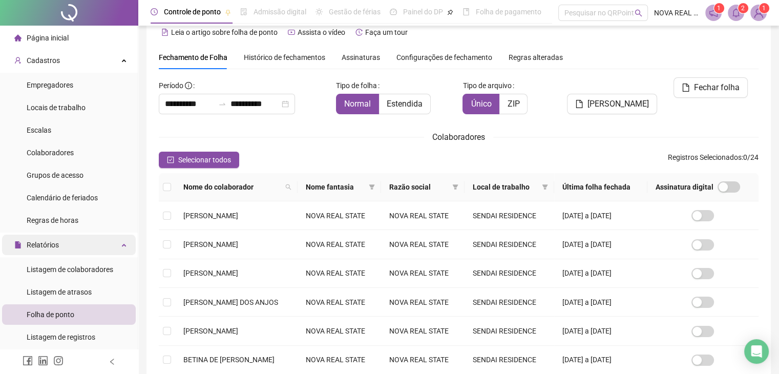
click at [46, 245] on span "Relatórios" at bounding box center [43, 245] width 32 height 8
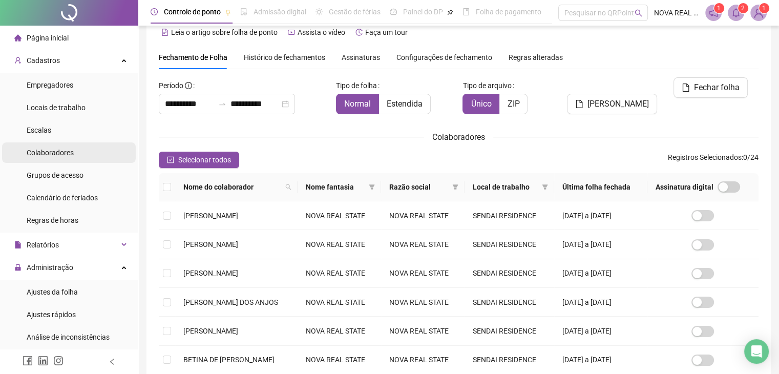
click at [57, 157] on div "Colaboradores" at bounding box center [50, 152] width 47 height 20
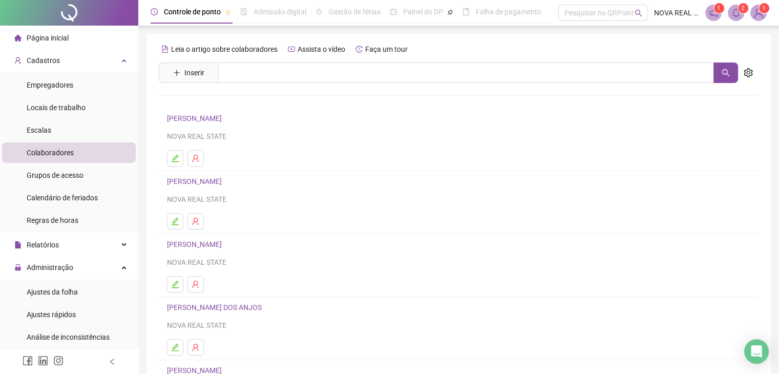
scroll to position [102, 0]
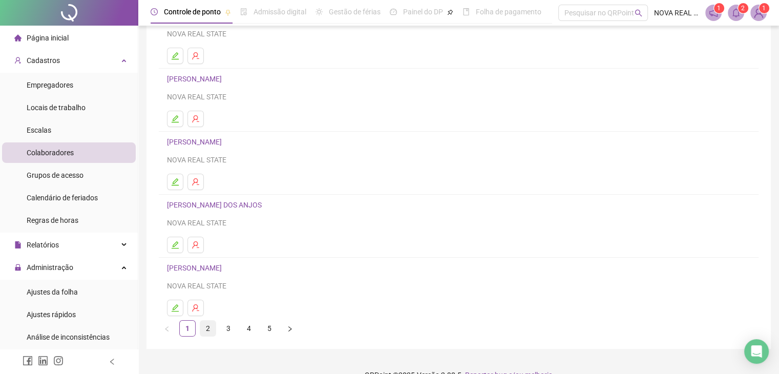
click at [207, 325] on link "2" at bounding box center [207, 328] width 15 height 15
click at [195, 241] on icon "user-delete" at bounding box center [195, 244] width 7 height 7
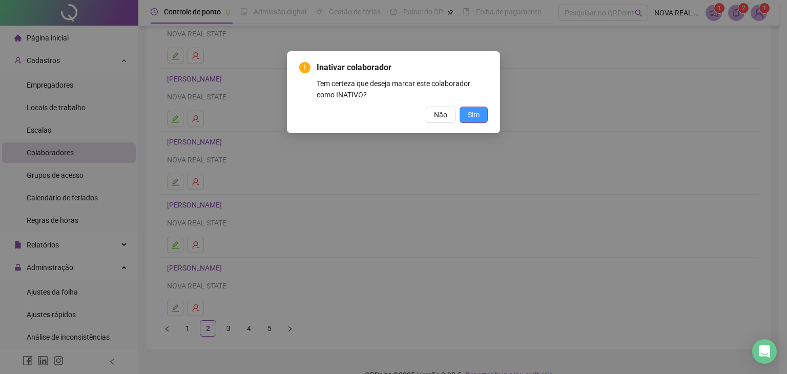
click at [469, 115] on span "Sim" at bounding box center [474, 114] width 12 height 11
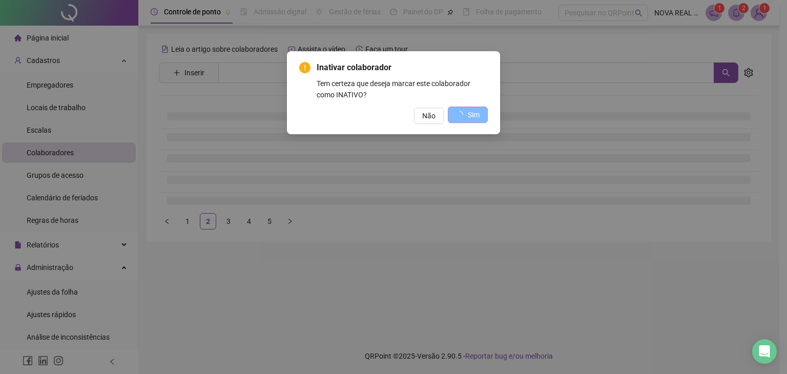
scroll to position [0, 0]
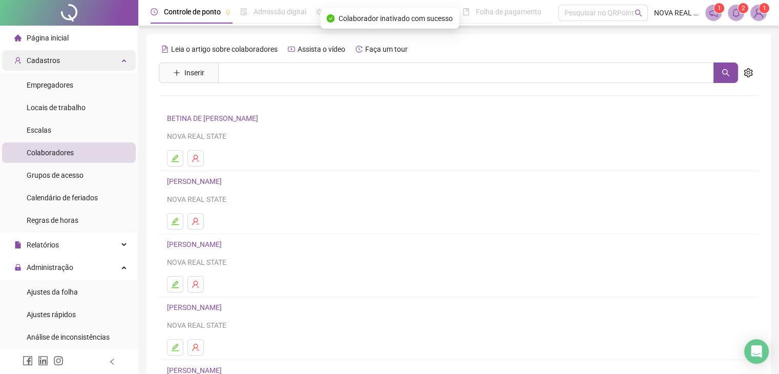
click at [62, 63] on div "Cadastros" at bounding box center [69, 60] width 134 height 20
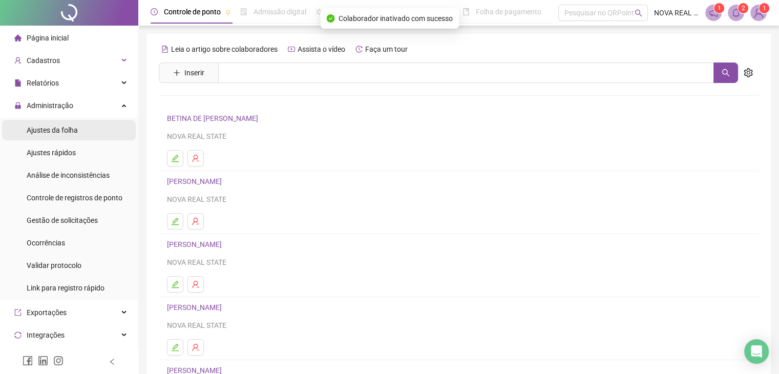
click at [66, 120] on div "Ajustes da folha" at bounding box center [52, 130] width 51 height 20
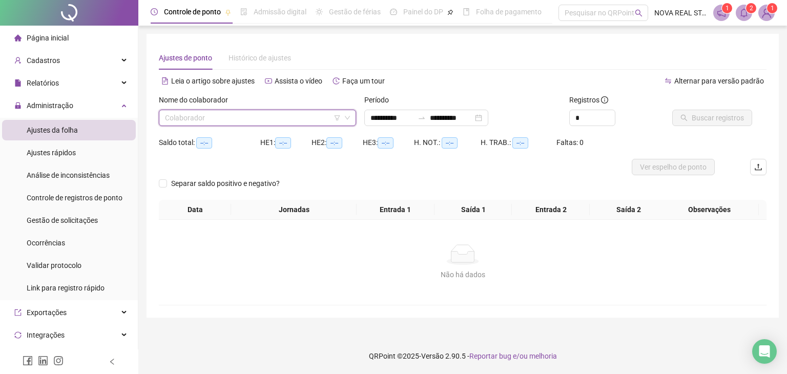
click at [268, 111] on input "search" at bounding box center [253, 117] width 176 height 15
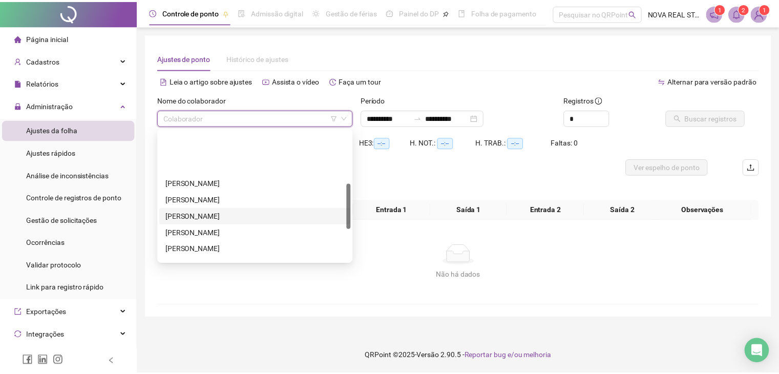
scroll to position [154, 0]
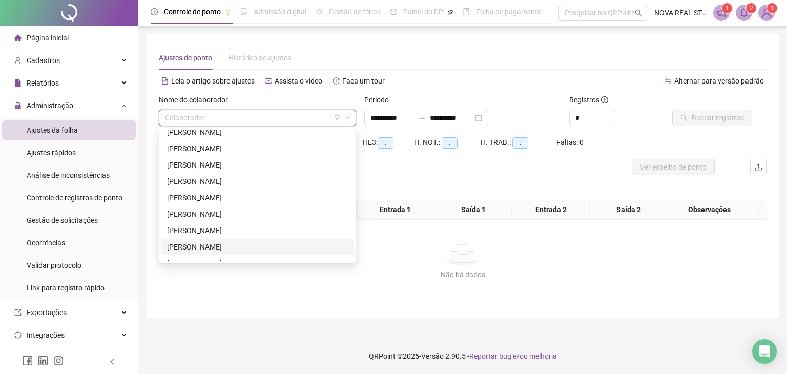
click at [234, 246] on div "[PERSON_NAME]" at bounding box center [257, 246] width 181 height 11
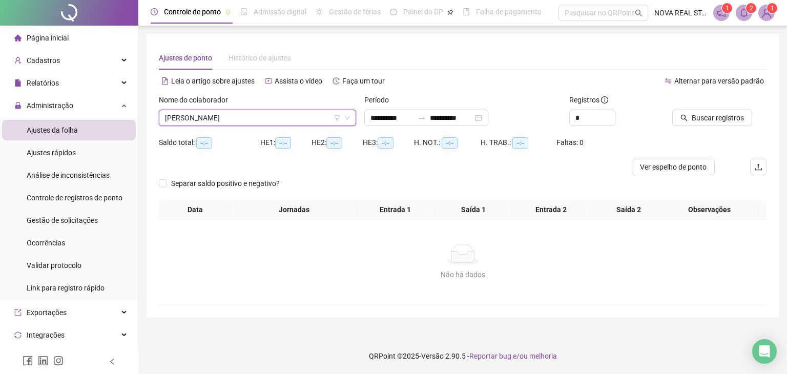
click at [719, 127] on div "Buscar registros" at bounding box center [719, 114] width 102 height 40
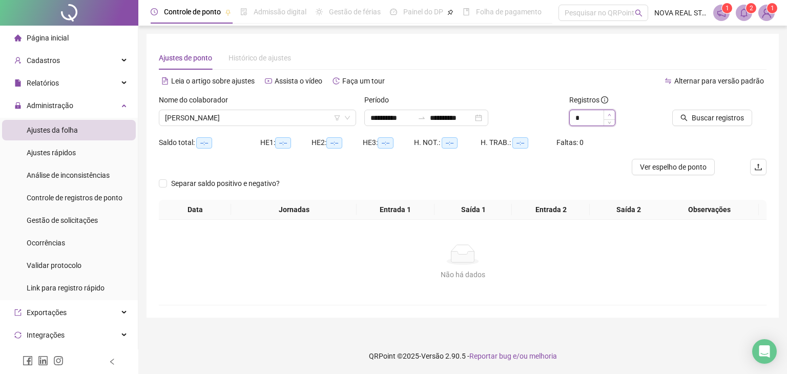
type input "*"
click at [609, 114] on icon "up" at bounding box center [610, 115] width 4 height 4
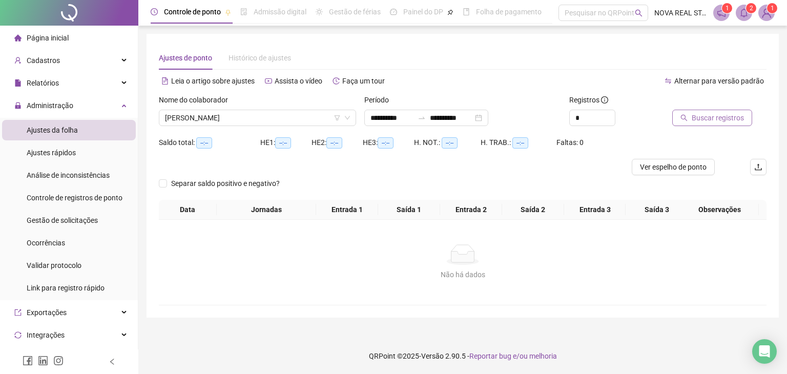
click at [697, 126] on button "Buscar registros" at bounding box center [712, 118] width 80 height 16
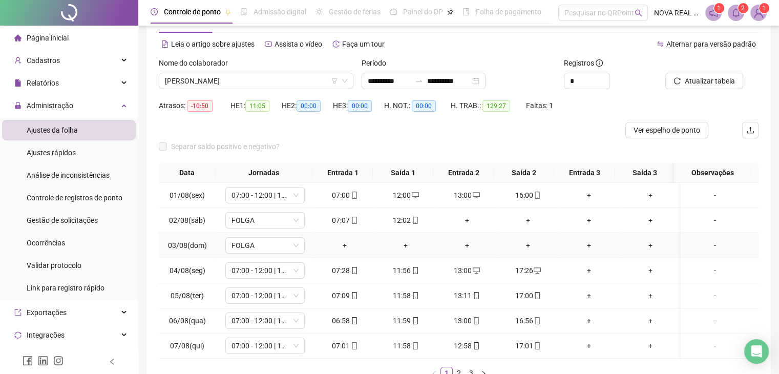
scroll to position [51, 0]
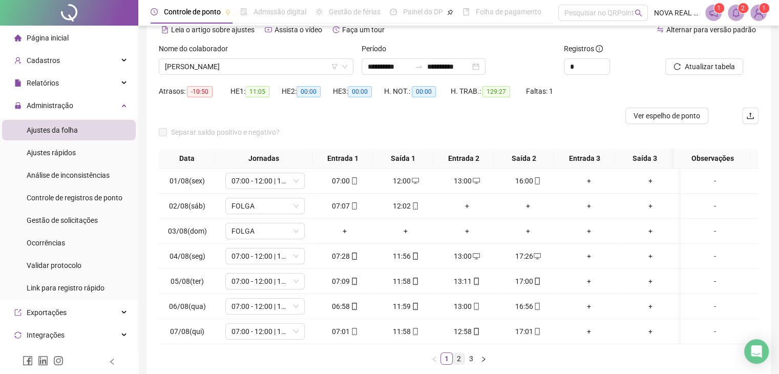
click at [461, 364] on link "2" at bounding box center [458, 358] width 11 height 11
click at [473, 364] on link "3" at bounding box center [471, 358] width 11 height 11
click at [277, 64] on span "[PERSON_NAME]" at bounding box center [256, 66] width 182 height 15
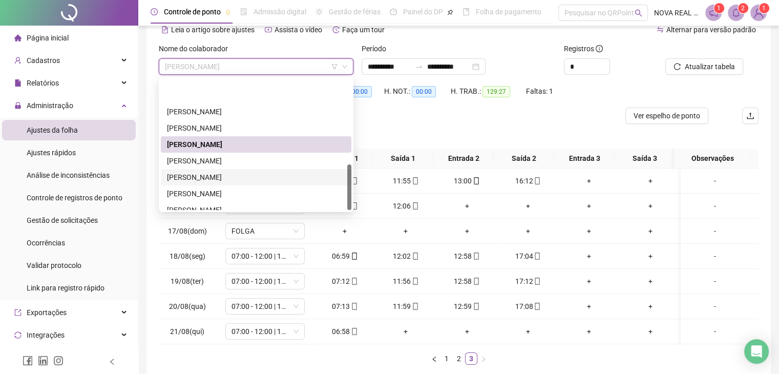
scroll to position [246, 0]
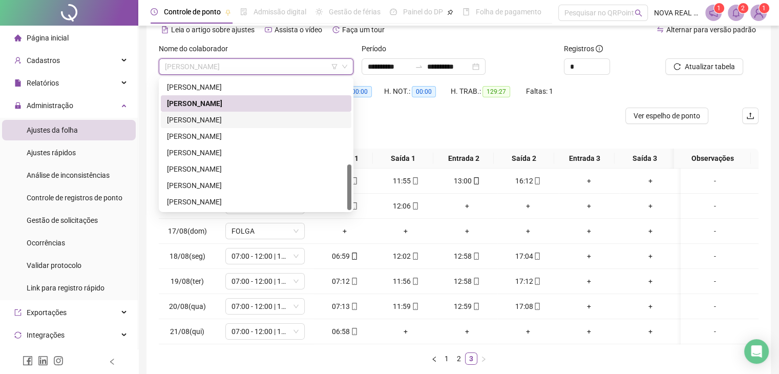
click at [255, 118] on div "[PERSON_NAME]" at bounding box center [256, 119] width 178 height 11
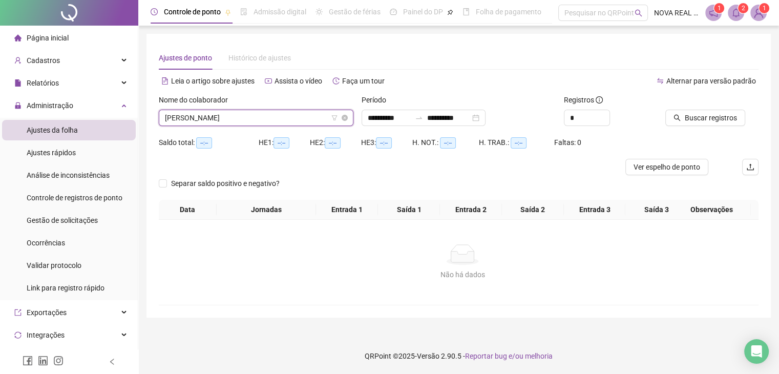
scroll to position [0, 0]
click at [717, 118] on span "Buscar registros" at bounding box center [718, 117] width 52 height 11
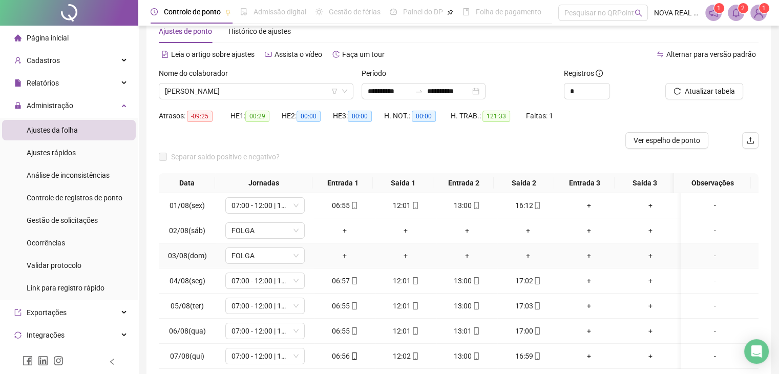
scroll to position [51, 0]
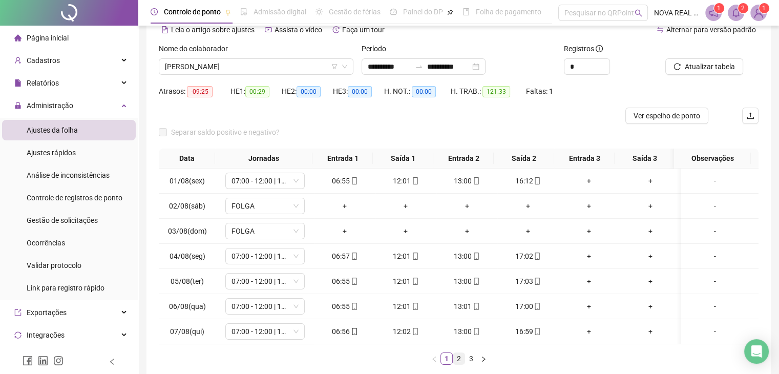
click at [456, 364] on link "2" at bounding box center [458, 358] width 11 height 11
click at [468, 362] on link "3" at bounding box center [471, 358] width 11 height 11
click at [261, 72] on span "[PERSON_NAME]" at bounding box center [256, 66] width 182 height 15
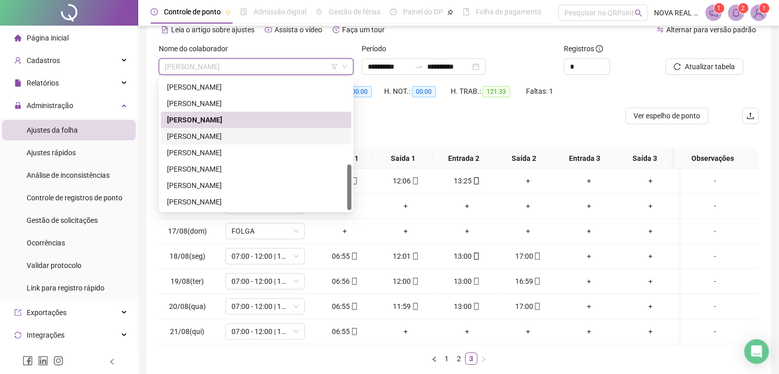
click at [238, 138] on div "[PERSON_NAME]" at bounding box center [256, 136] width 178 height 11
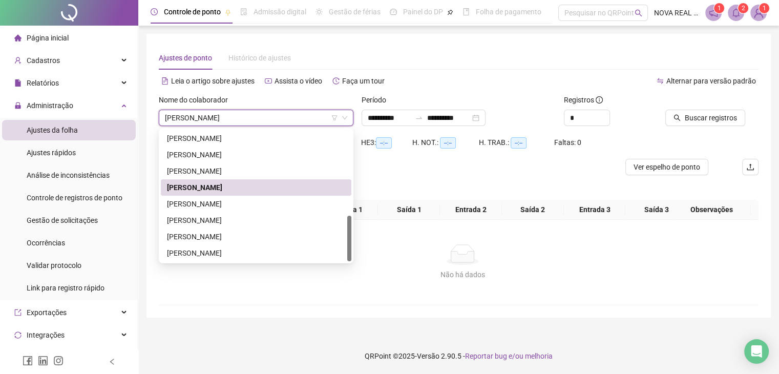
scroll to position [0, 0]
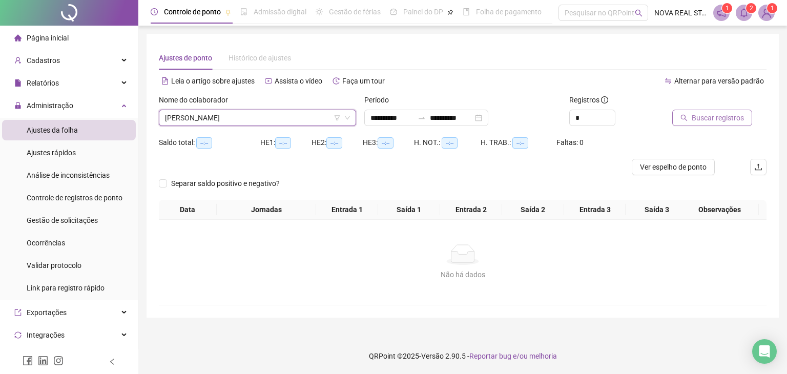
click at [721, 120] on span "Buscar registros" at bounding box center [718, 117] width 52 height 11
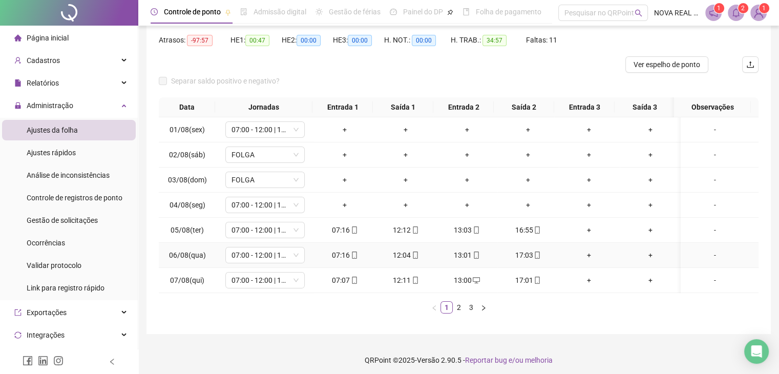
scroll to position [51, 0]
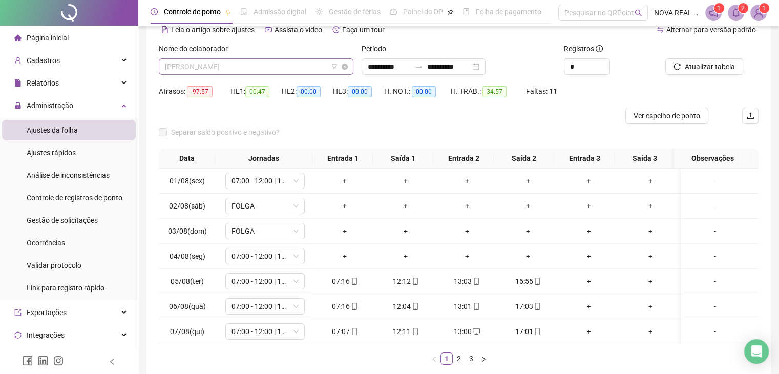
click at [248, 69] on span "[PERSON_NAME]" at bounding box center [256, 66] width 182 height 15
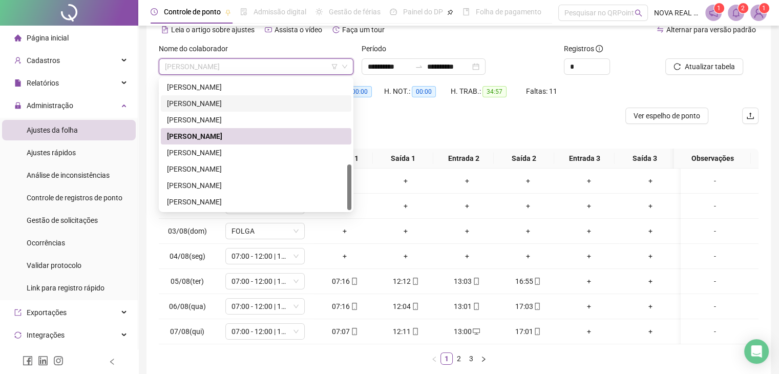
click at [259, 102] on div "[PERSON_NAME]" at bounding box center [256, 103] width 178 height 11
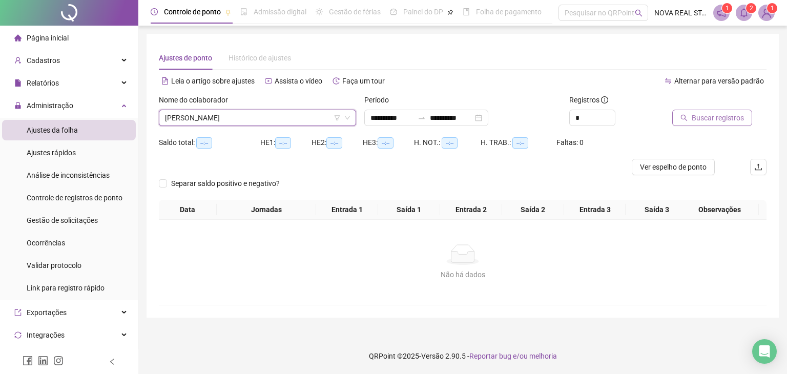
click at [723, 119] on span "Buscar registros" at bounding box center [718, 117] width 52 height 11
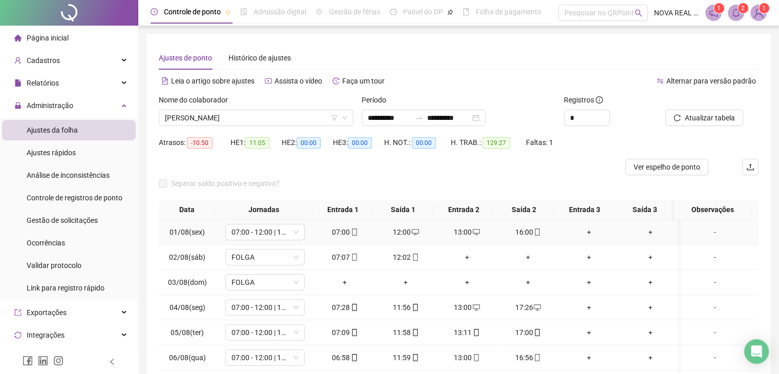
scroll to position [51, 0]
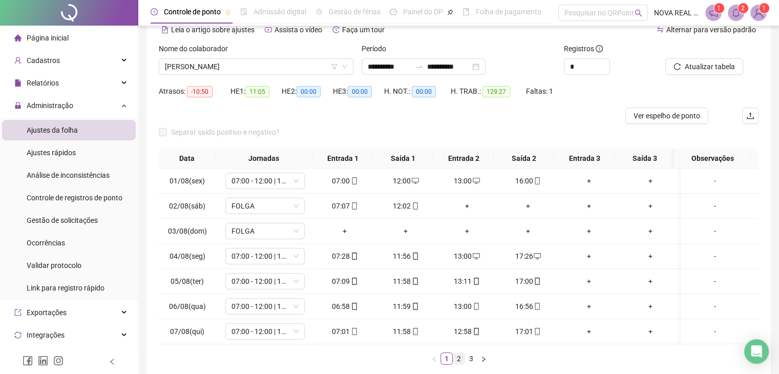
click at [458, 364] on link "2" at bounding box center [458, 358] width 11 height 11
click at [471, 364] on link "3" at bounding box center [471, 358] width 11 height 11
click at [273, 66] on span "[PERSON_NAME]" at bounding box center [256, 66] width 182 height 15
click at [199, 66] on span "[PERSON_NAME]" at bounding box center [256, 66] width 182 height 15
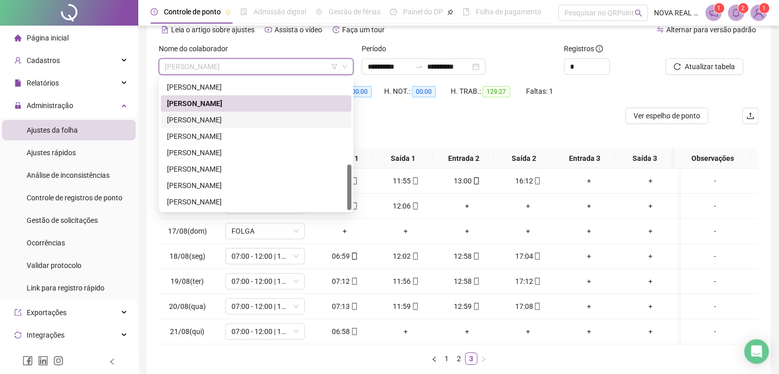
click at [205, 121] on div "[PERSON_NAME]" at bounding box center [256, 119] width 178 height 11
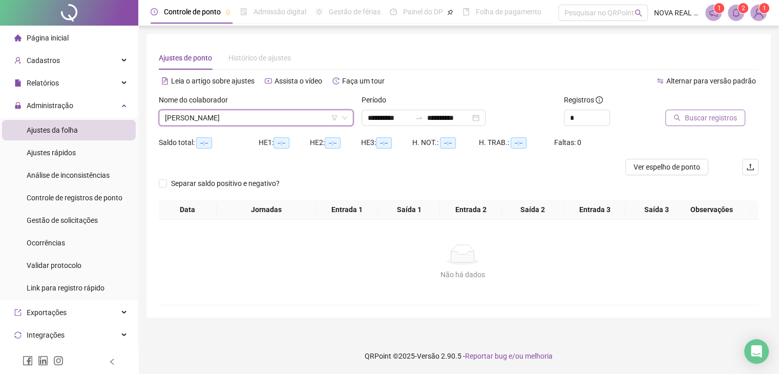
scroll to position [0, 0]
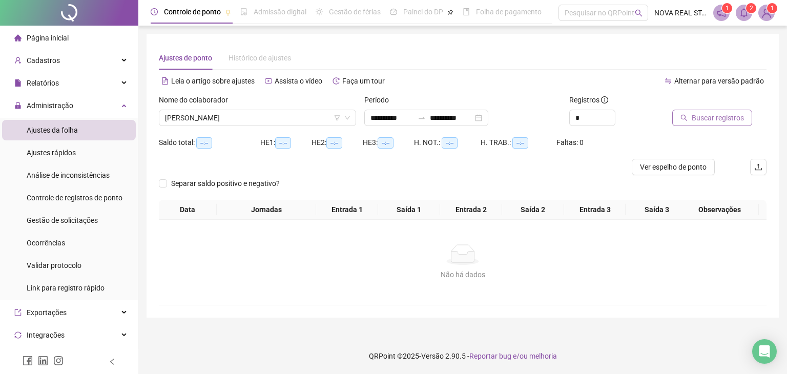
click at [703, 113] on span "Buscar registros" at bounding box center [718, 117] width 52 height 11
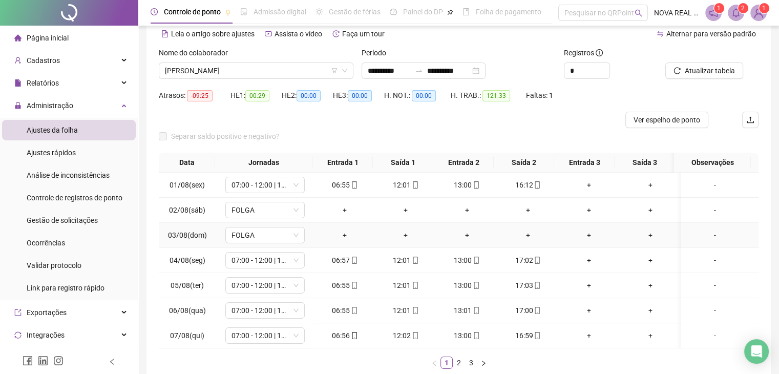
scroll to position [51, 0]
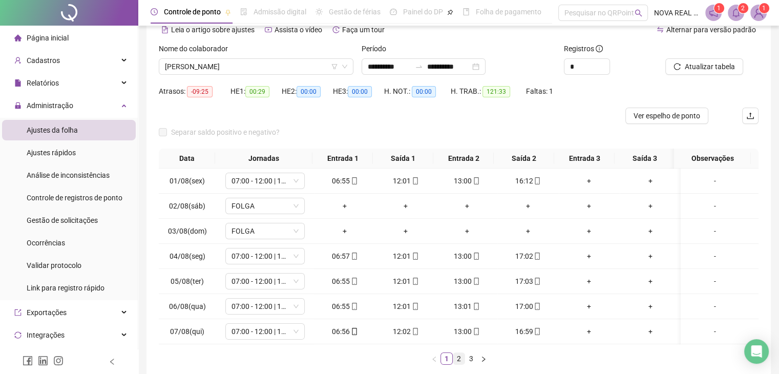
click at [455, 364] on link "2" at bounding box center [458, 358] width 11 height 11
click at [472, 364] on link "3" at bounding box center [471, 358] width 11 height 11
click at [289, 70] on span "[PERSON_NAME]" at bounding box center [256, 66] width 182 height 15
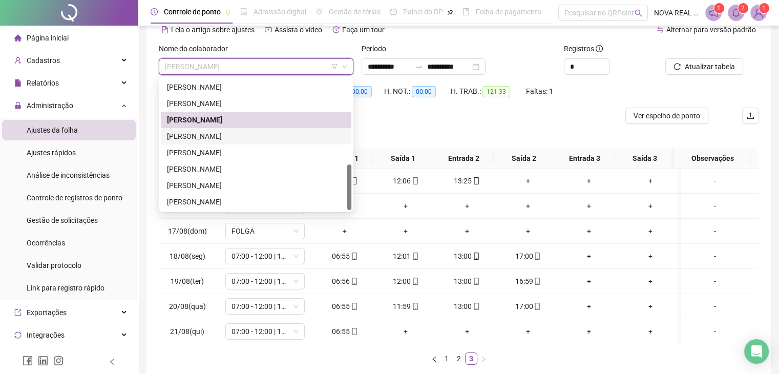
click at [287, 138] on div "[PERSON_NAME]" at bounding box center [256, 136] width 178 height 11
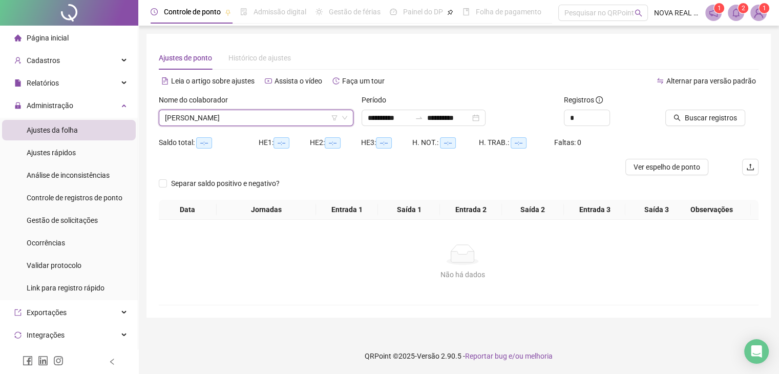
scroll to position [0, 0]
click at [738, 117] on span "Buscar registros" at bounding box center [718, 117] width 52 height 11
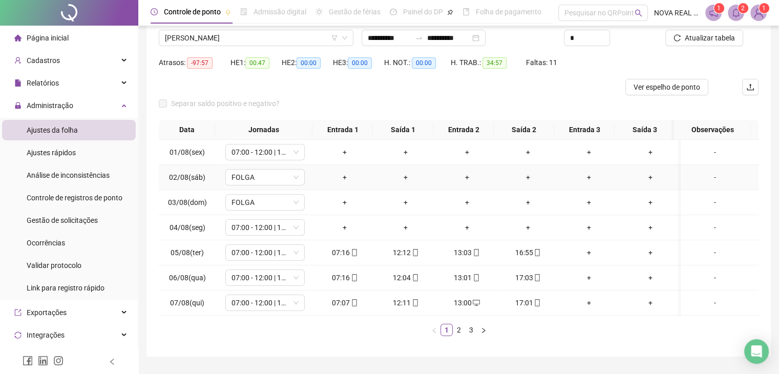
scroll to position [62, 0]
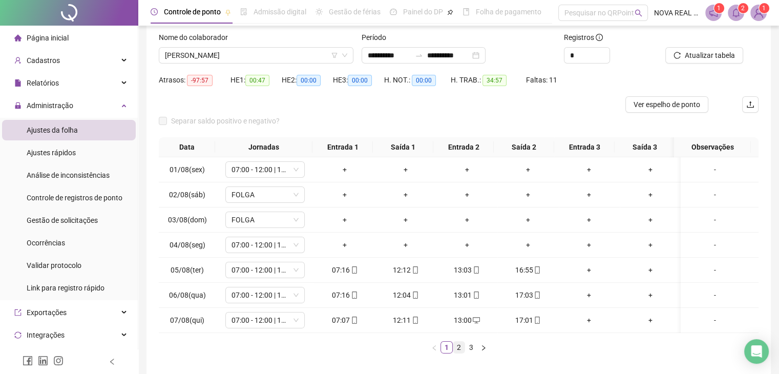
click at [459, 351] on link "2" at bounding box center [458, 347] width 11 height 11
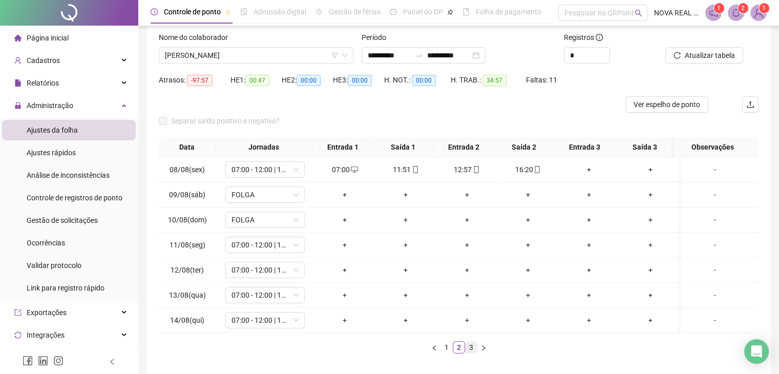
click at [466, 352] on link "3" at bounding box center [471, 347] width 11 height 11
click at [245, 58] on span "[PERSON_NAME]" at bounding box center [256, 55] width 182 height 15
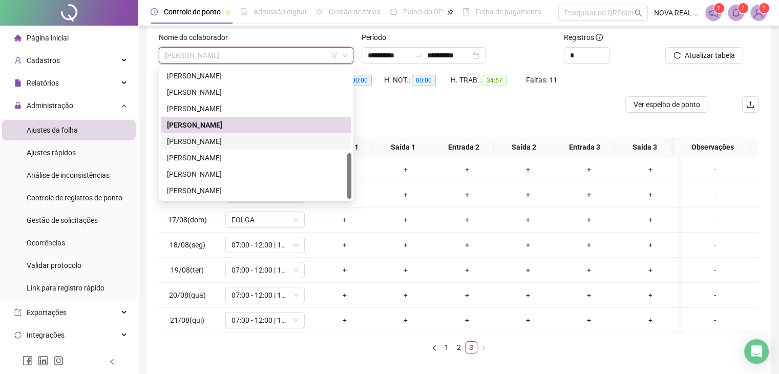
click at [230, 140] on div "[PERSON_NAME]" at bounding box center [256, 141] width 178 height 11
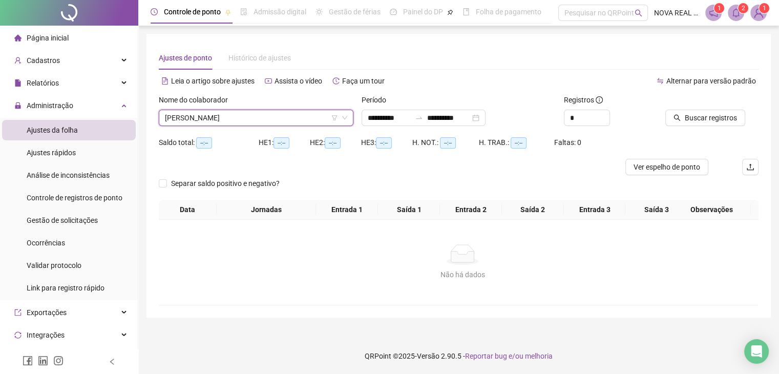
scroll to position [0, 0]
click at [673, 122] on button "Buscar registros" at bounding box center [712, 118] width 80 height 16
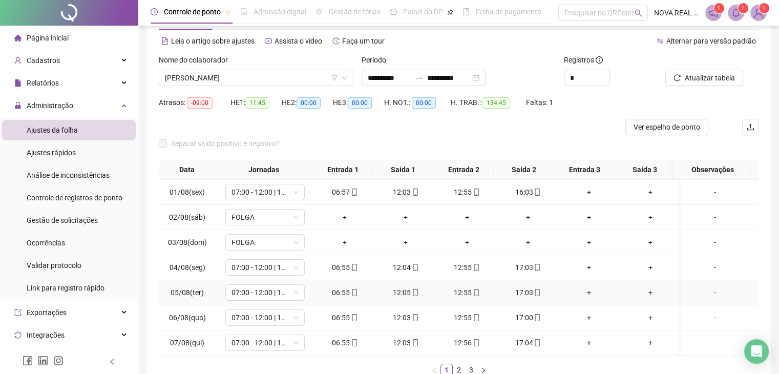
scroll to position [51, 0]
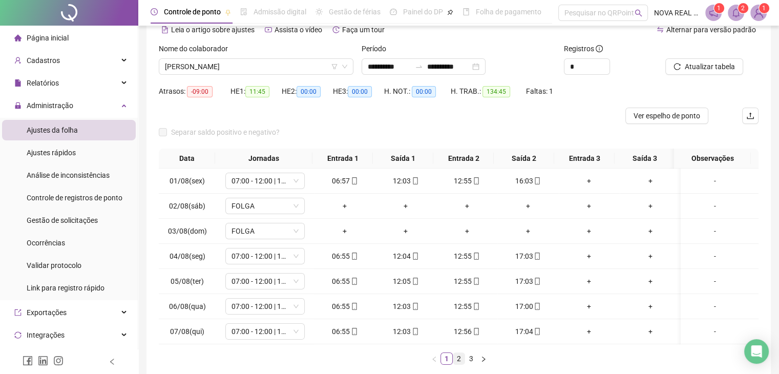
click at [456, 364] on link "2" at bounding box center [458, 358] width 11 height 11
click at [466, 363] on link "3" at bounding box center [471, 358] width 11 height 11
click at [270, 72] on span "[PERSON_NAME]" at bounding box center [256, 66] width 182 height 15
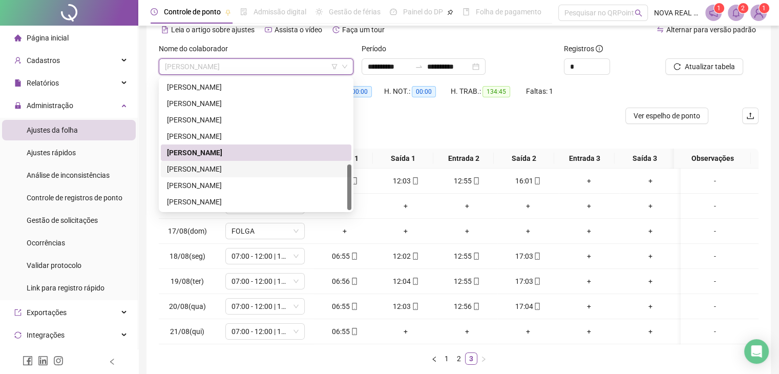
click at [229, 163] on div "[PERSON_NAME]" at bounding box center [256, 168] width 178 height 11
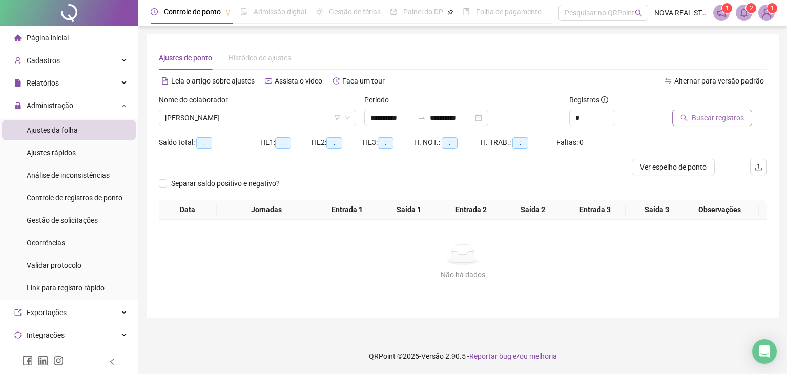
click at [727, 111] on button "Buscar registros" at bounding box center [712, 118] width 80 height 16
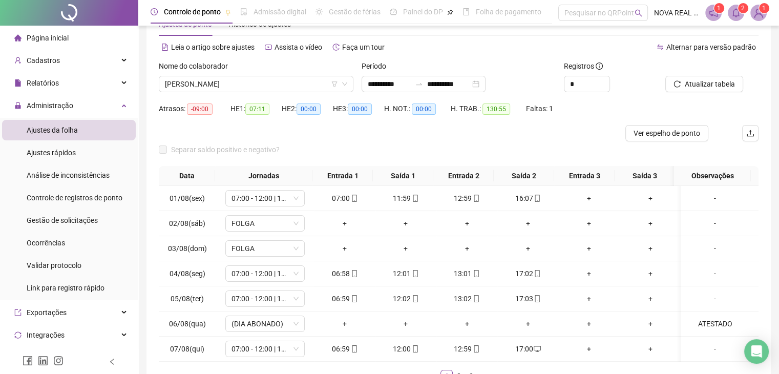
scroll to position [51, 0]
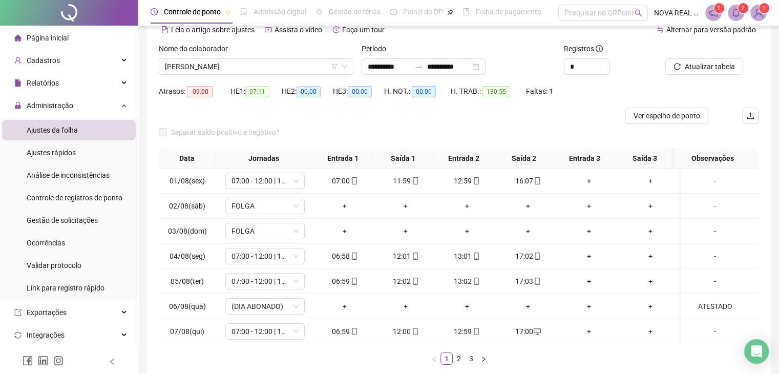
drag, startPoint x: 545, startPoint y: 357, endPoint x: 498, endPoint y: 363, distance: 47.5
click at [545, 357] on div "Data Jornadas Entrada 1 Saída 1 Entrada 2 Saída 2 Entrada 3 Saída 3 Observações…" at bounding box center [459, 257] width 600 height 216
click at [460, 363] on link "2" at bounding box center [458, 358] width 11 height 11
click at [470, 364] on link "3" at bounding box center [471, 358] width 11 height 11
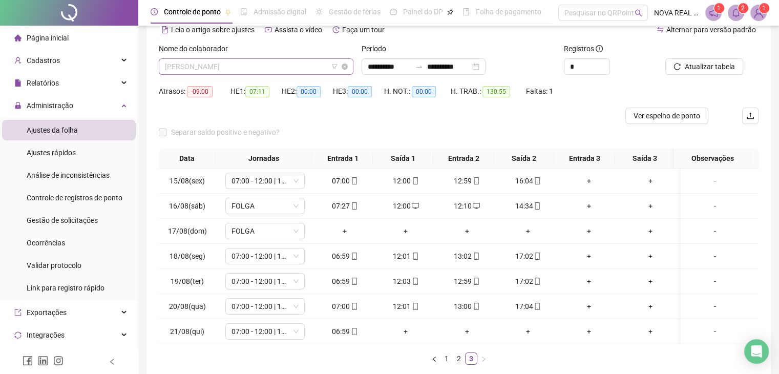
click at [215, 66] on span "[PERSON_NAME]" at bounding box center [256, 66] width 182 height 15
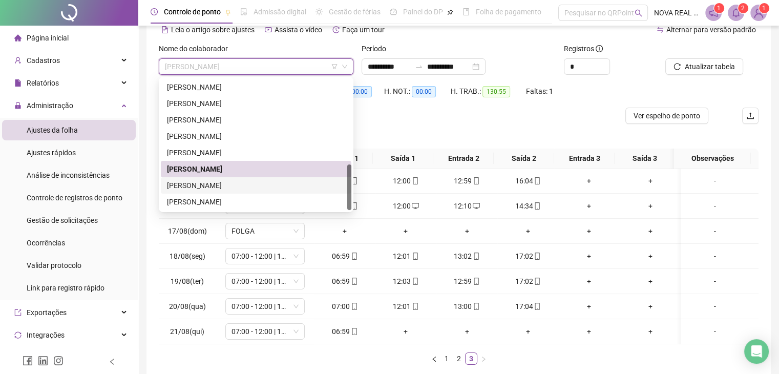
click at [232, 188] on div "[PERSON_NAME]" at bounding box center [256, 185] width 178 height 11
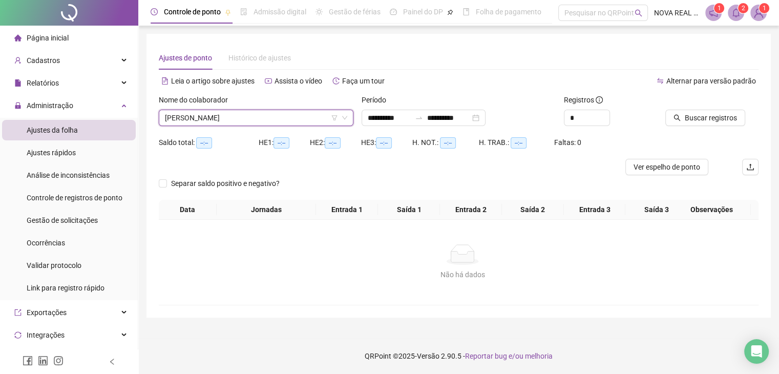
scroll to position [0, 0]
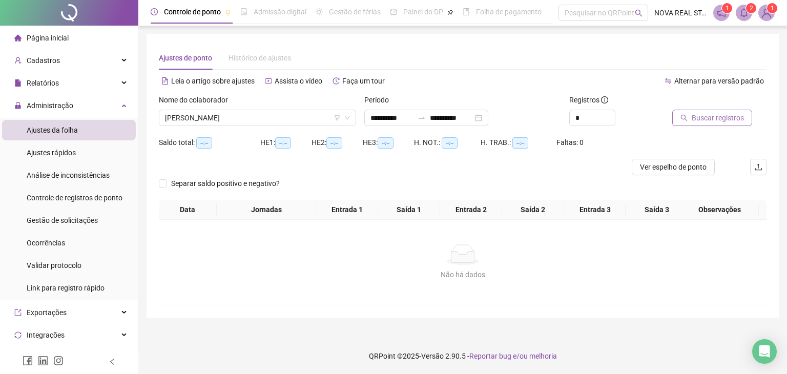
click at [709, 115] on span "Buscar registros" at bounding box center [718, 117] width 52 height 11
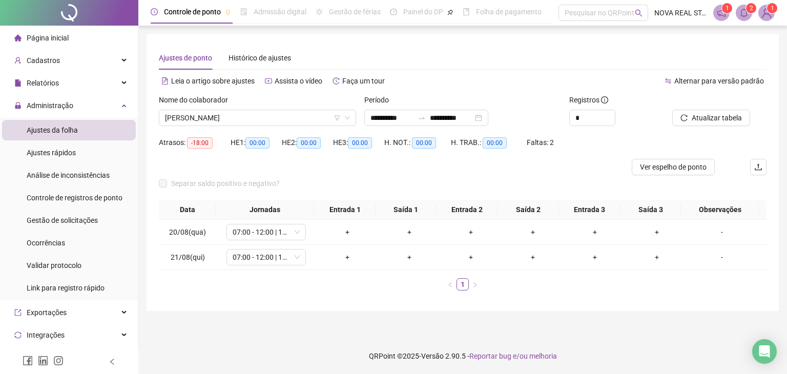
click at [231, 105] on label "Nome do colaborador" at bounding box center [197, 99] width 76 height 11
click at [229, 117] on span "[PERSON_NAME]" at bounding box center [257, 117] width 185 height 15
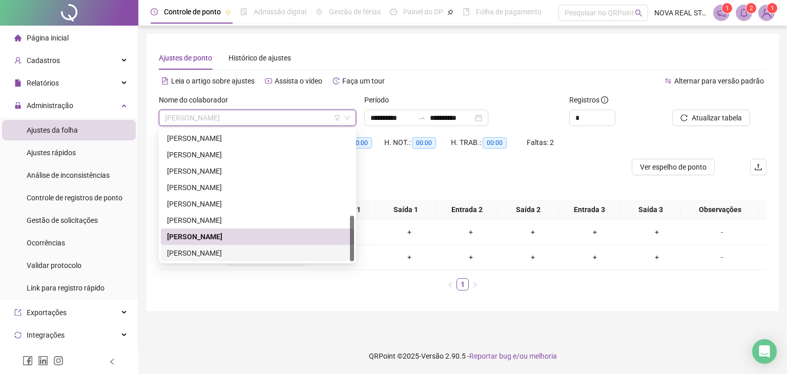
click at [229, 254] on div "[PERSON_NAME]" at bounding box center [257, 252] width 181 height 11
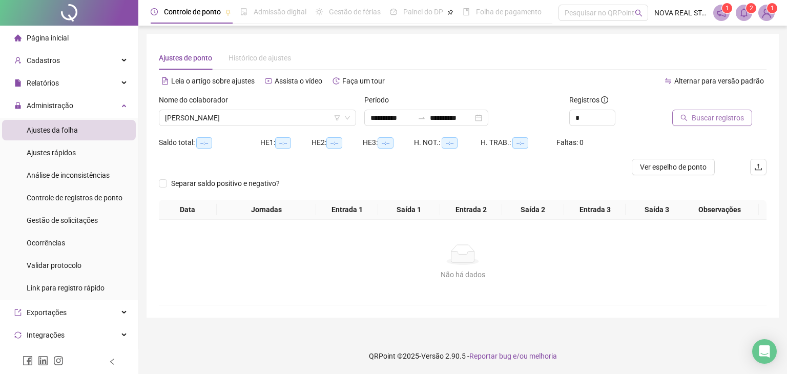
click at [698, 116] on span "Buscar registros" at bounding box center [718, 117] width 52 height 11
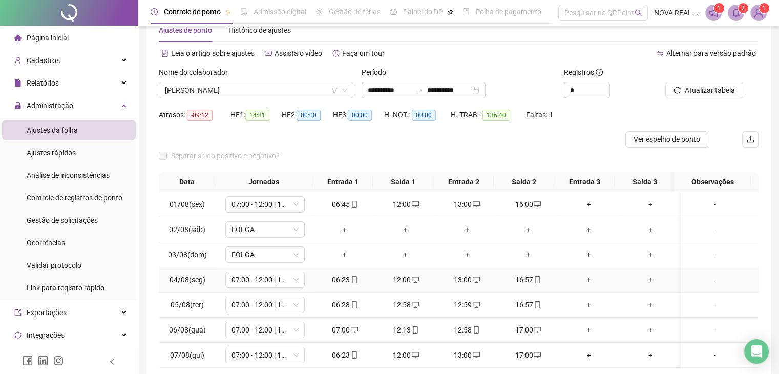
scroll to position [51, 0]
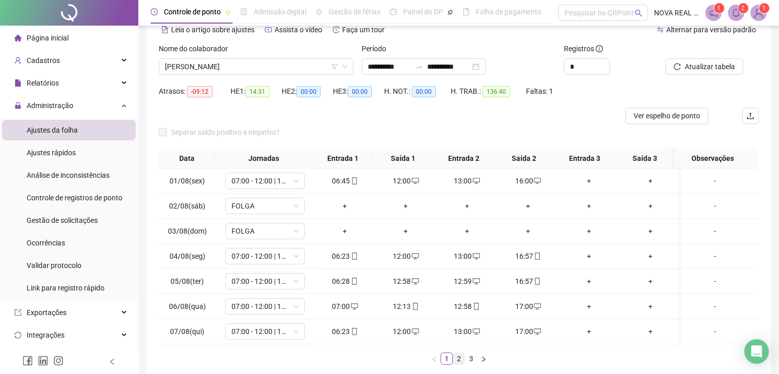
click at [459, 364] on link "2" at bounding box center [458, 358] width 11 height 11
click at [467, 364] on link "3" at bounding box center [471, 358] width 11 height 11
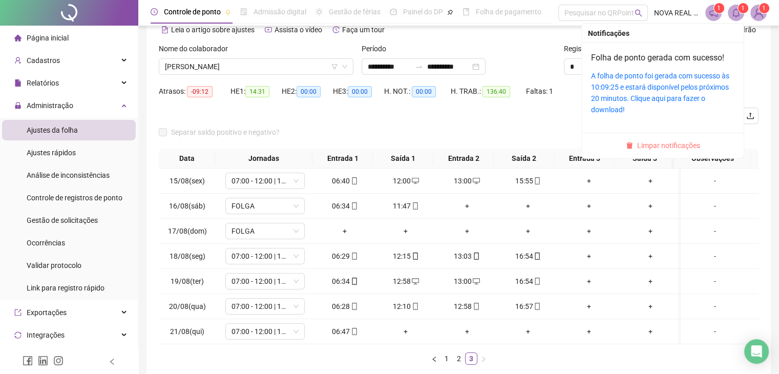
click at [664, 147] on span "Limpar notificações" at bounding box center [668, 145] width 63 height 11
